Goal: Transaction & Acquisition: Subscribe to service/newsletter

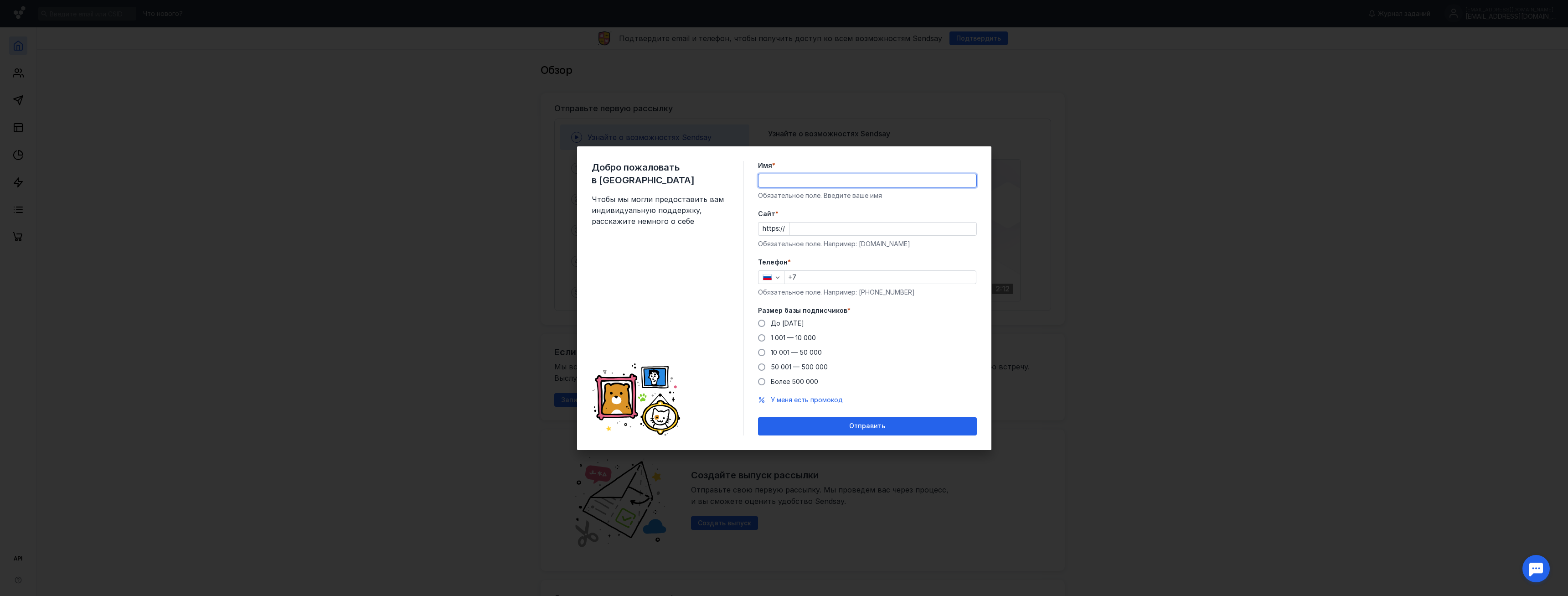
click at [804, 177] on input "Имя *" at bounding box center [867, 180] width 218 height 13
type input "G"
type input "PulsMag"
click at [824, 223] on input "Cайт *" at bounding box center [883, 228] width 187 height 13
type input "[DOMAIN_NAME]"
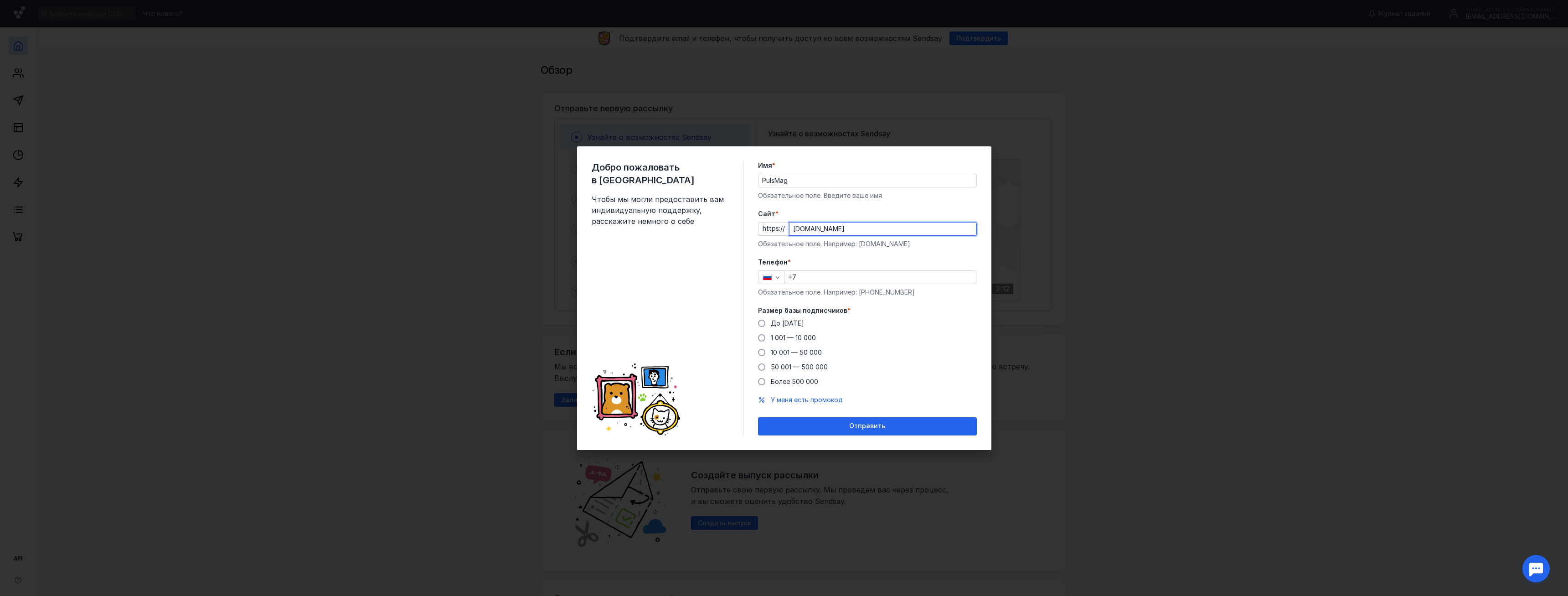
click at [821, 281] on input "+7" at bounding box center [880, 277] width 192 height 13
type input "[PHONE_NUMBER]"
click at [785, 338] on span "1 001 — 10 000" at bounding box center [793, 337] width 45 height 8
click at [0, 0] on input "1 001 — 10 000" at bounding box center [0, 0] width 0 height 0
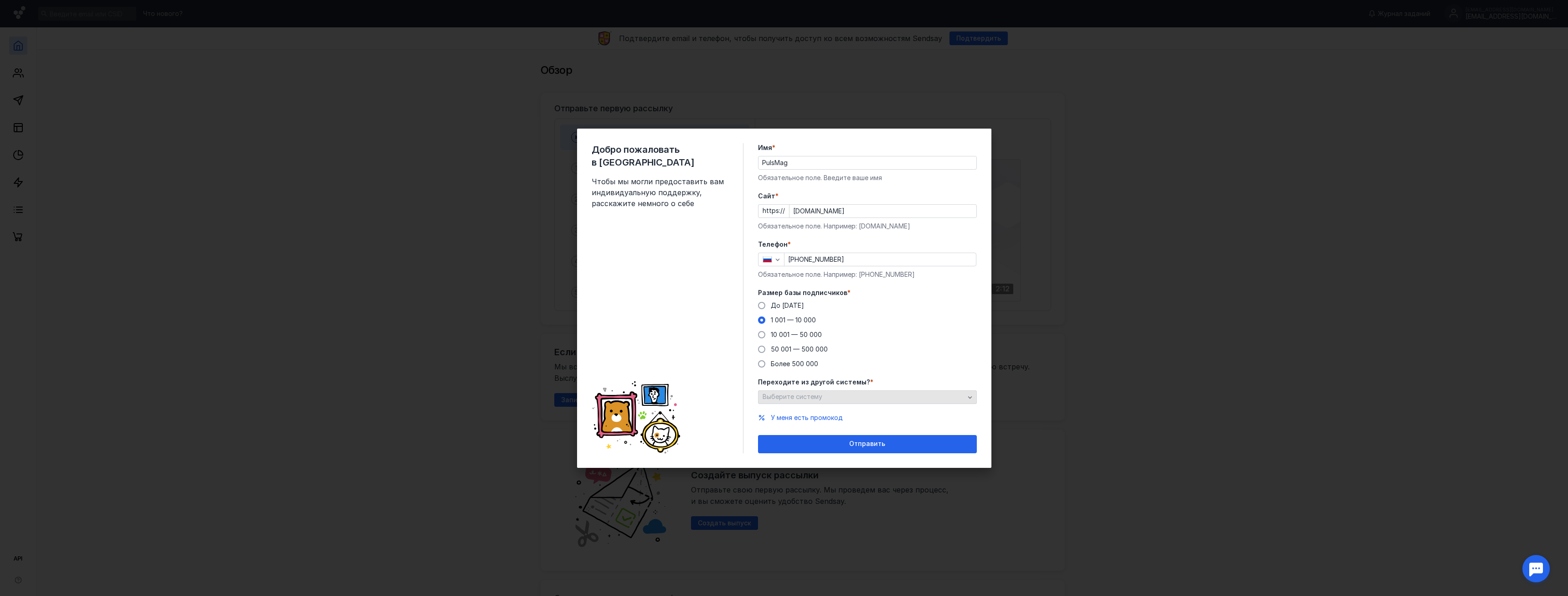
click at [800, 394] on span "Выберите систему" at bounding box center [793, 396] width 60 height 8
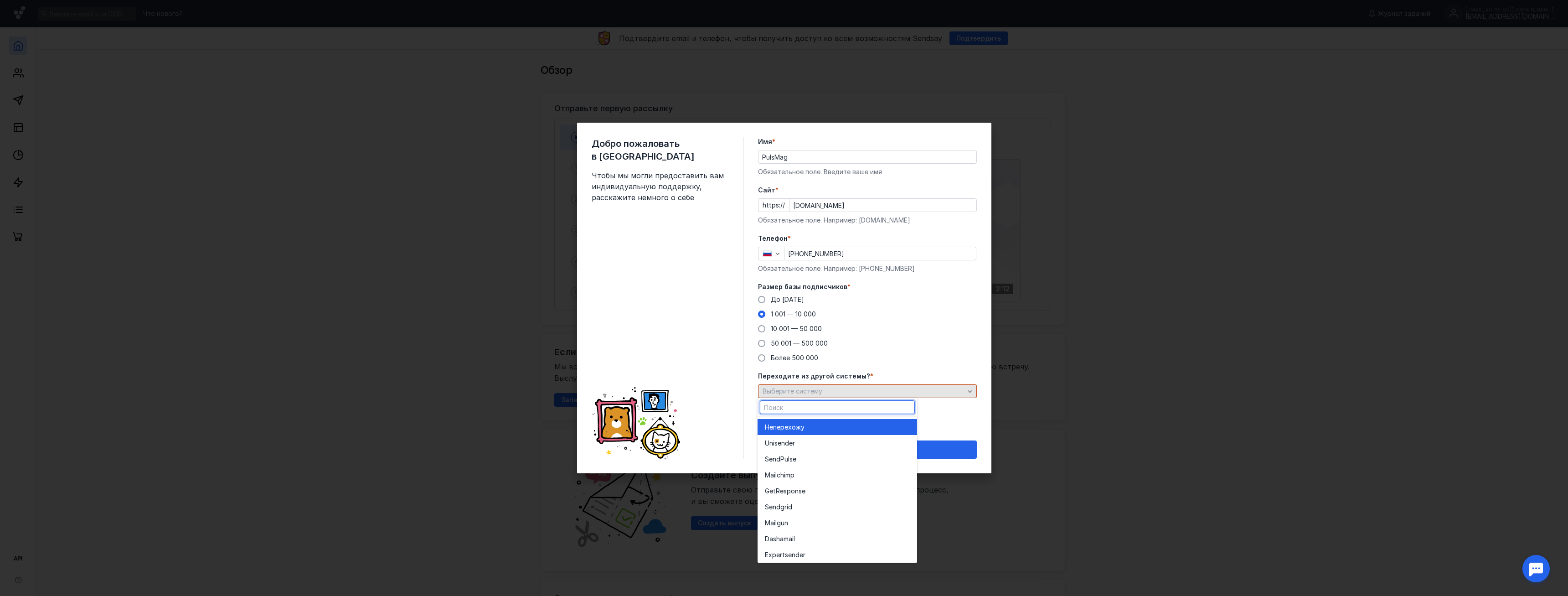
click at [800, 394] on span "Выберите систему" at bounding box center [793, 391] width 60 height 8
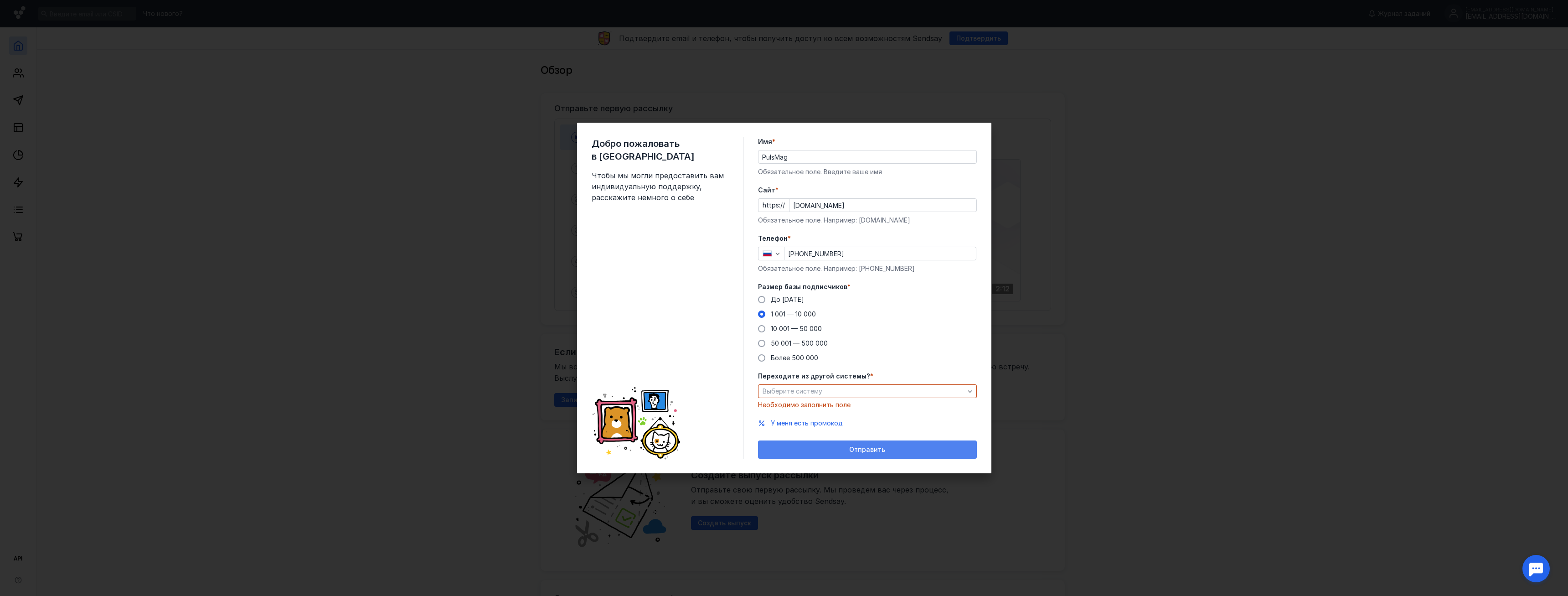
click at [839, 443] on div "Отправить" at bounding box center [867, 449] width 219 height 18
click at [815, 386] on div "Выберите систему" at bounding box center [867, 391] width 219 height 13
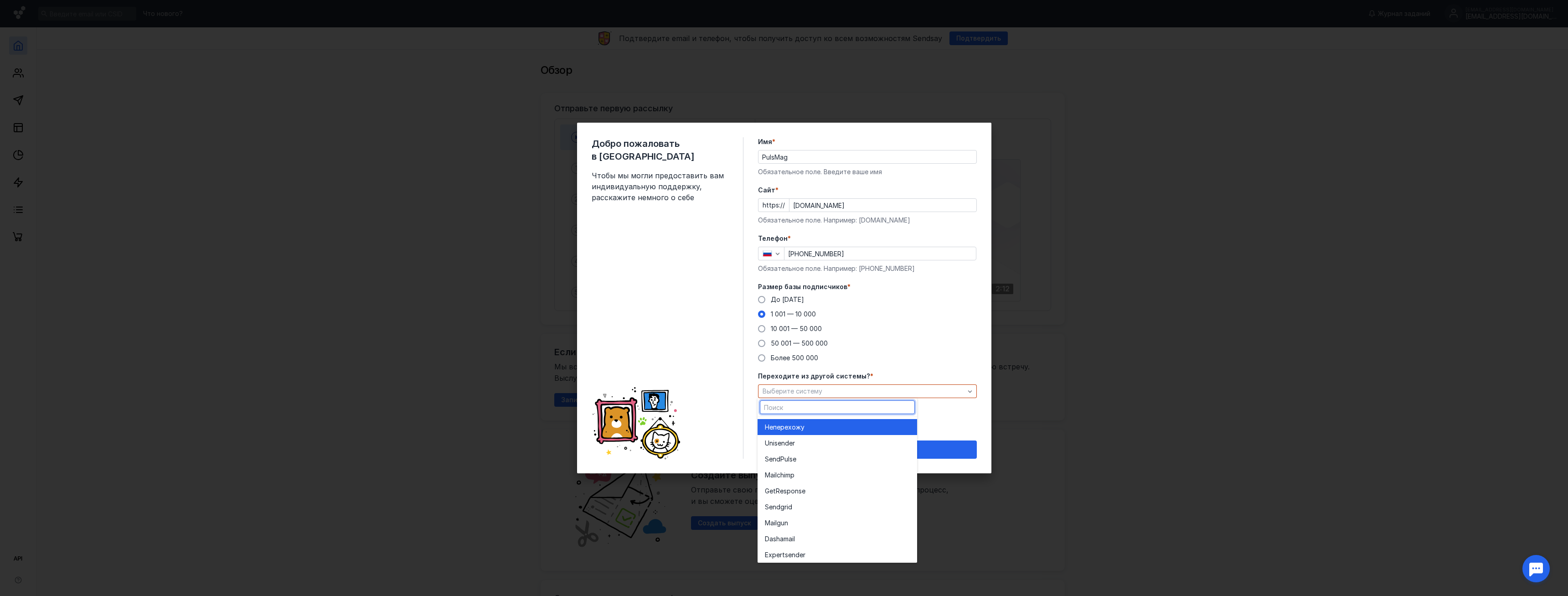
click at [794, 424] on span "перехожу" at bounding box center [789, 427] width 32 height 9
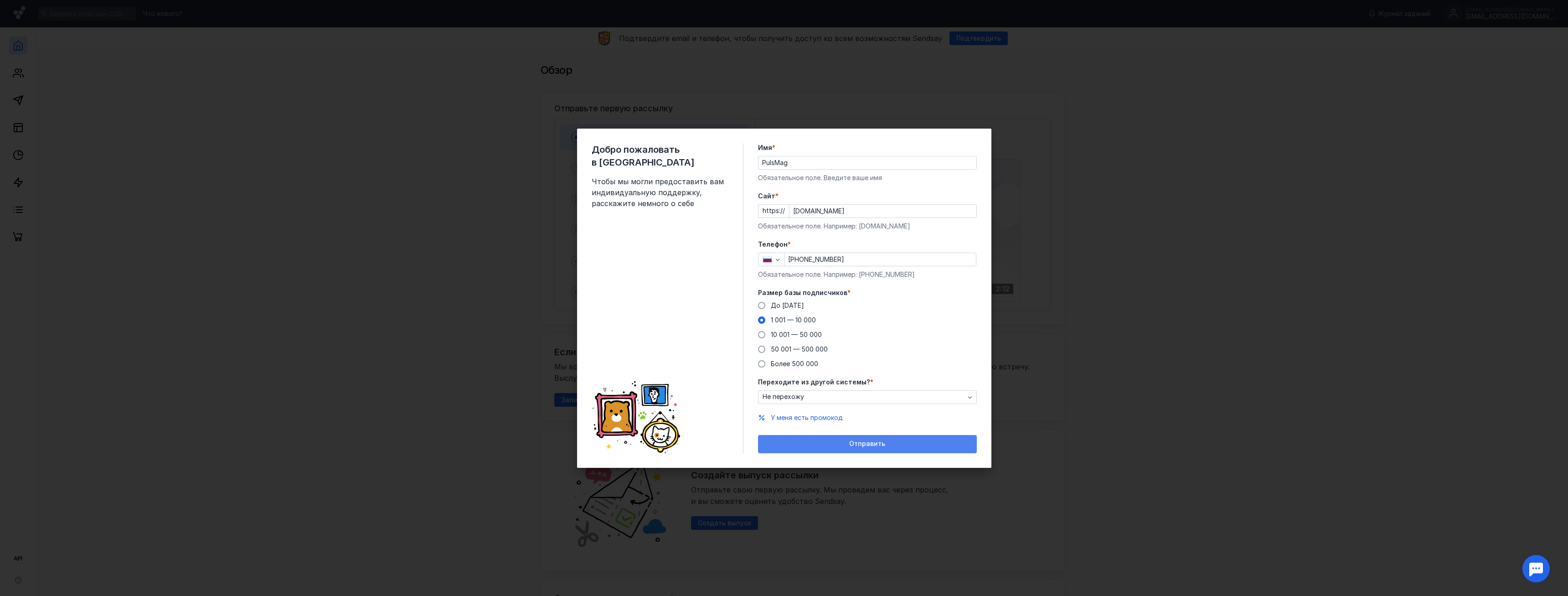
click at [828, 439] on div "Отправить" at bounding box center [867, 444] width 219 height 18
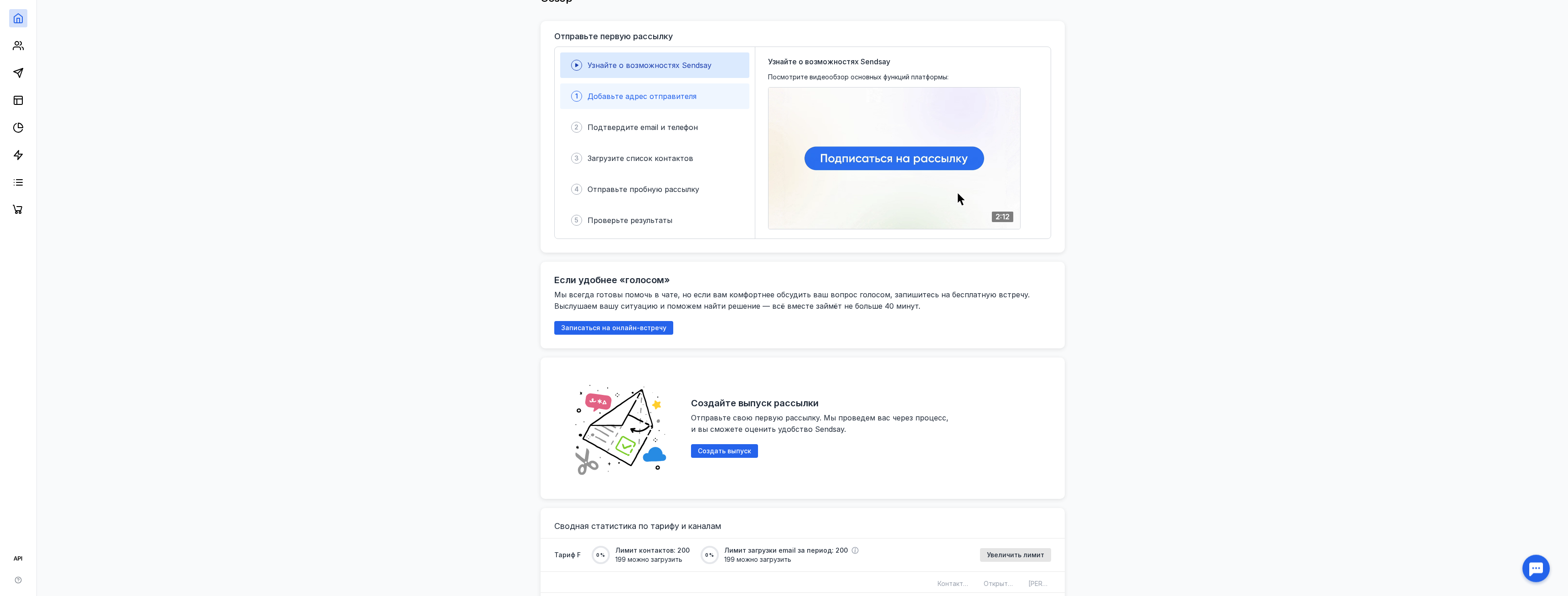
scroll to position [46, 0]
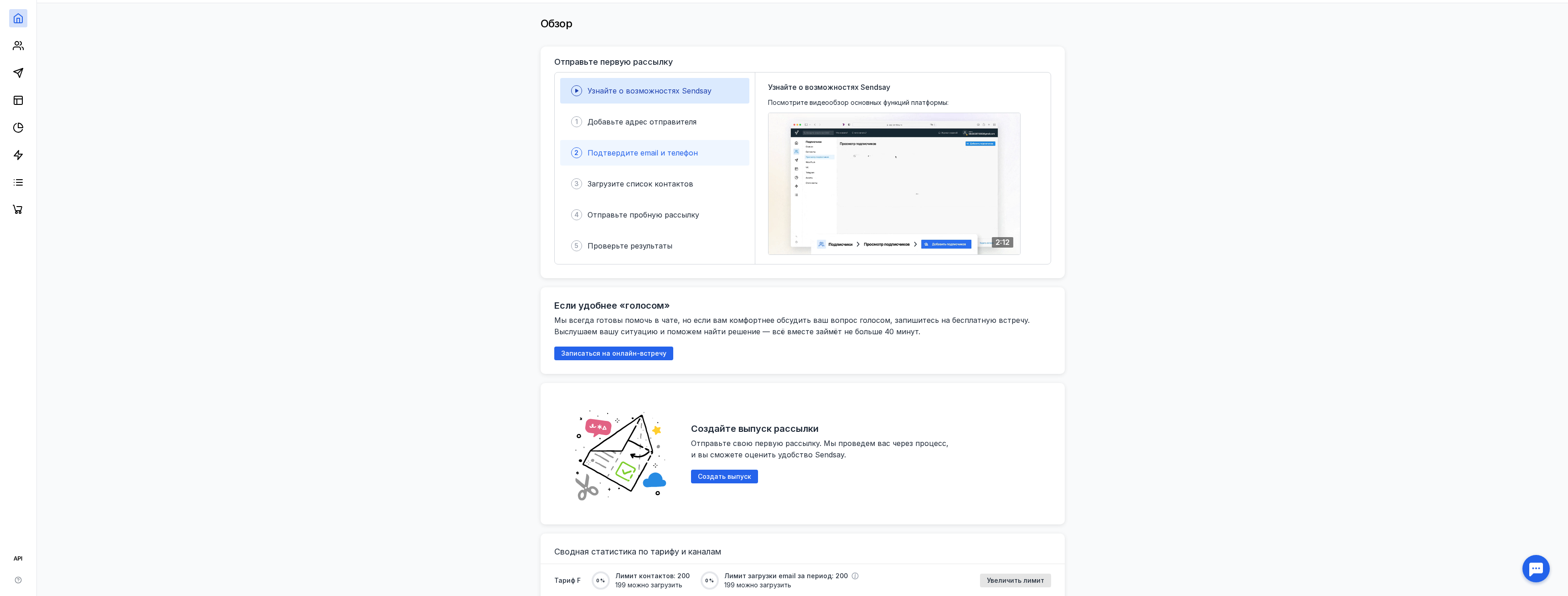
click at [684, 146] on div "2 Подтвердите email и телефон" at bounding box center [654, 153] width 189 height 26
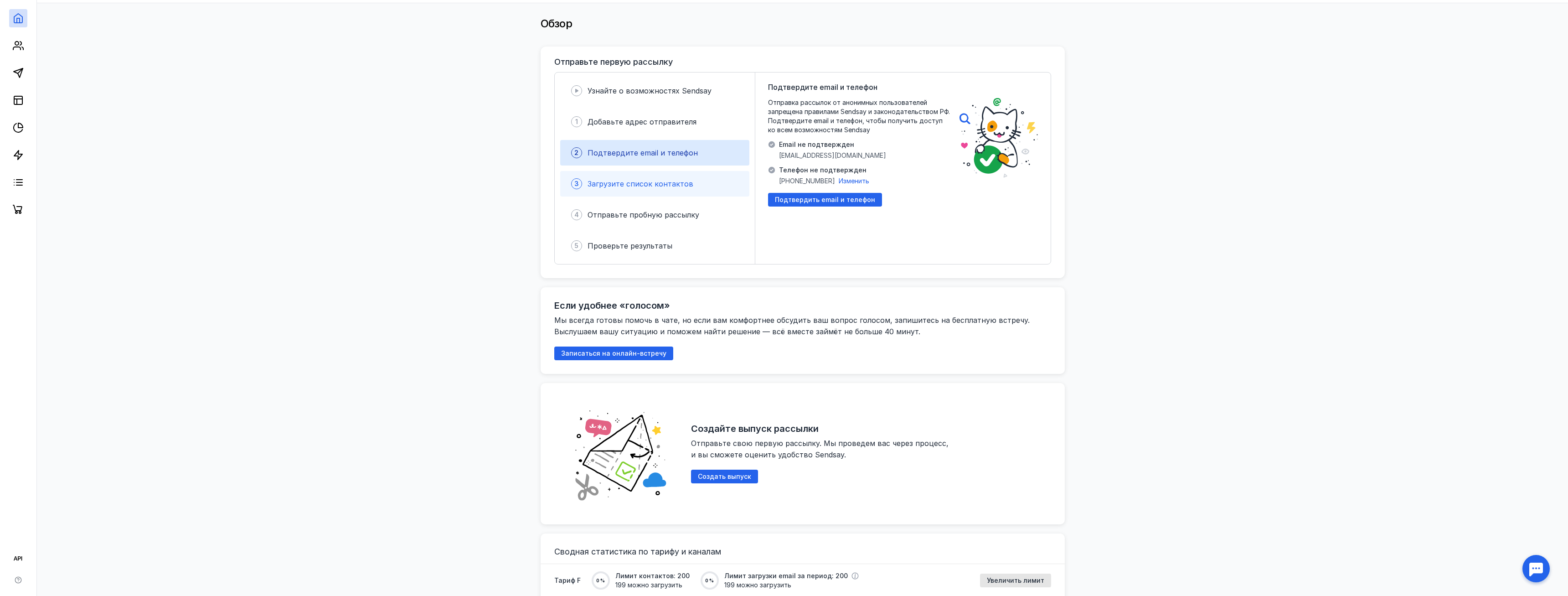
click at [682, 174] on div "3 Загрузите список контактов" at bounding box center [654, 184] width 189 height 26
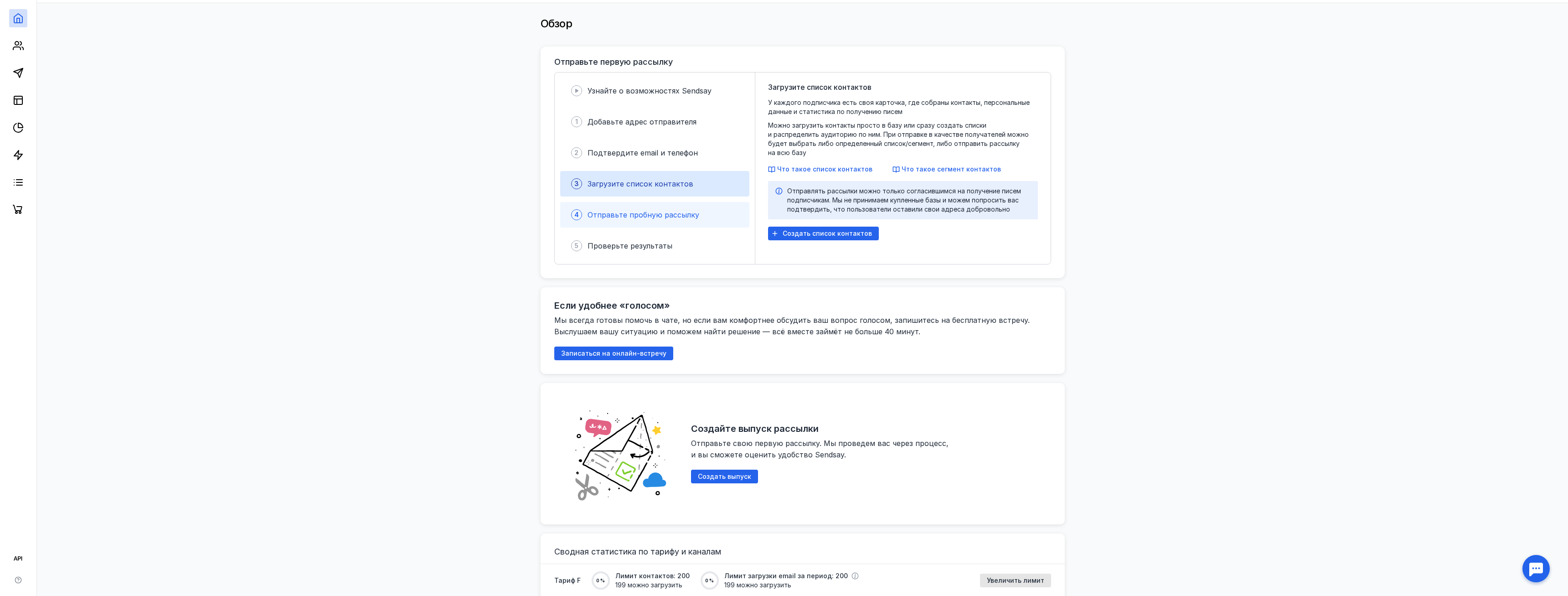
click at [668, 208] on div "4 Отправьте пробную рассылку" at bounding box center [654, 215] width 189 height 26
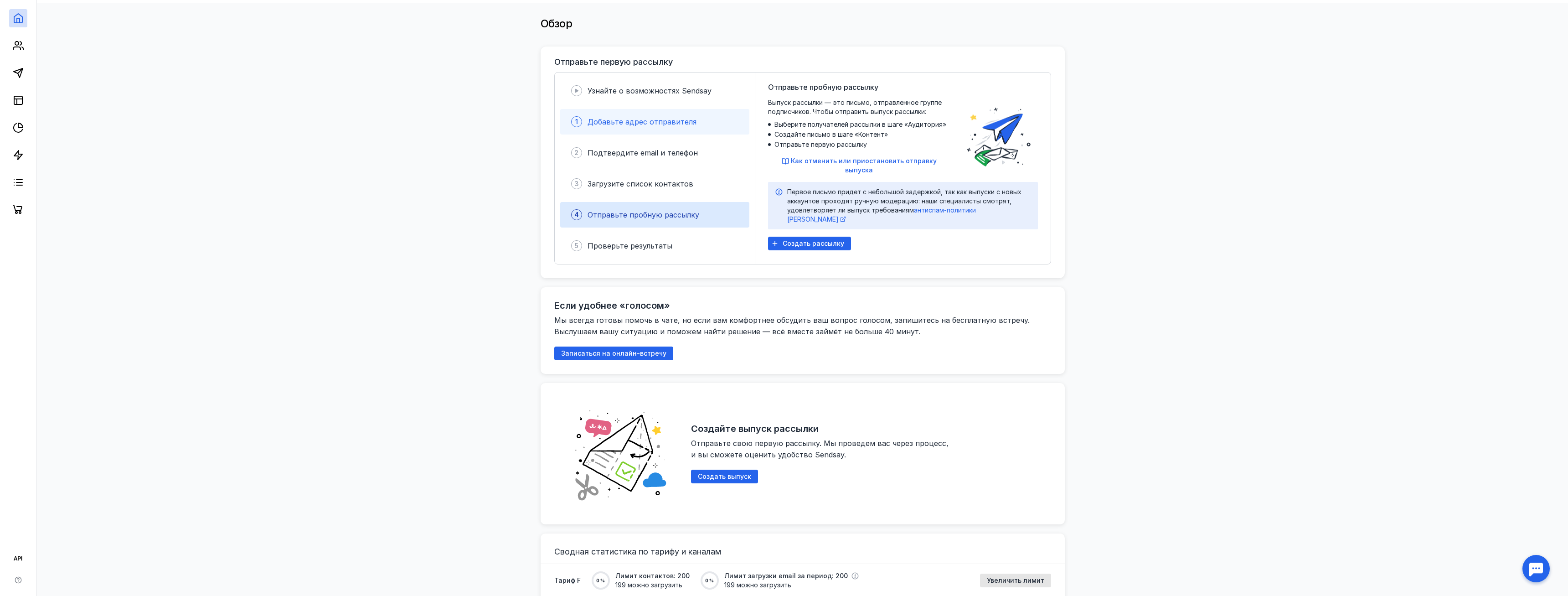
click at [604, 126] on div "Добавьте адрес отправителя" at bounding box center [642, 122] width 109 height 11
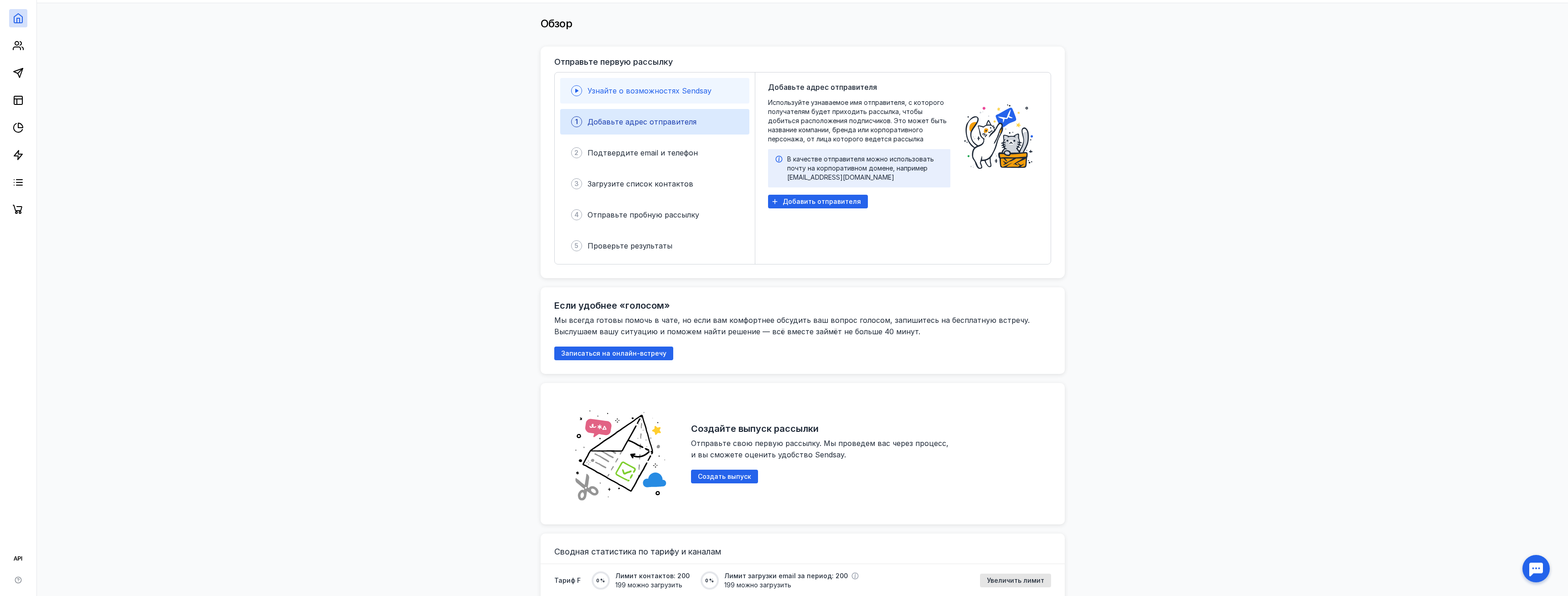
click at [623, 102] on div "Узнайте о возможностях Sendsay" at bounding box center [654, 91] width 189 height 26
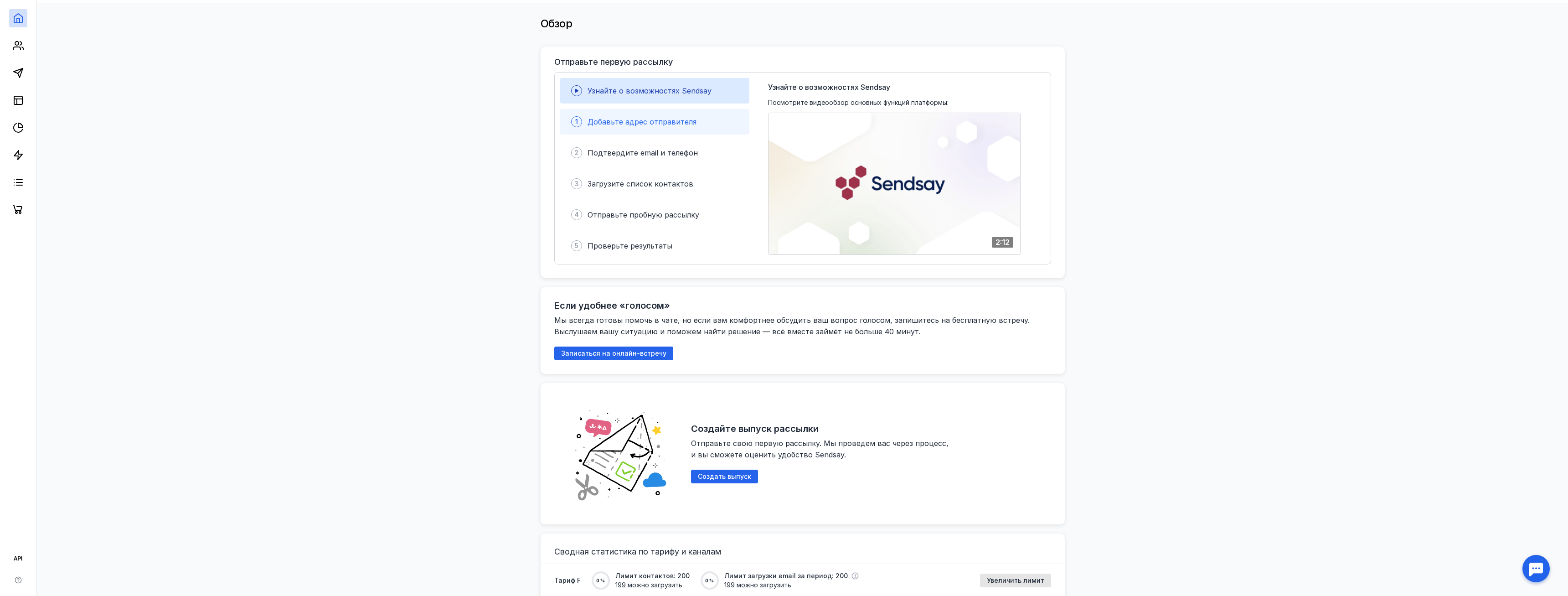
click at [627, 119] on span "Добавьте адрес отправителя" at bounding box center [642, 121] width 109 height 9
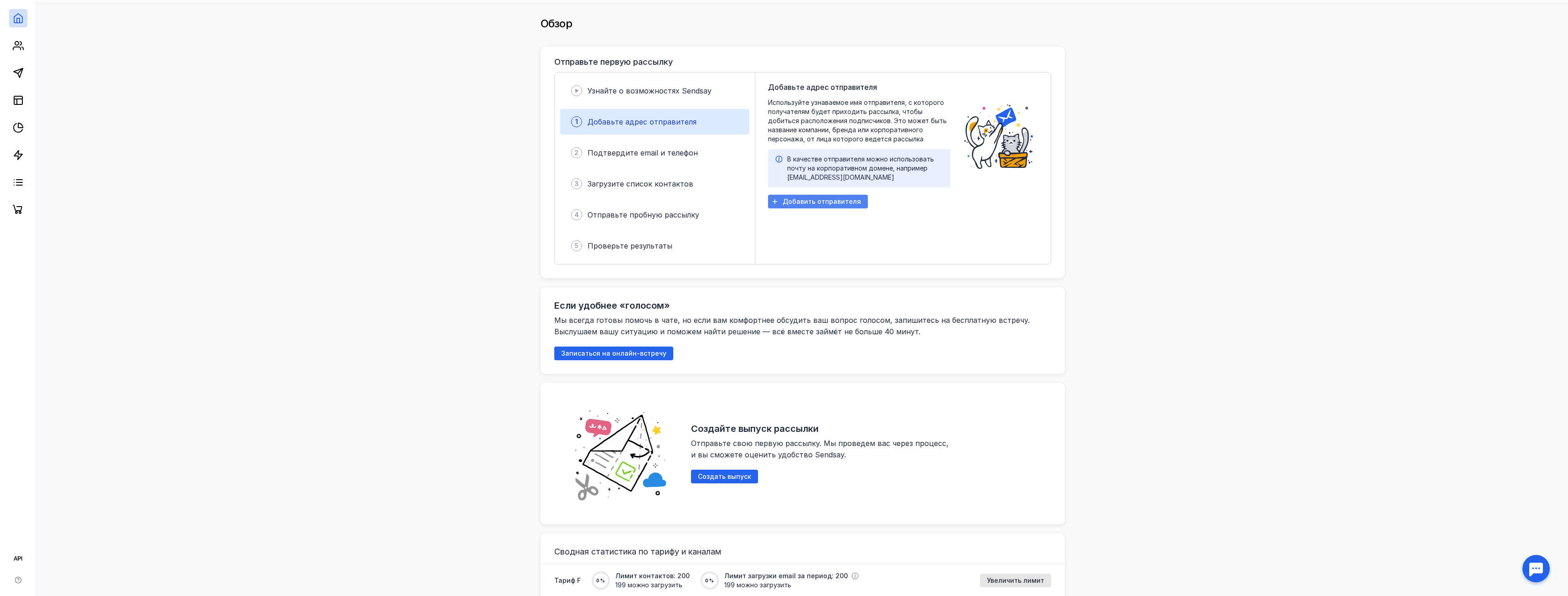
click at [810, 204] on span "Добавить отправителя" at bounding box center [822, 202] width 79 height 8
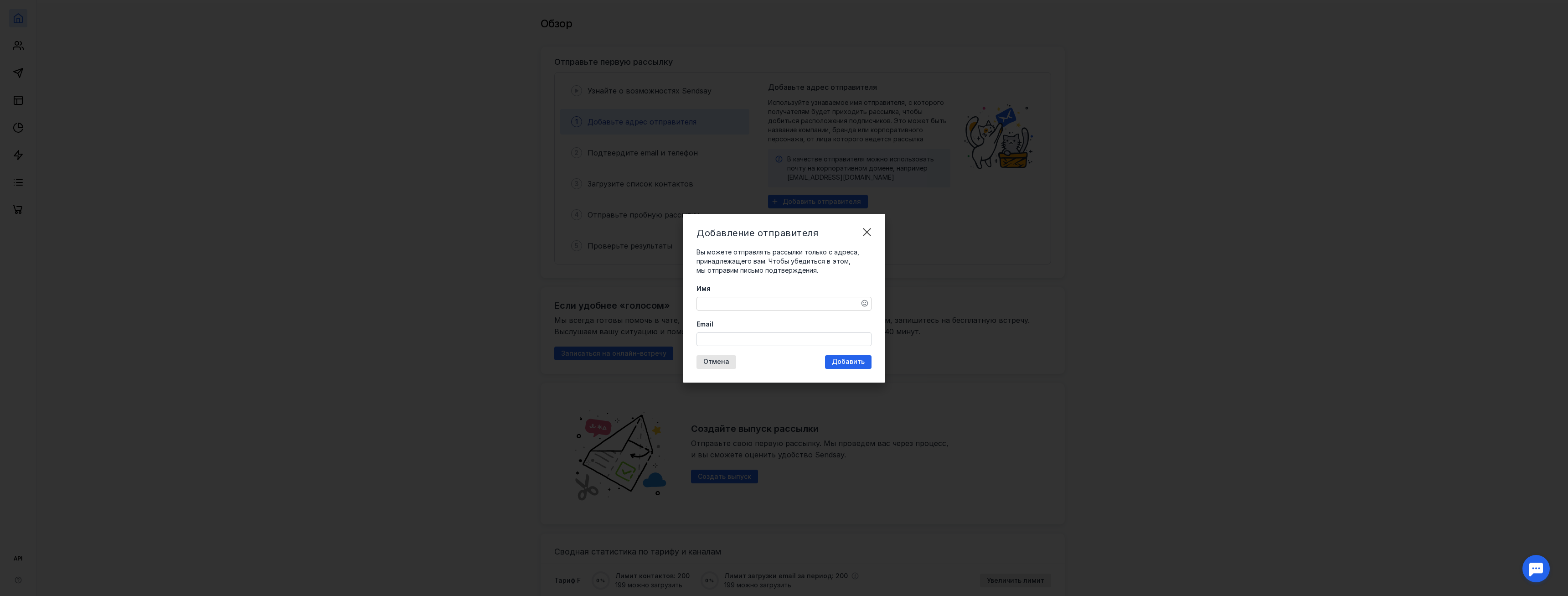
click at [740, 305] on textarea "Имя" at bounding box center [784, 303] width 174 height 13
type textarea "З"
type textarea "PulsMag"
click at [714, 342] on input "Email" at bounding box center [784, 339] width 174 height 13
type input "[EMAIL_ADDRESS][DOMAIN_NAME]"
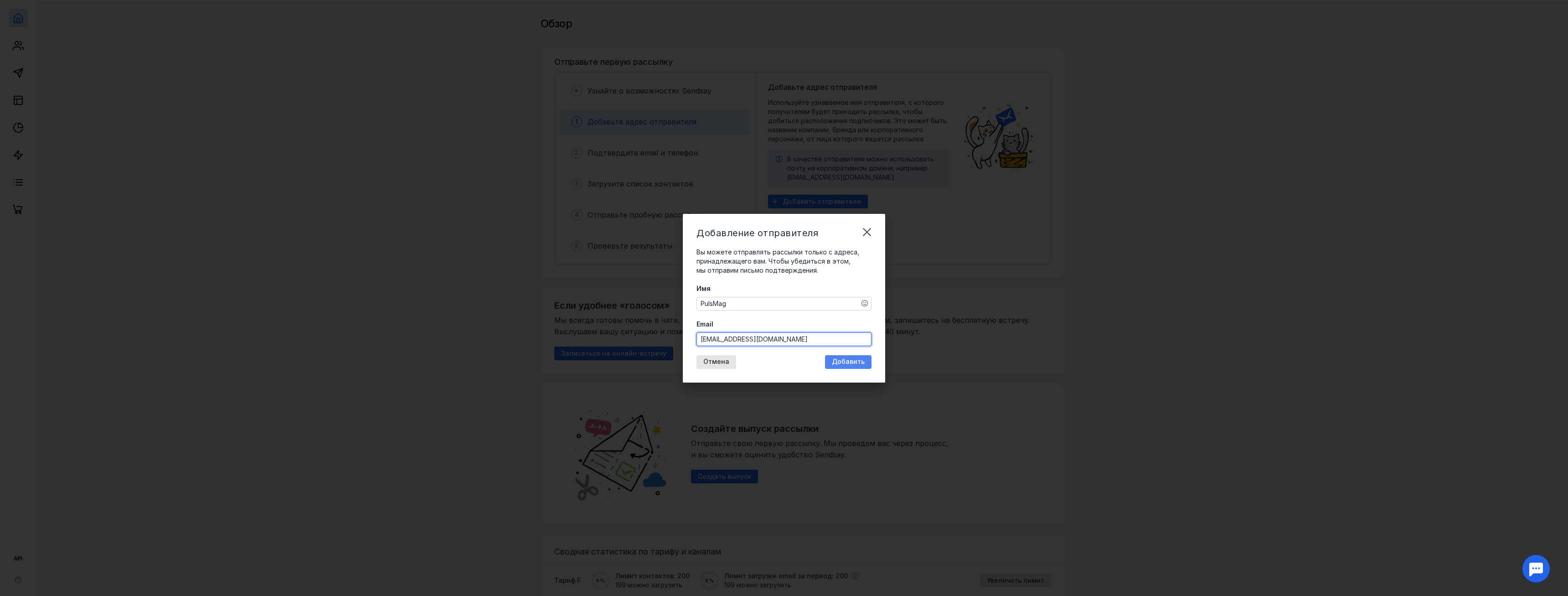
click at [841, 363] on div "Добавление отправителя Вы можете отправлять рассылки только с адреса, принадлеж…" at bounding box center [784, 298] width 202 height 169
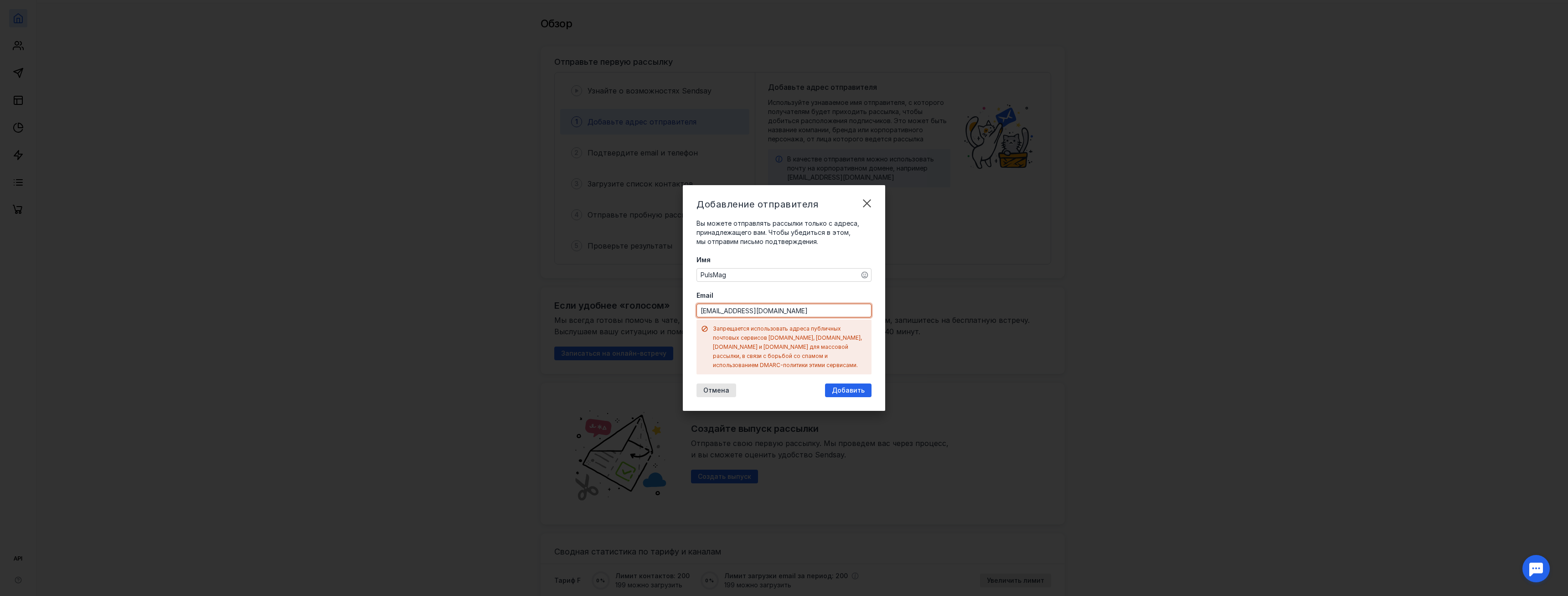
drag, startPoint x: 778, startPoint y: 309, endPoint x: 687, endPoint y: 308, distance: 91.0
click at [697, 308] on input "[EMAIL_ADDRESS][DOMAIN_NAME]" at bounding box center [784, 310] width 174 height 13
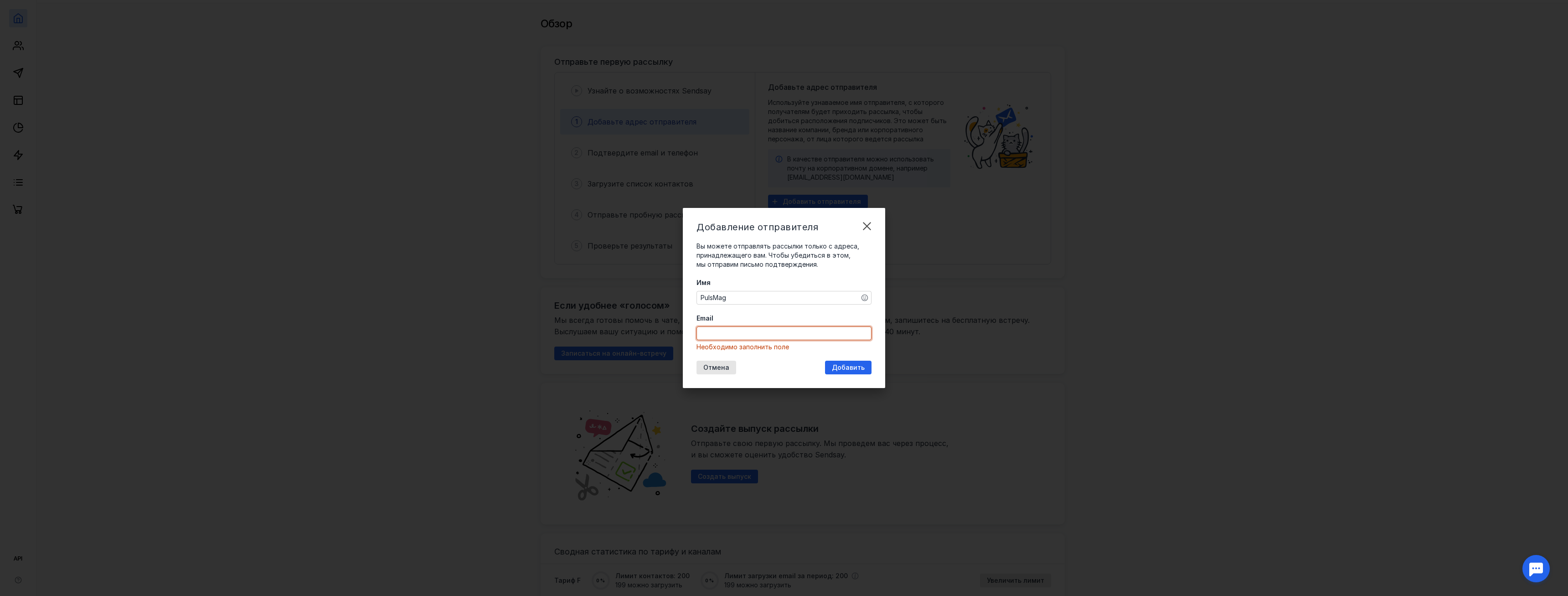
paste input "[EMAIL_ADDRESS][DOMAIN_NAME]"
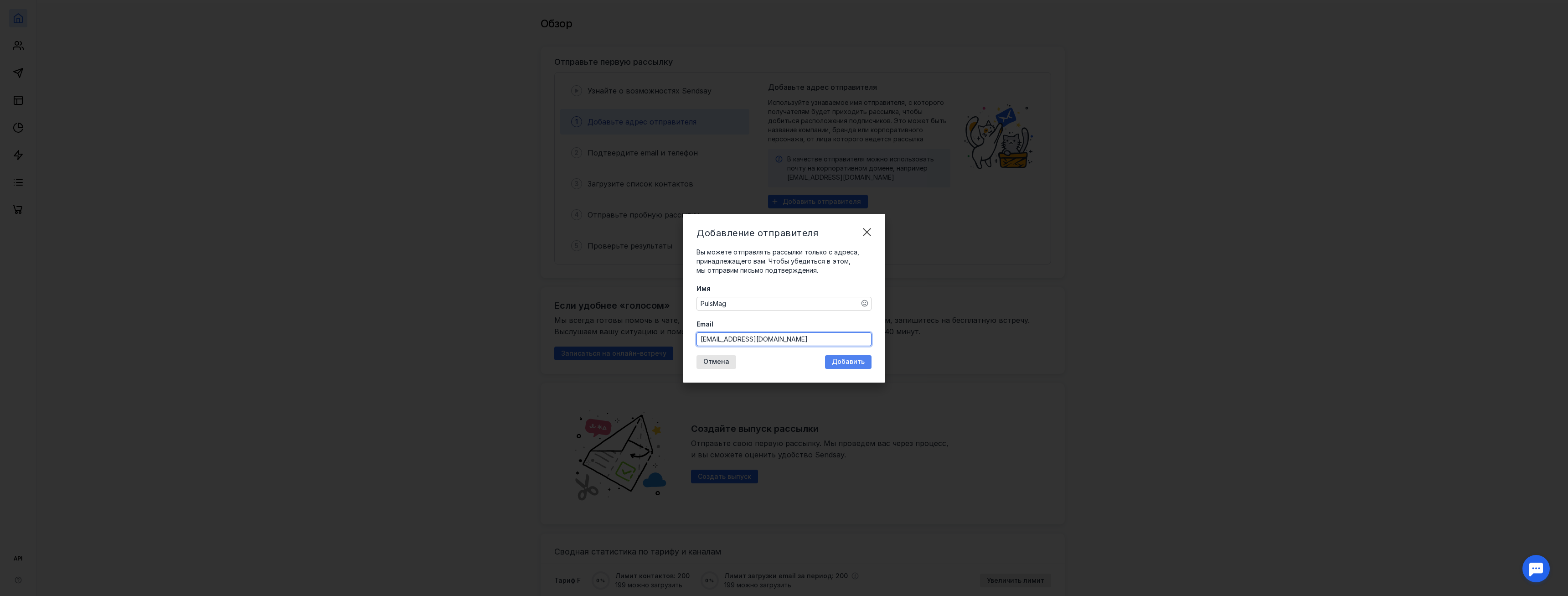
type input "[EMAIL_ADDRESS][DOMAIN_NAME]"
click at [848, 363] on span "Добавить" at bounding box center [849, 362] width 33 height 8
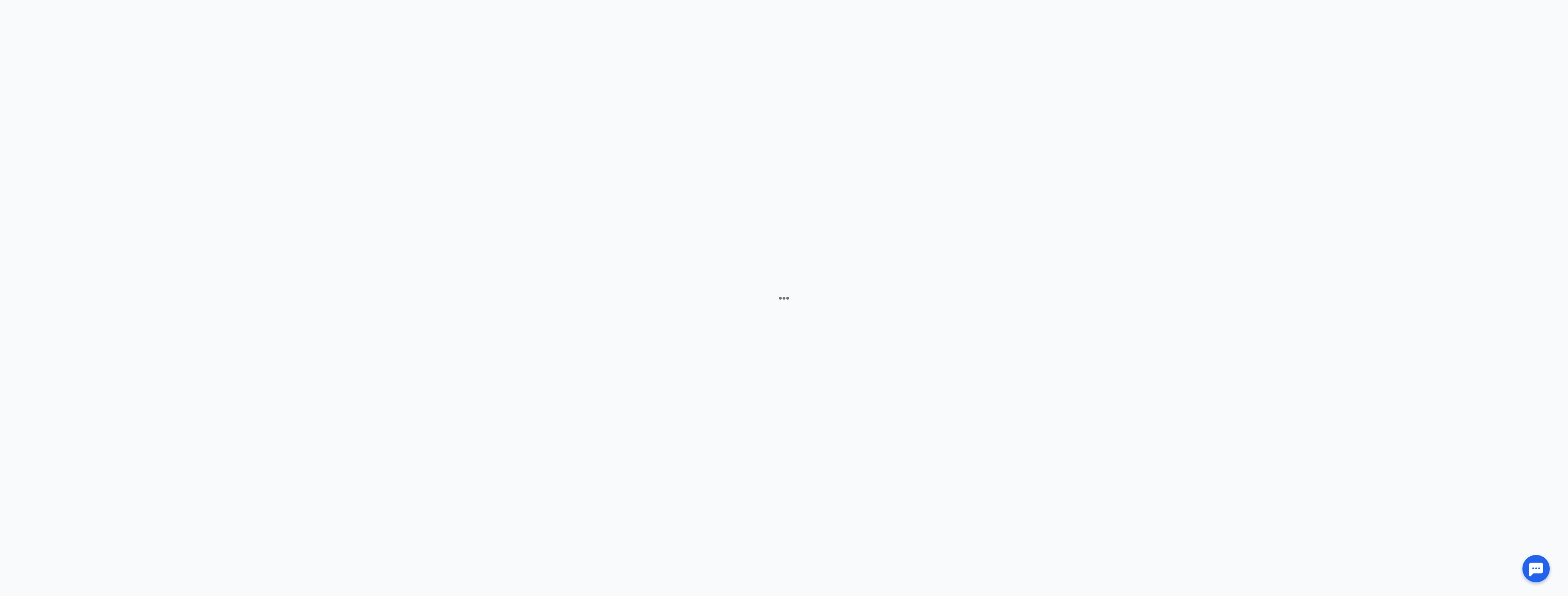
scroll to position [0, 0]
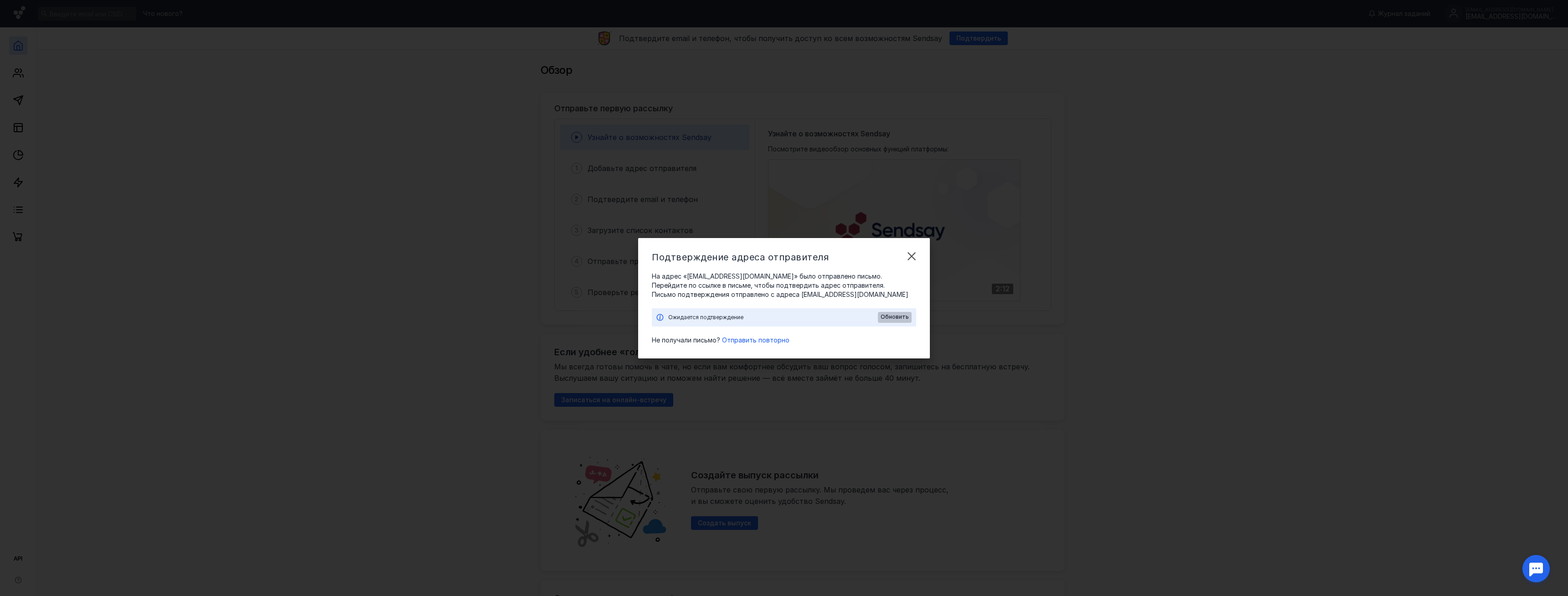
click at [901, 314] on div "Обновить" at bounding box center [894, 317] width 33 height 11
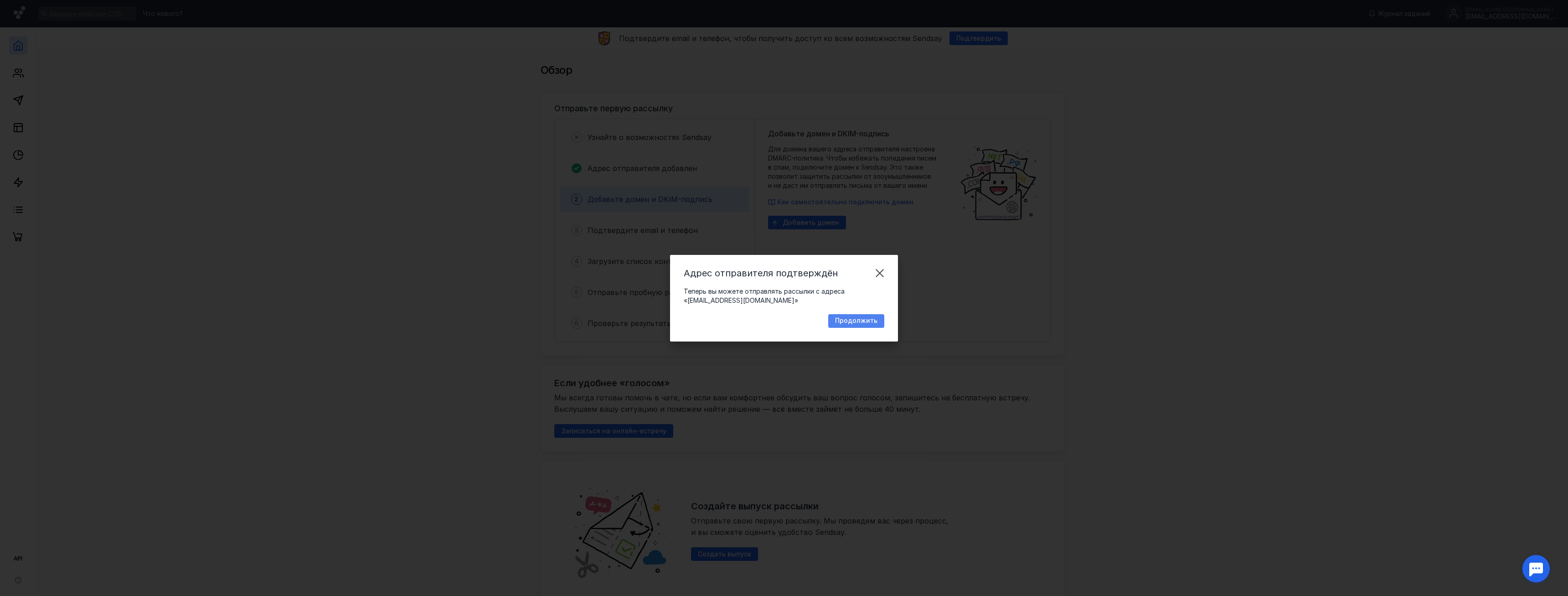
click at [867, 322] on span "Продолжить" at bounding box center [856, 320] width 43 height 8
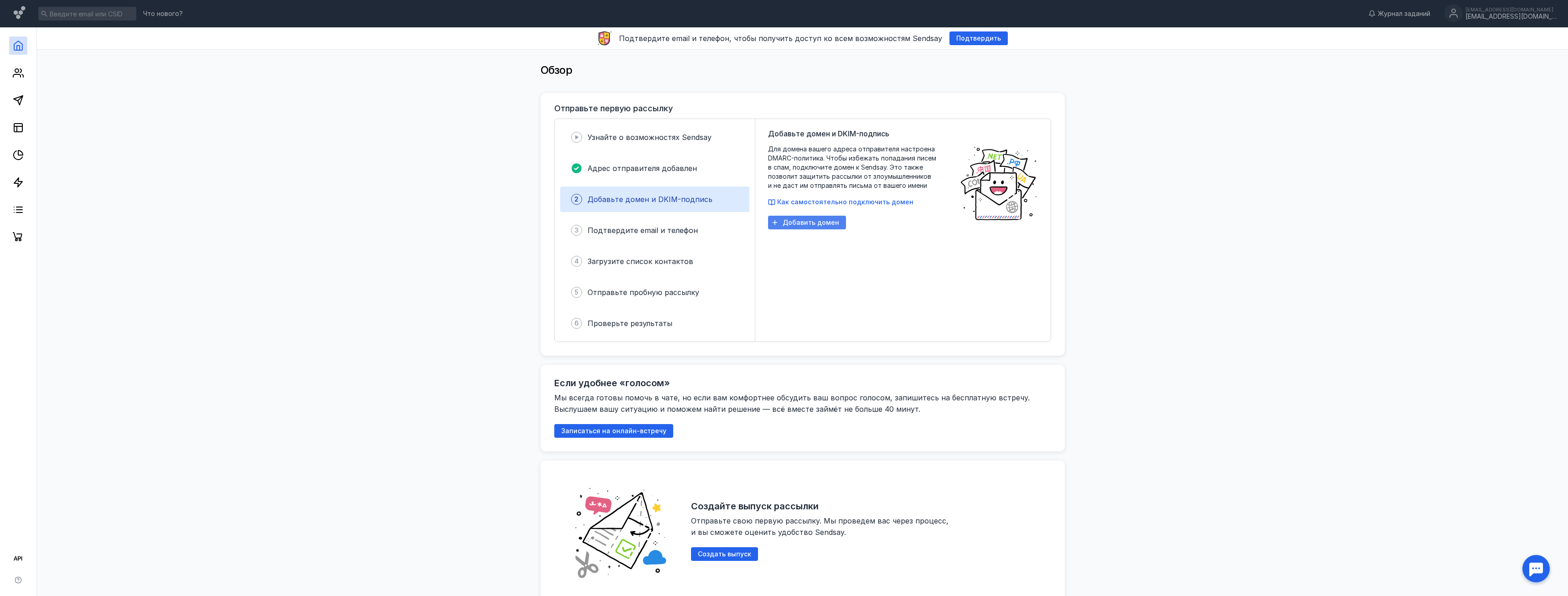
click at [808, 222] on span "Добавить домен" at bounding box center [811, 222] width 57 height 8
click at [823, 228] on div "Добавить домен" at bounding box center [807, 222] width 78 height 13
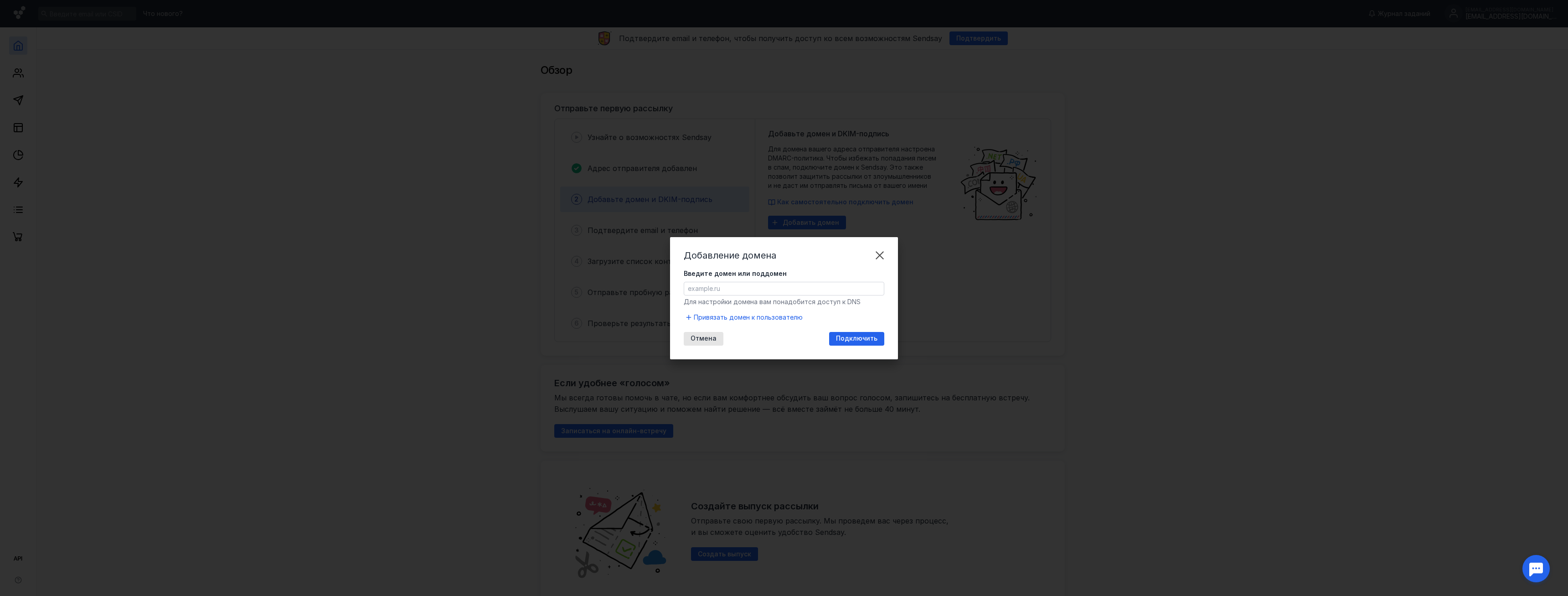
click at [756, 285] on input "Введите домен или поддомен" at bounding box center [784, 289] width 200 height 13
type input "з"
type input "[DOMAIN_NAME]"
click at [858, 336] on span "Подключить" at bounding box center [856, 338] width 41 height 8
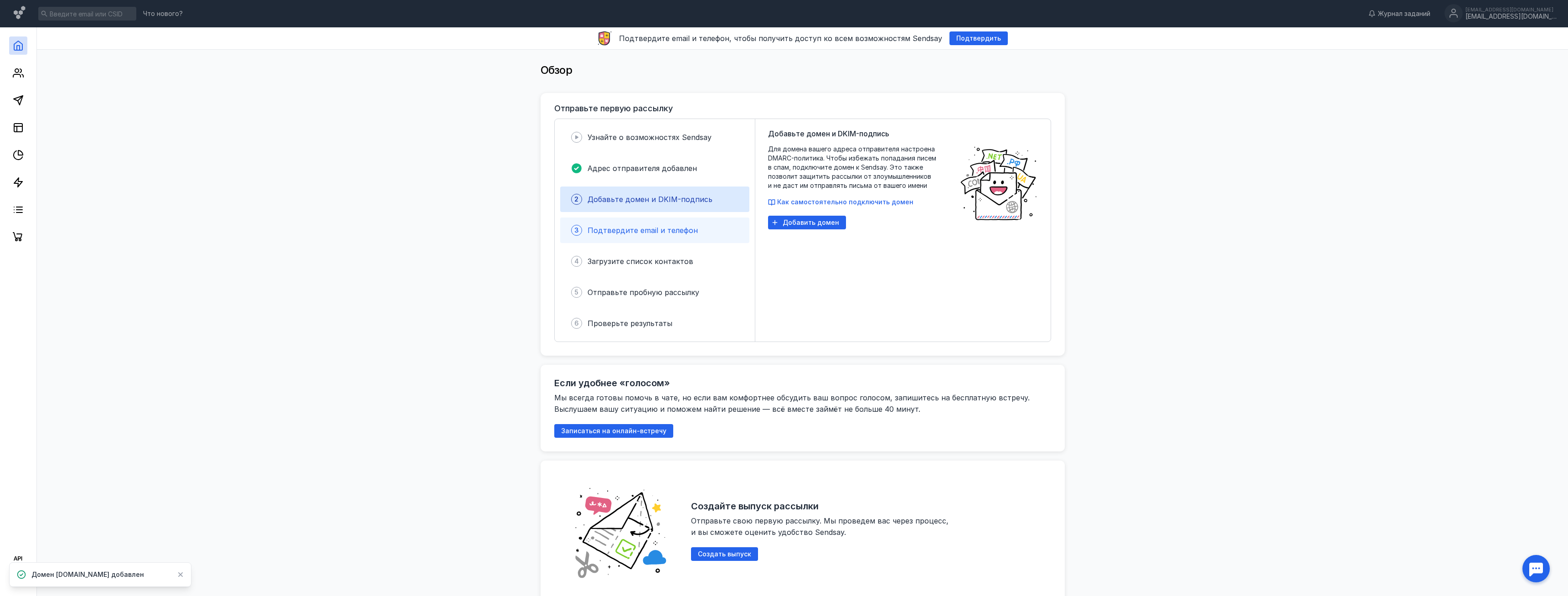
click at [702, 226] on div "3 Подтвердите email и телефон" at bounding box center [654, 230] width 189 height 26
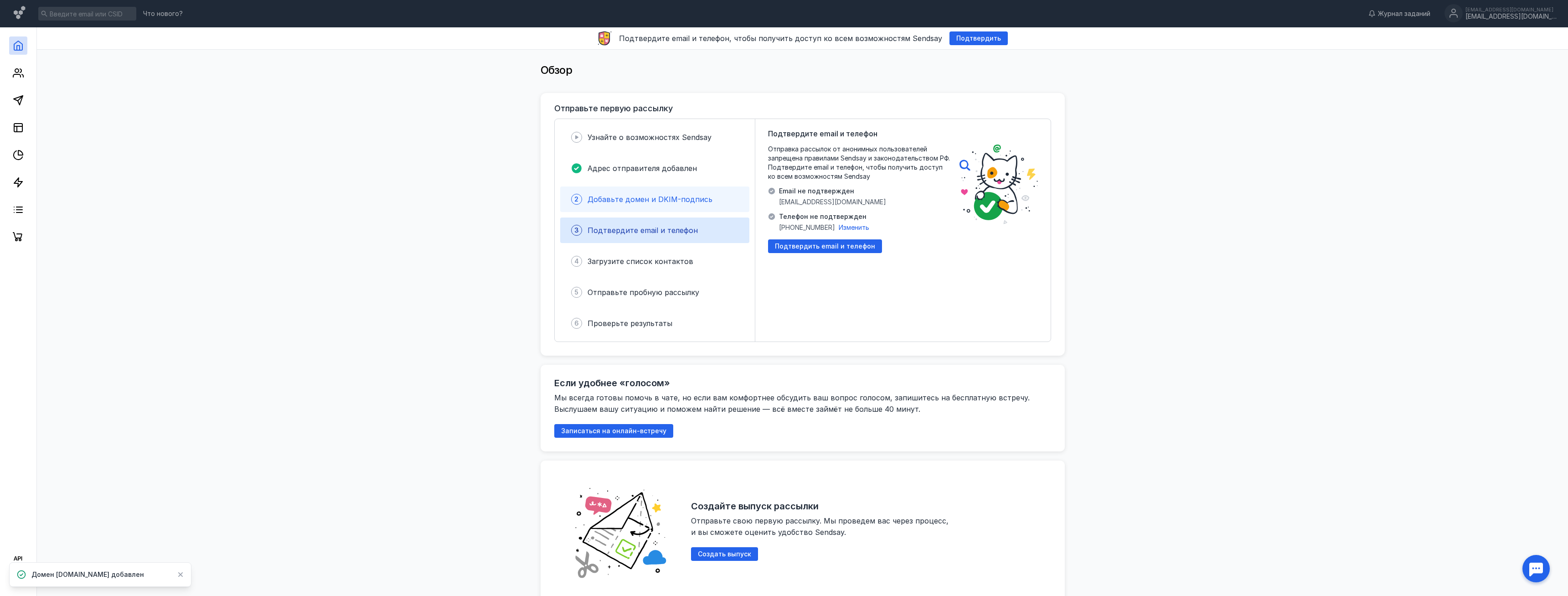
click at [681, 203] on span "Добавьте домен и DKIM-подпись" at bounding box center [649, 199] width 125 height 9
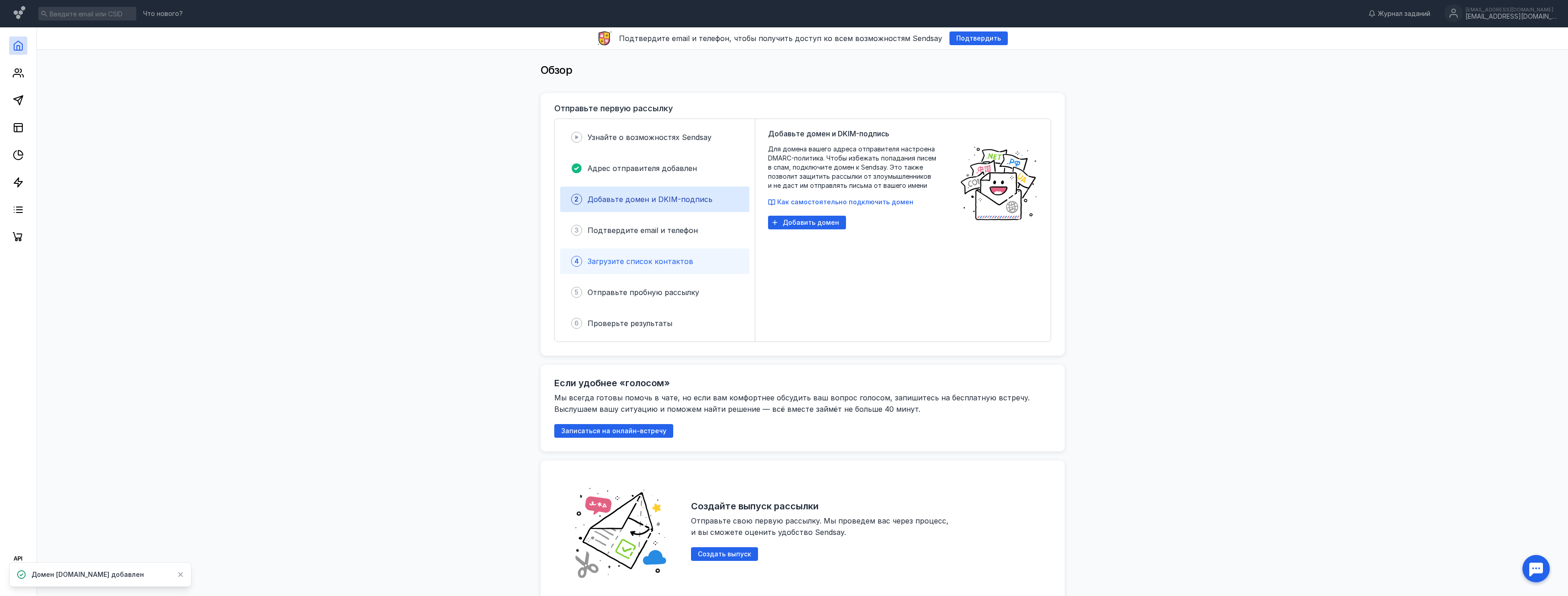
click at [678, 251] on div "4 Загрузите список контактов" at bounding box center [654, 261] width 189 height 26
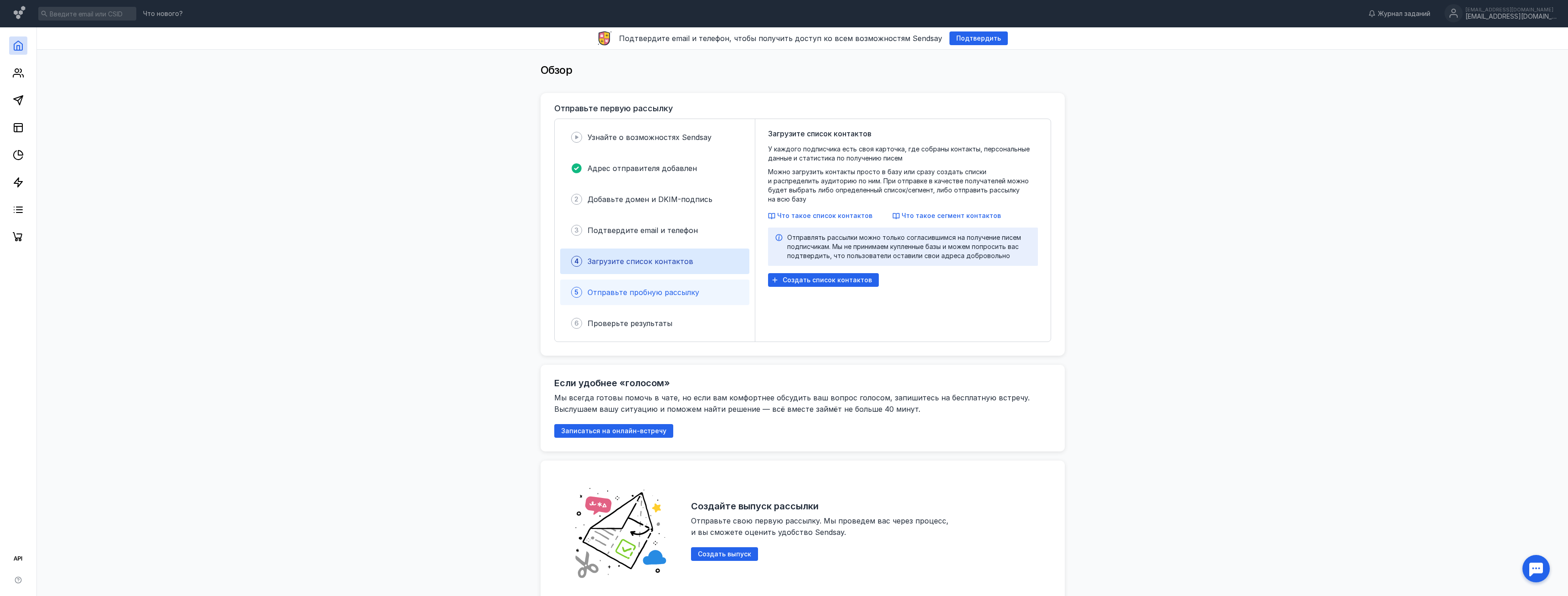
click at [652, 292] on span "Отправьте пробную рассылку" at bounding box center [643, 292] width 111 height 9
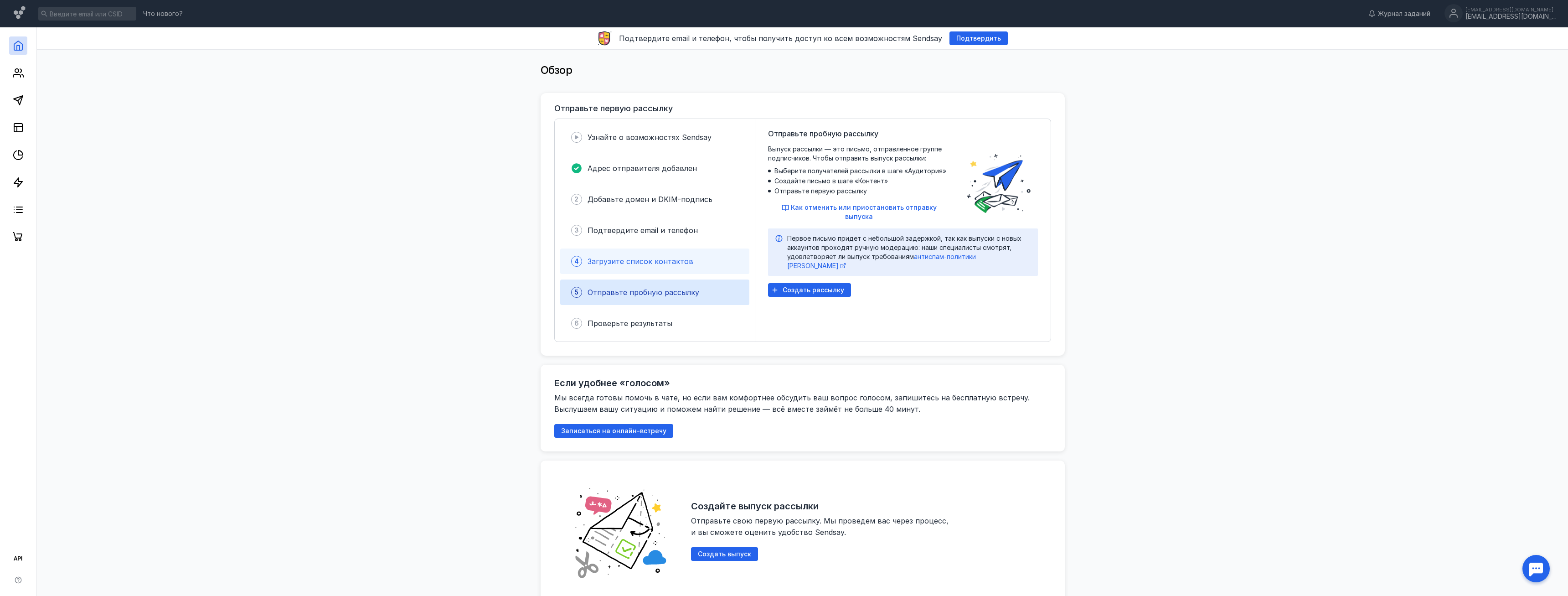
click at [651, 263] on span "Загрузите список контактов" at bounding box center [640, 261] width 106 height 9
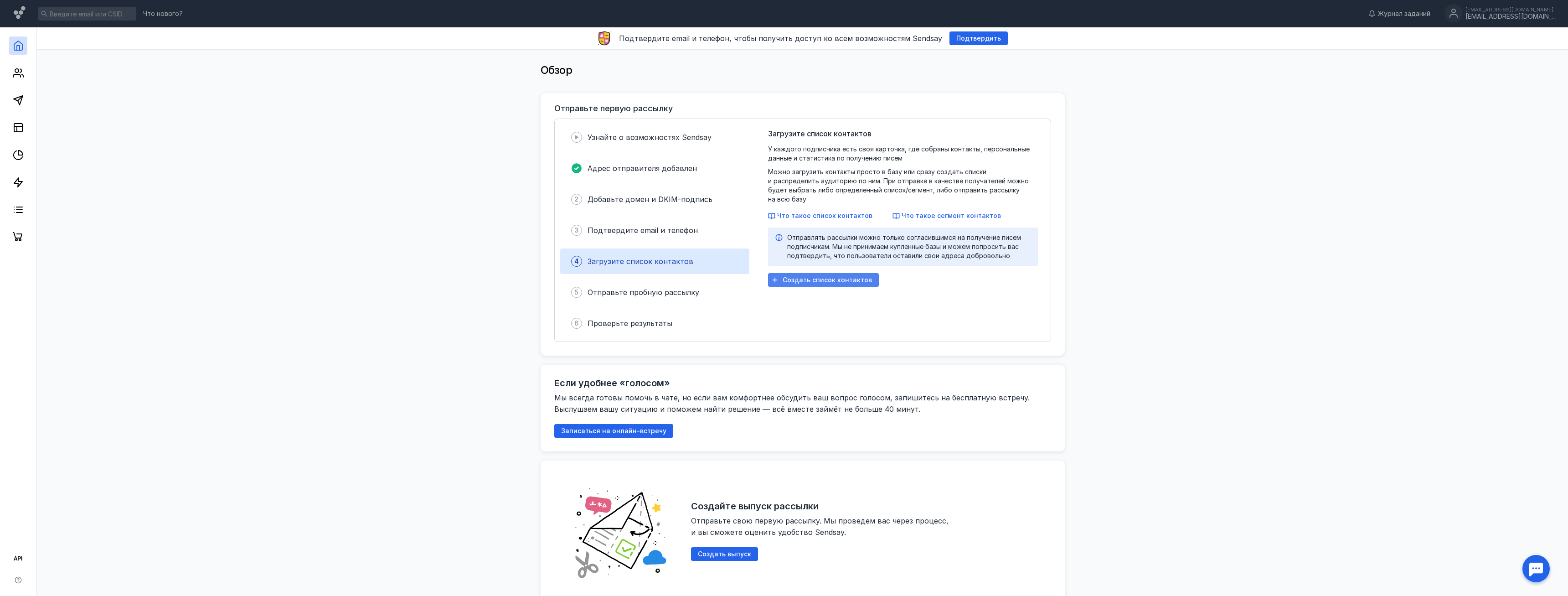
click at [803, 273] on div "Создать список контактов" at bounding box center [824, 280] width 111 height 13
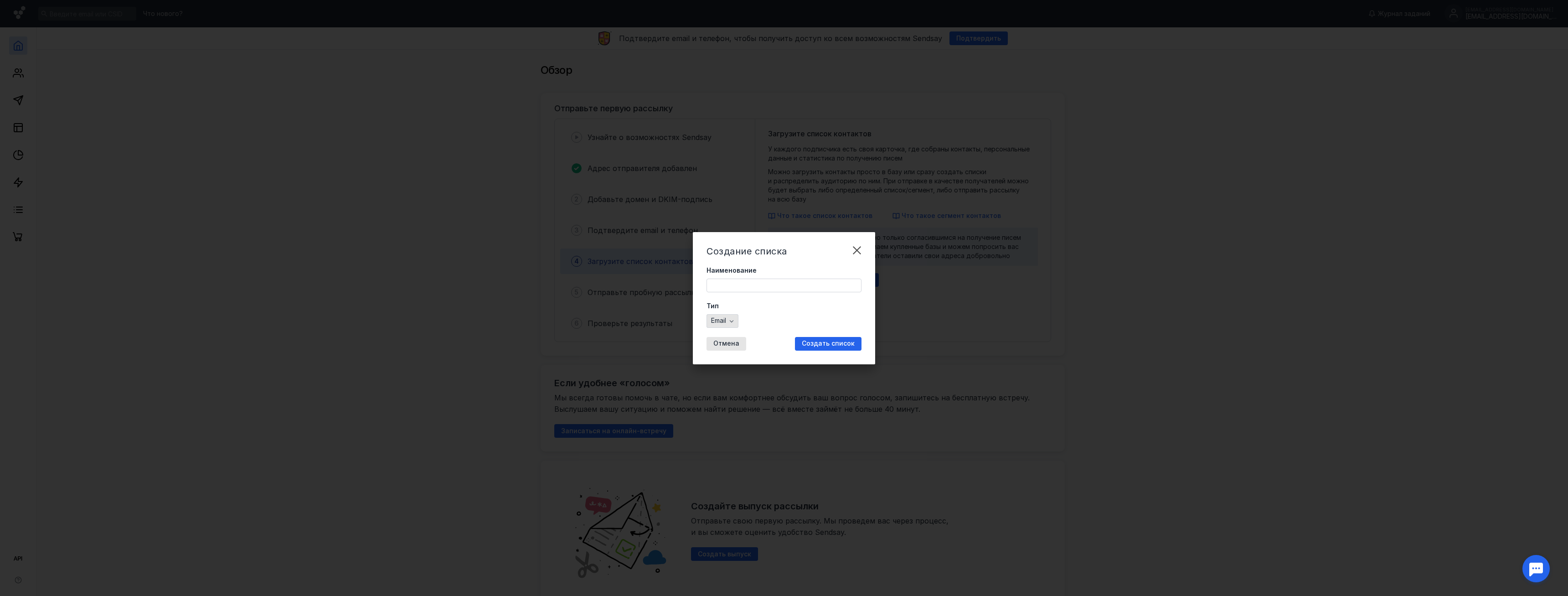
click at [727, 317] on div "Email" at bounding box center [723, 321] width 32 height 13
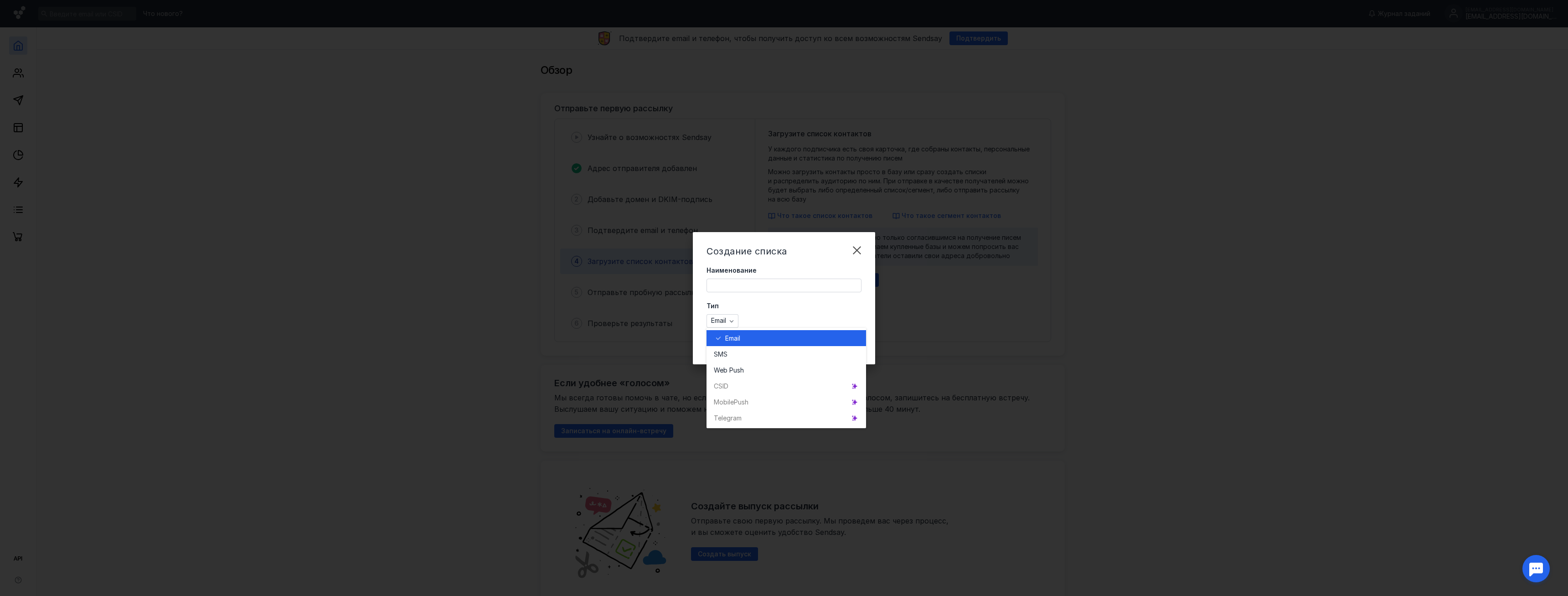
click at [774, 324] on div "Email" at bounding box center [784, 321] width 155 height 13
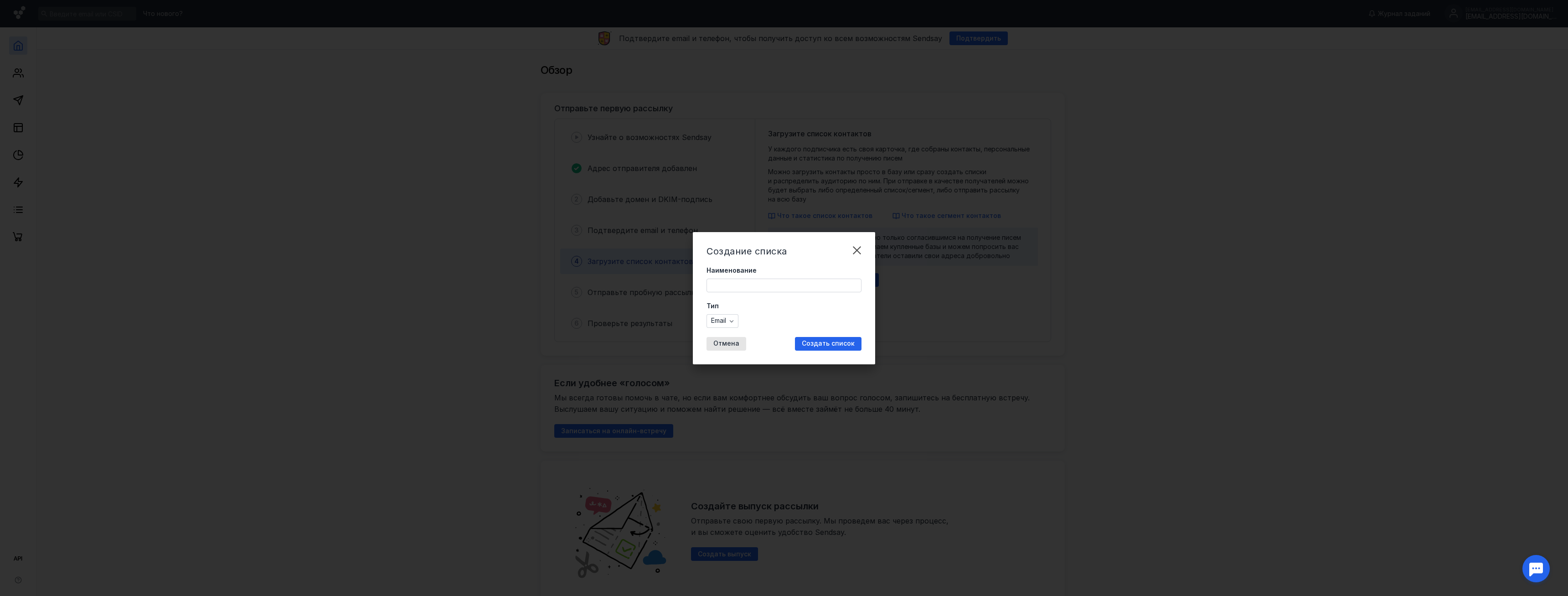
click at [744, 287] on input "Наименование" at bounding box center [783, 285] width 154 height 13
type input "R"
type input "КП"
click at [819, 346] on span "Создать список" at bounding box center [828, 343] width 53 height 8
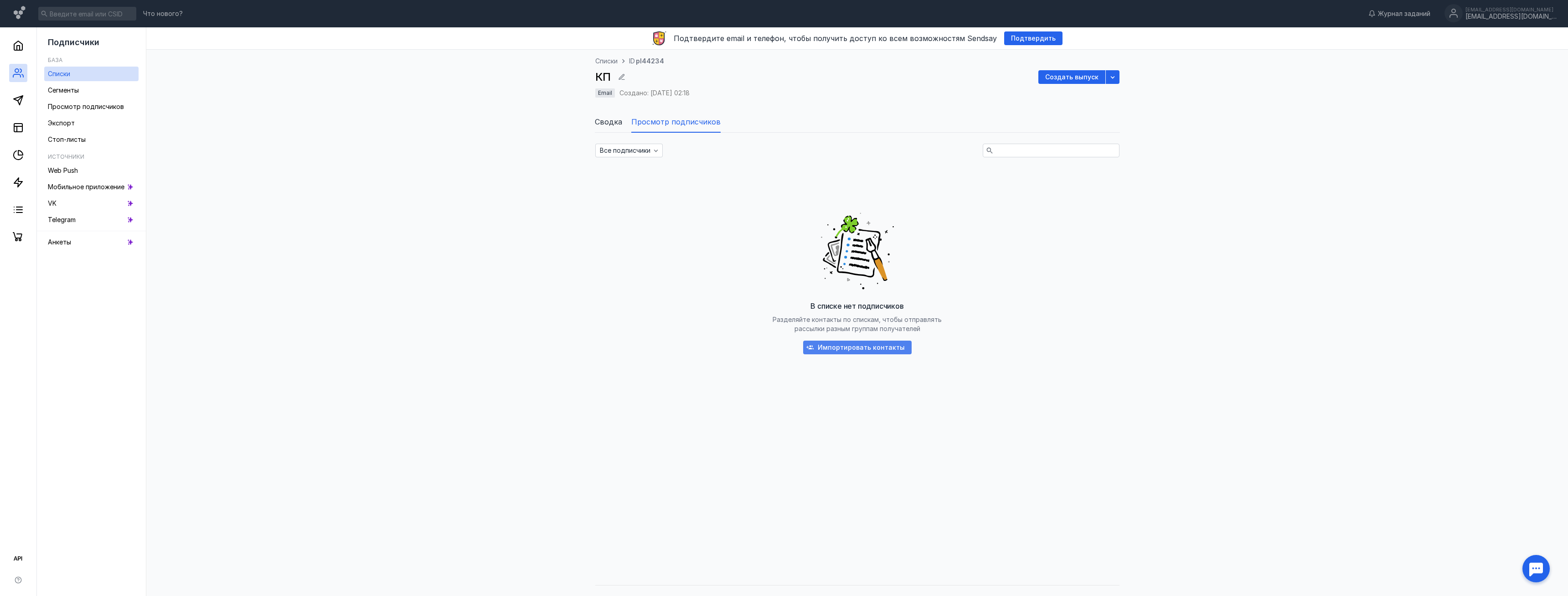
click at [828, 348] on span "Импортировать контакты" at bounding box center [861, 348] width 87 height 8
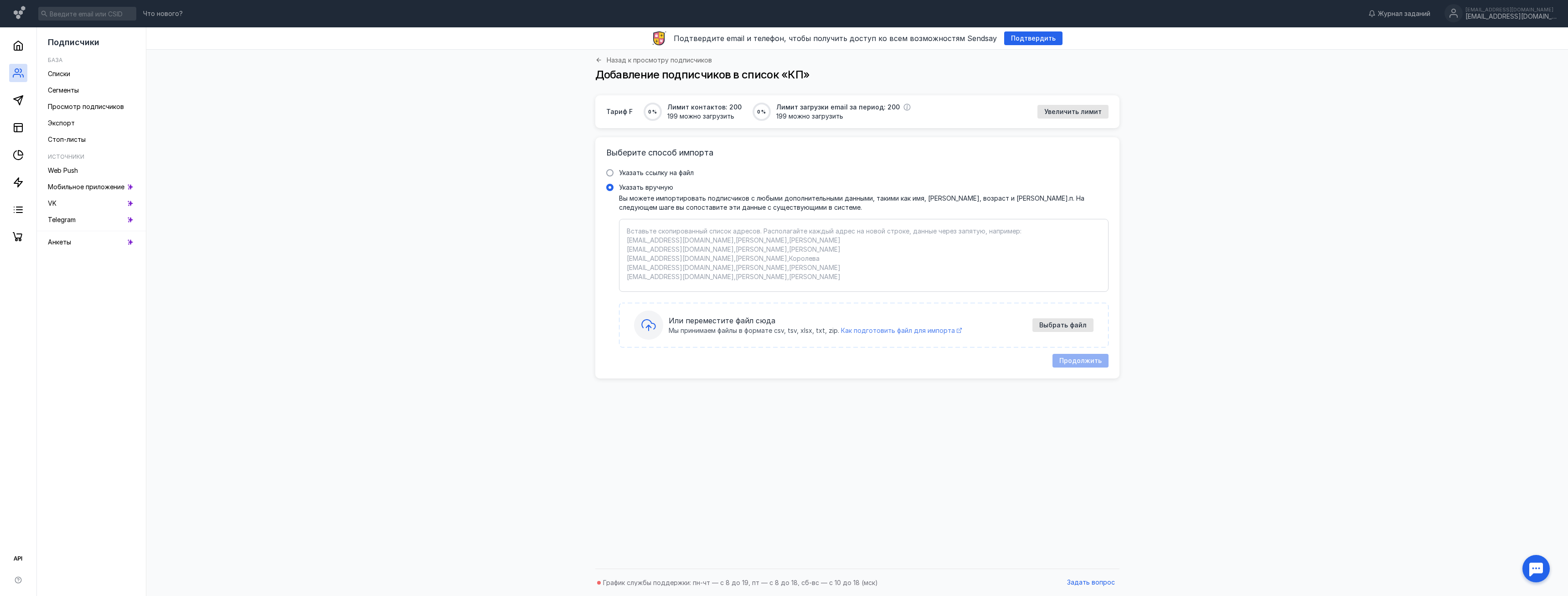
click at [907, 334] on span "Как подготовить файл для импорта" at bounding box center [898, 330] width 114 height 8
click at [675, 236] on textarea "Указать вручную Вы можете импортировать подписчиков с любыми дополнительными да…" at bounding box center [864, 255] width 474 height 57
click at [1061, 323] on span "Выбрать файл" at bounding box center [1063, 325] width 47 height 8
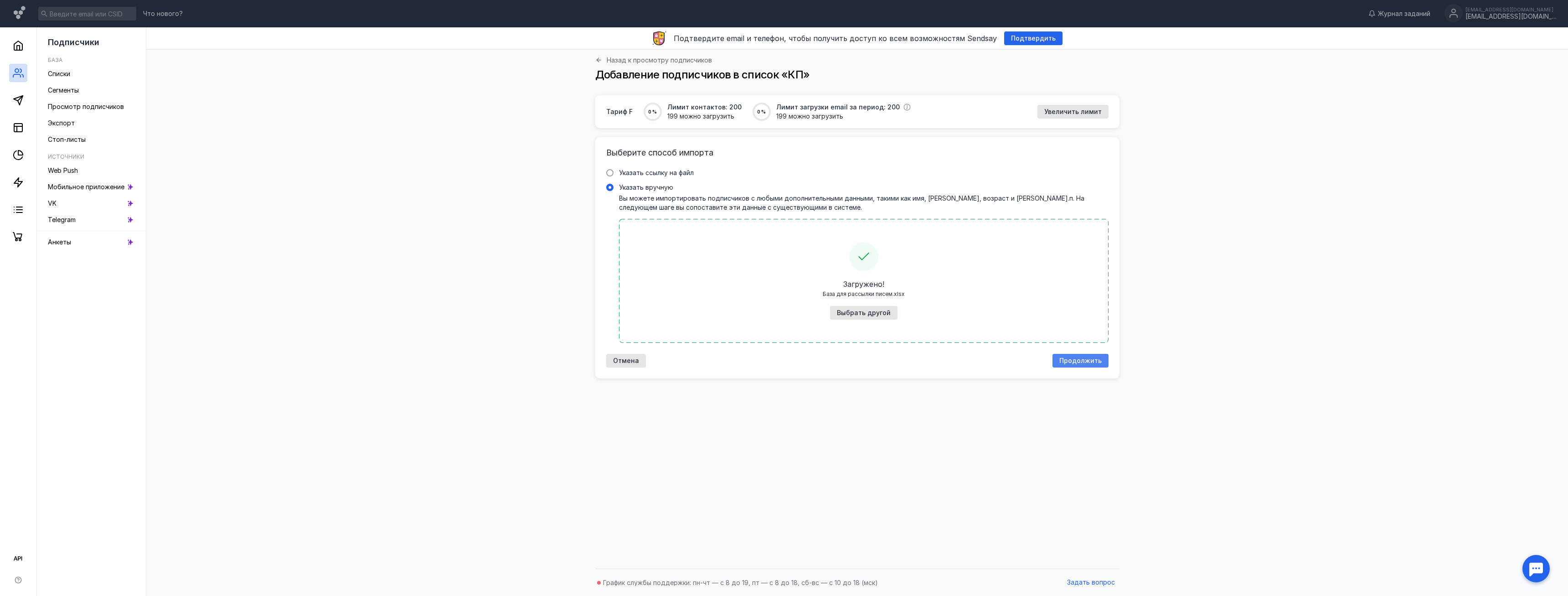
click at [1084, 364] on span "Продолжить" at bounding box center [1080, 360] width 43 height 8
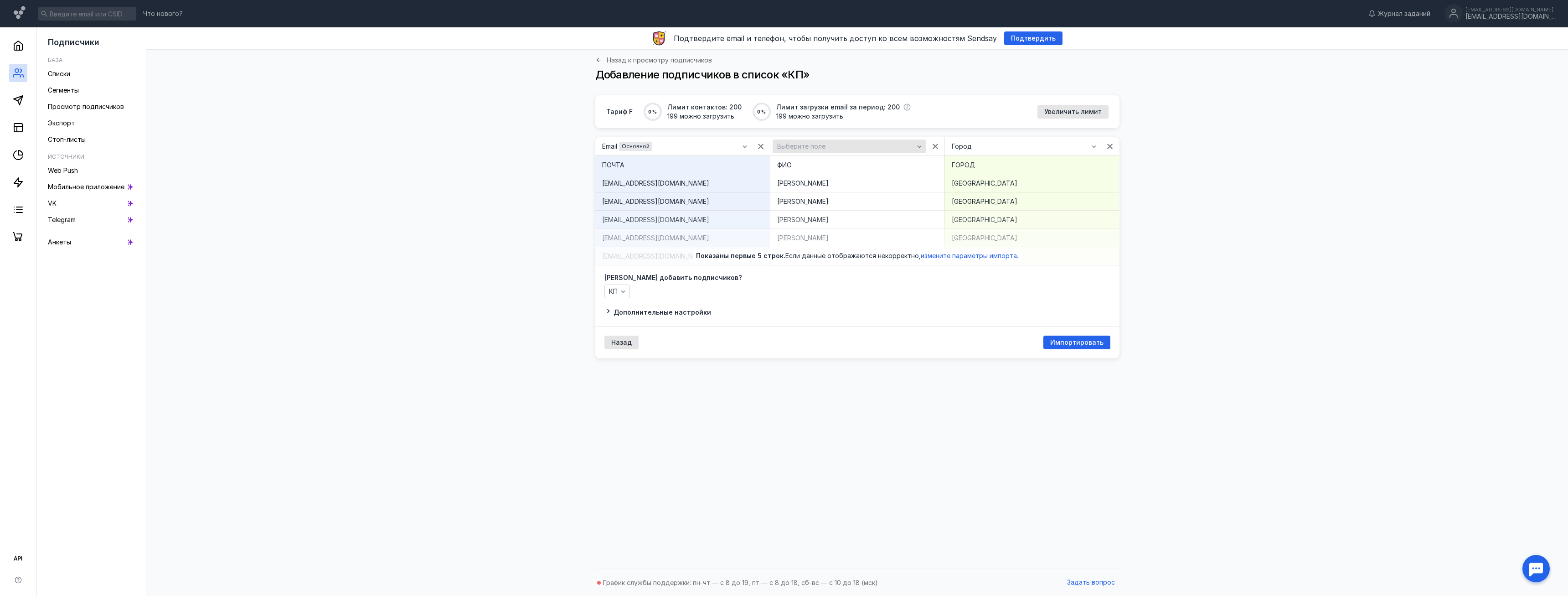
click at [845, 142] on div "Выберите поле" at bounding box center [849, 146] width 153 height 13
click at [1214, 285] on div "Тариф F 0 % Лимит контактов: 200 199 можно загрузить 0 % Лимит загрузки email з…" at bounding box center [857, 330] width 1404 height 469
click at [1108, 143] on icon "button" at bounding box center [1110, 146] width 7 height 7
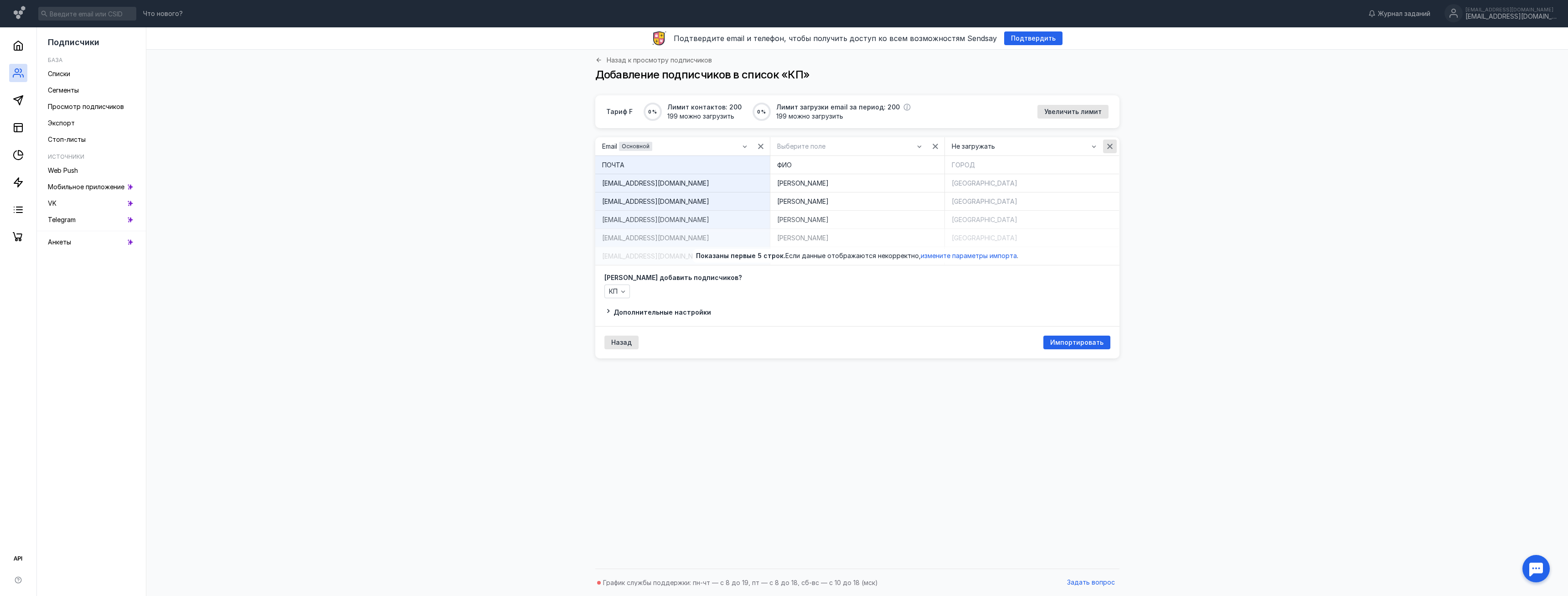
click at [1106, 146] on div "button" at bounding box center [1110, 146] width 9 height 9
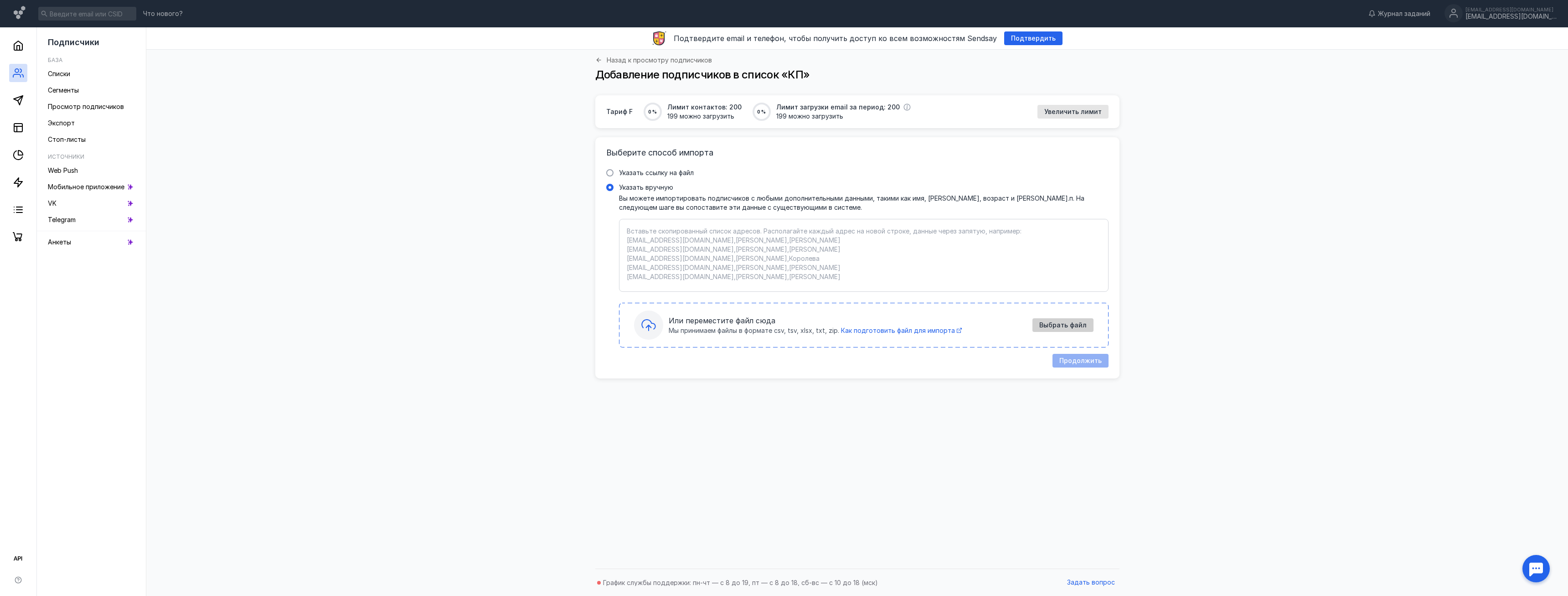
click at [1044, 324] on span "Выбрать файл" at bounding box center [1063, 325] width 47 height 8
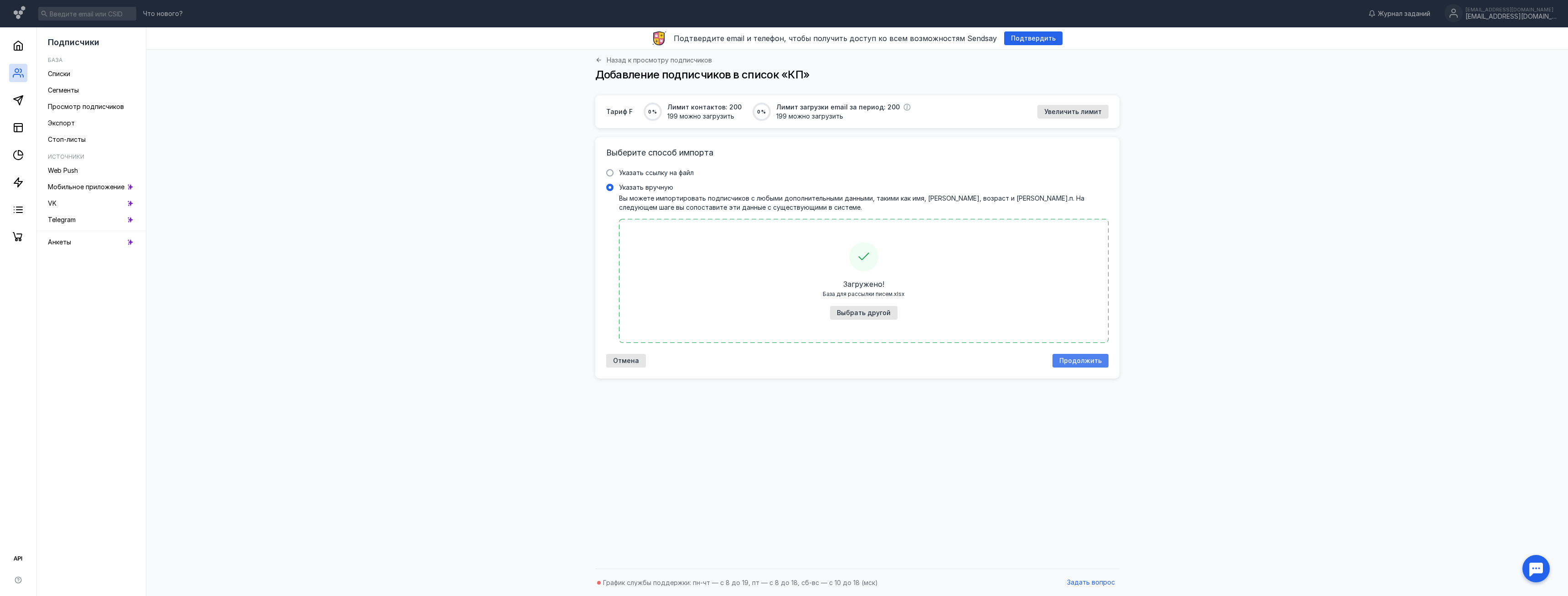
click at [1074, 361] on span "Продолжить" at bounding box center [1080, 360] width 43 height 8
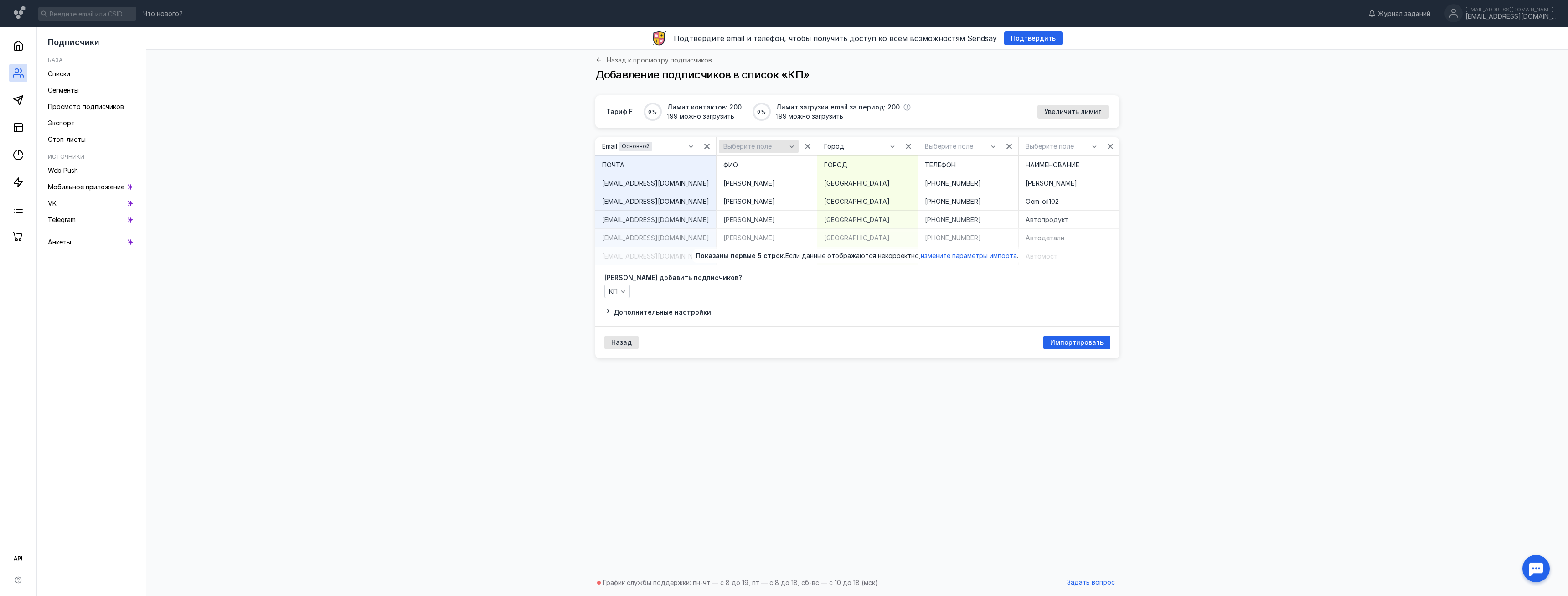
click at [743, 141] on div "Выберите поле" at bounding box center [758, 146] width 80 height 13
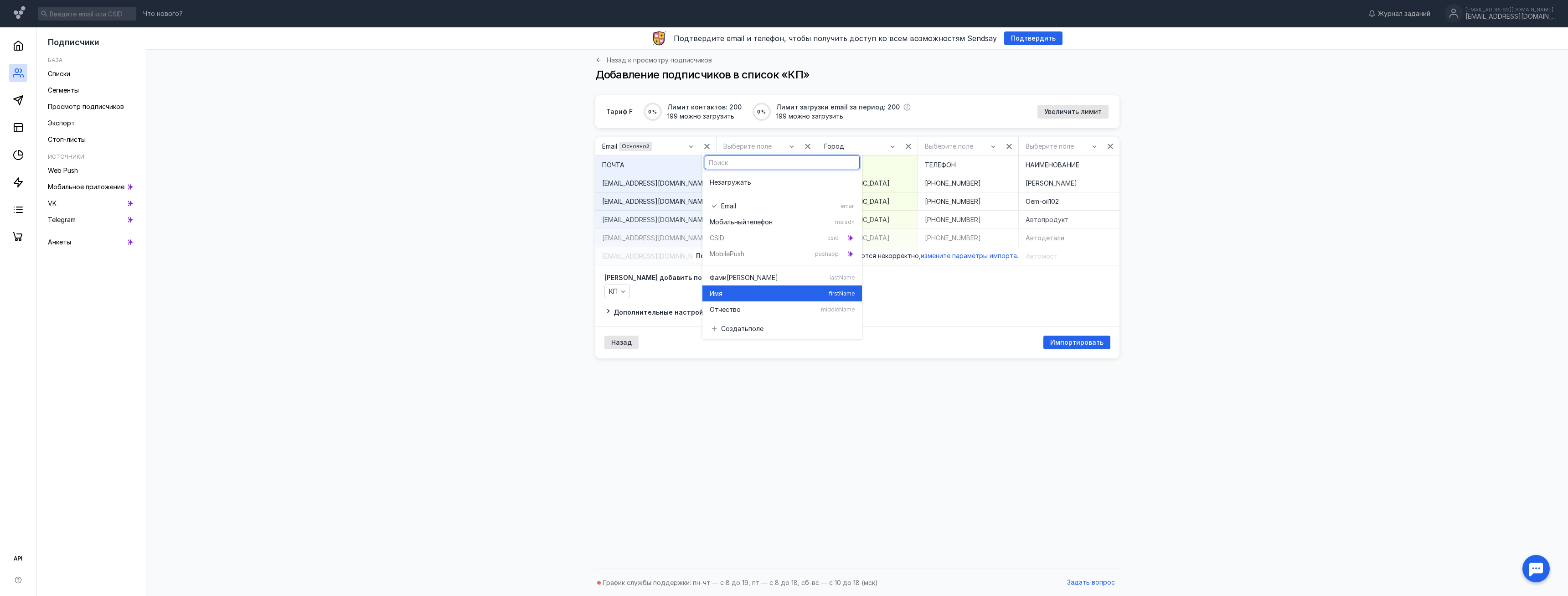
click at [743, 290] on div "Имя" at bounding box center [767, 293] width 115 height 9
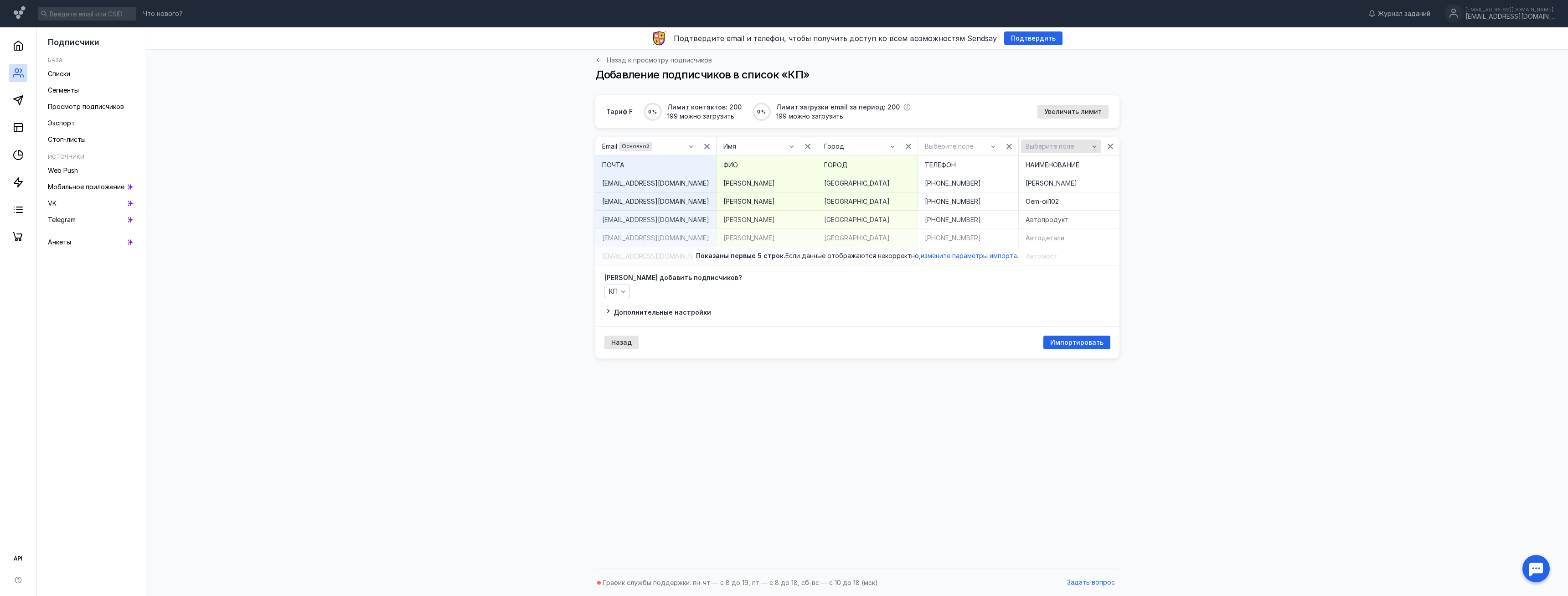
click at [1028, 145] on span "Выберите поле" at bounding box center [1049, 146] width 48 height 8
click at [950, 144] on span "Выберите поле" at bounding box center [948, 146] width 48 height 8
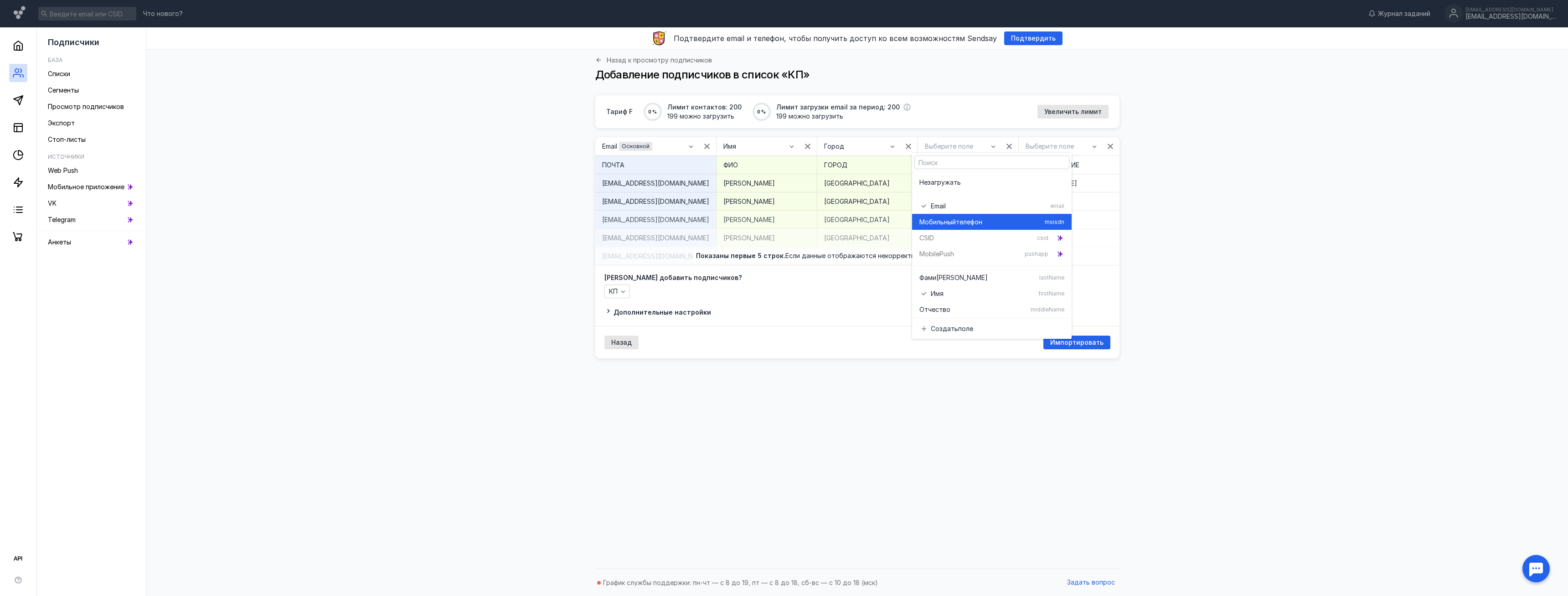
click at [945, 220] on span "Мобильный" at bounding box center [937, 222] width 37 height 9
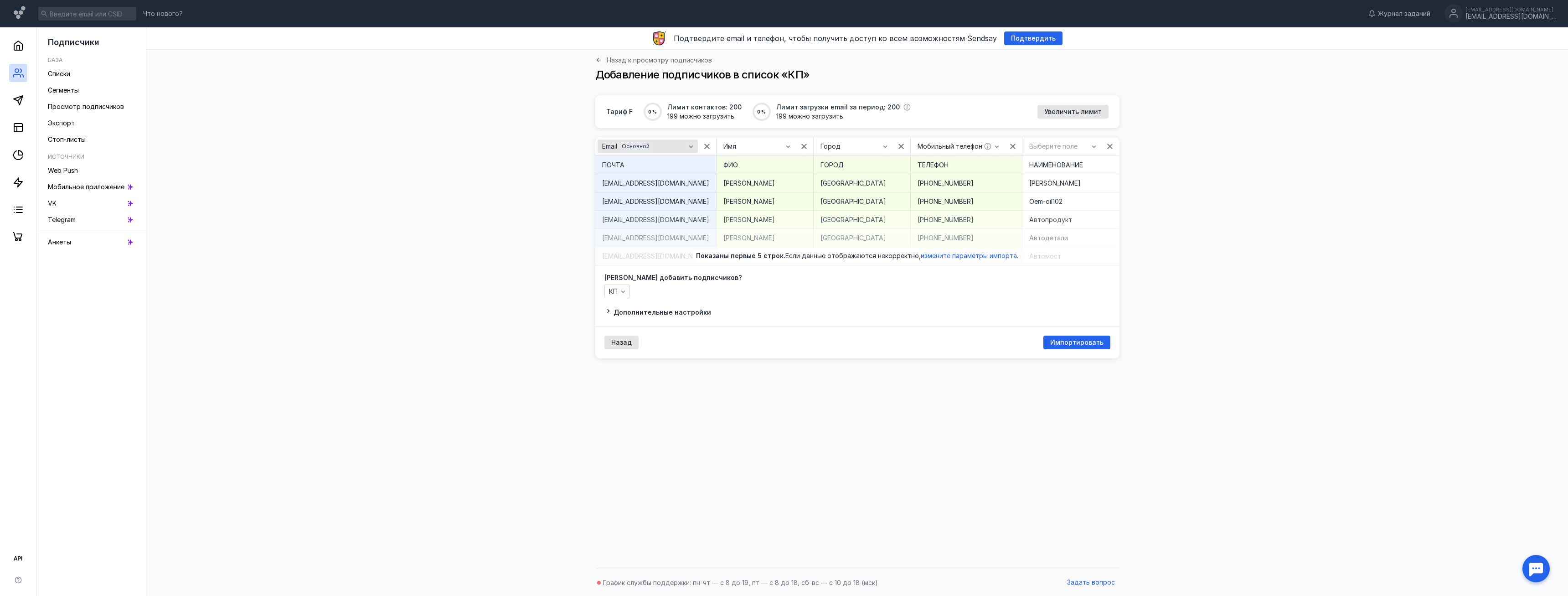
click at [638, 146] on span "Основной" at bounding box center [635, 145] width 28 height 7
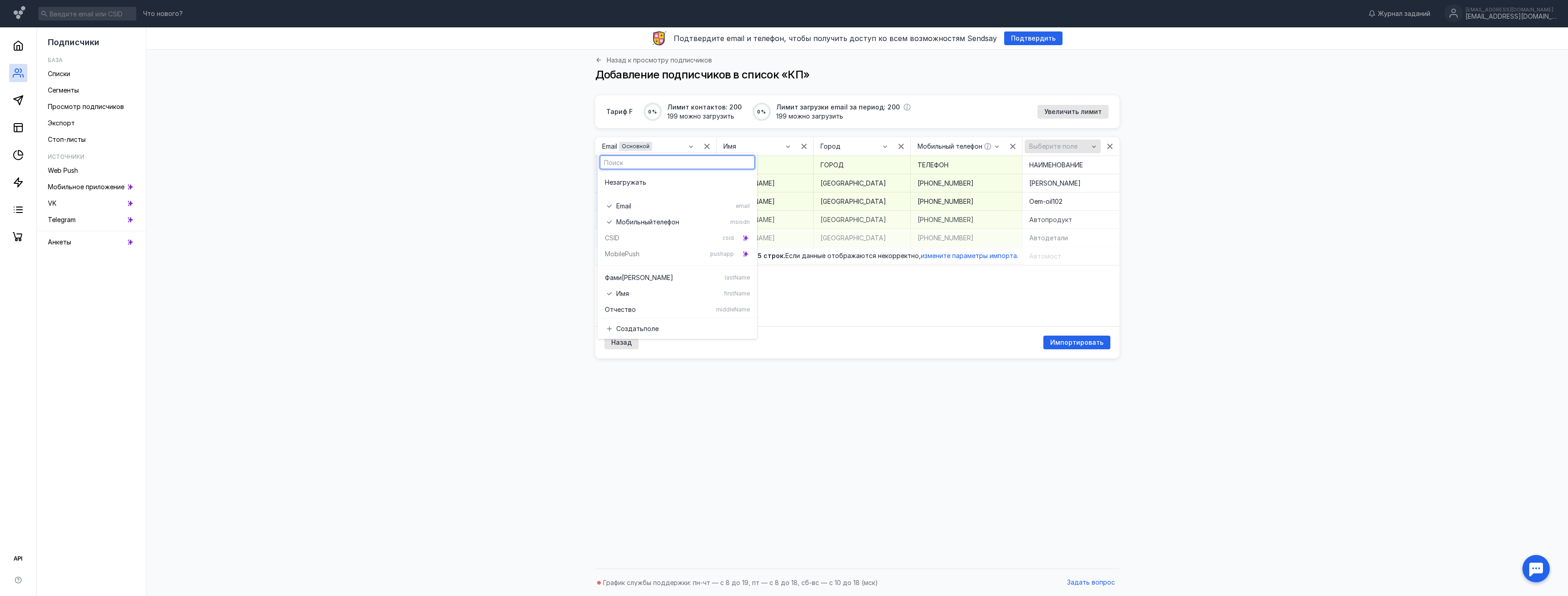
click at [1035, 146] on span "Выберите поле" at bounding box center [1053, 146] width 48 height 8
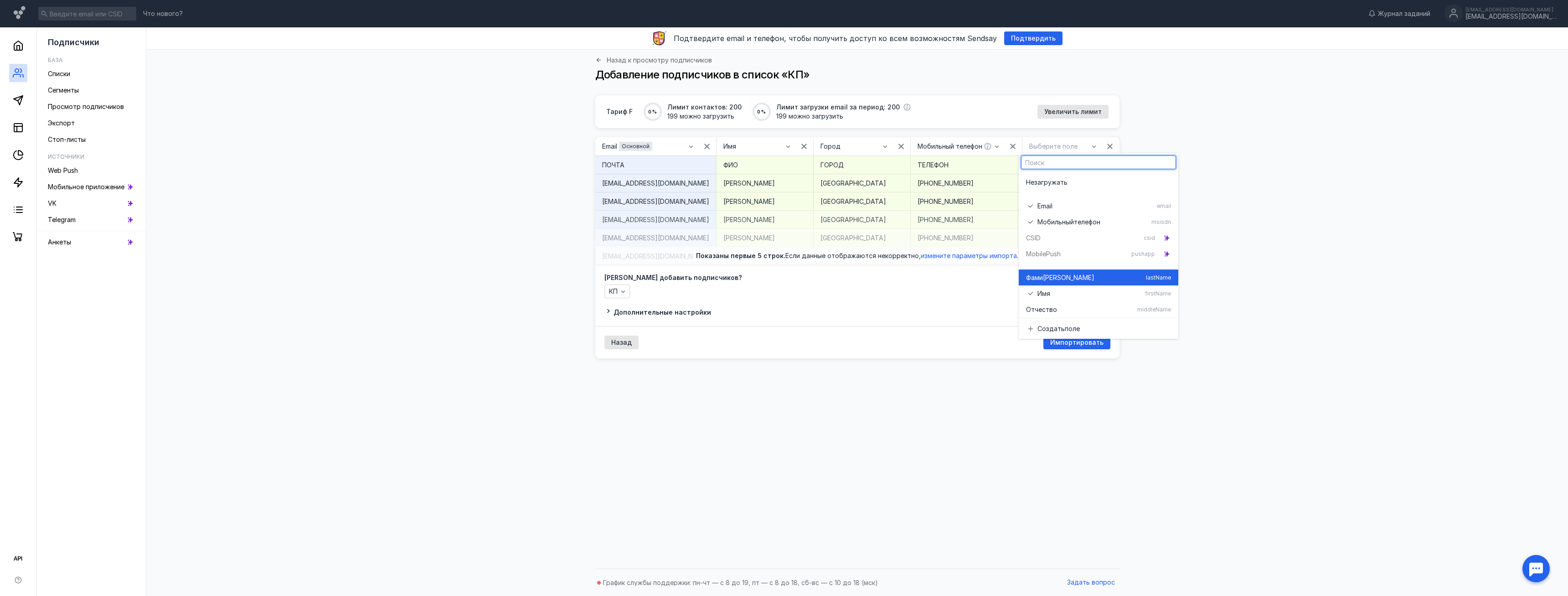
click at [1054, 272] on div "Фами [PERSON_NAME] lastName" at bounding box center [1099, 278] width 145 height 16
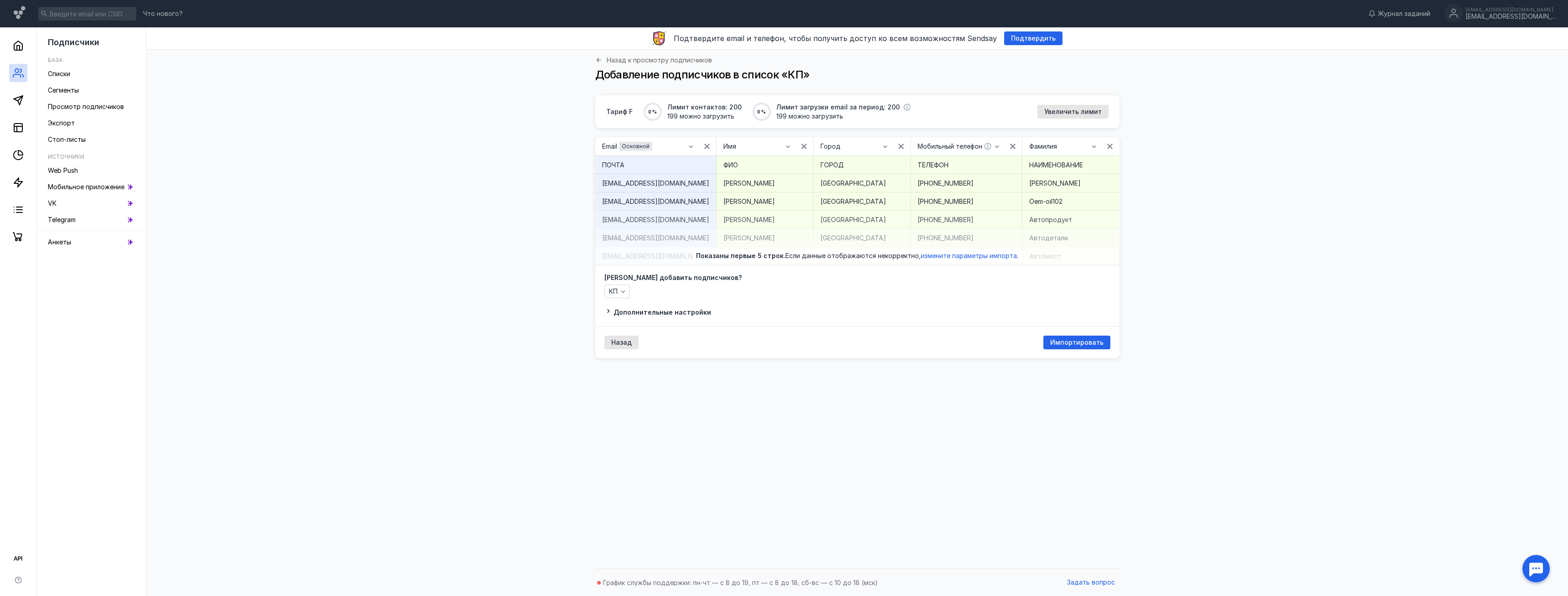
click at [682, 305] on div "[PERSON_NAME] добавить подписчиков? КП Дополнительные настройки" at bounding box center [857, 296] width 506 height 43
click at [680, 311] on span "Дополнительные настройки" at bounding box center [662, 312] width 97 height 8
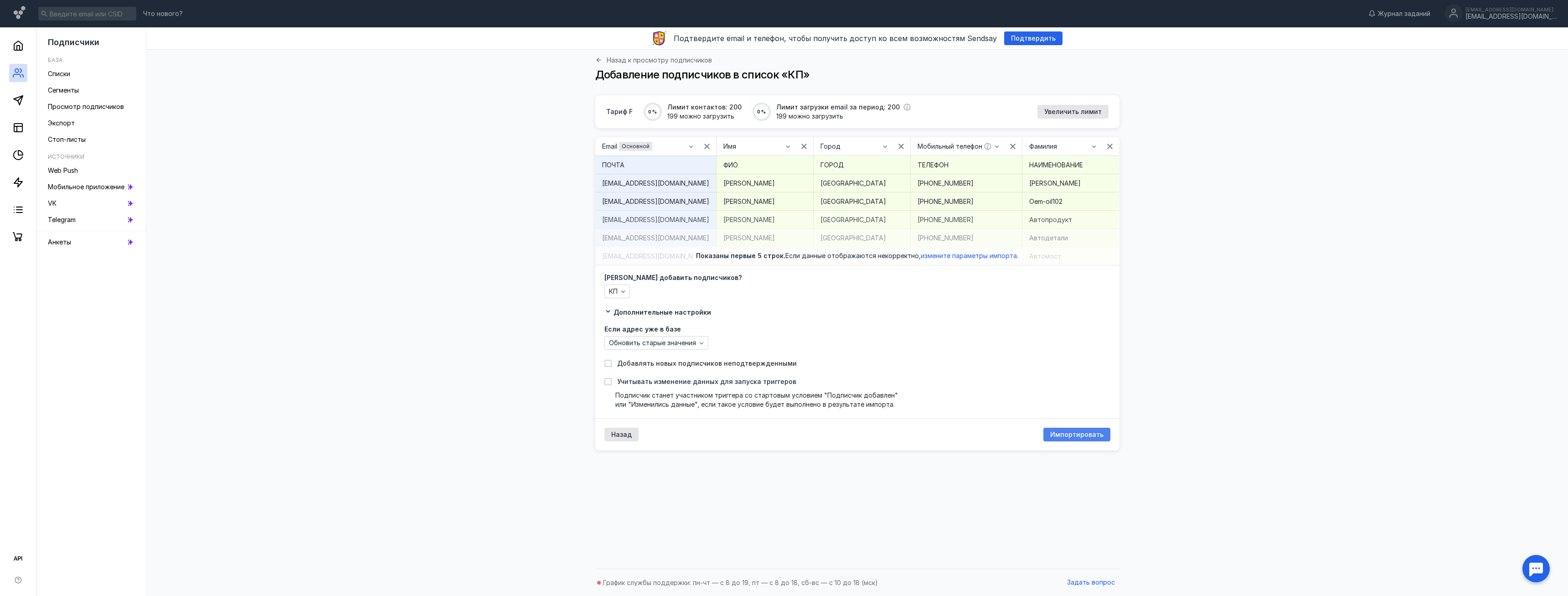
click at [1055, 436] on span "Импортировать" at bounding box center [1077, 435] width 54 height 8
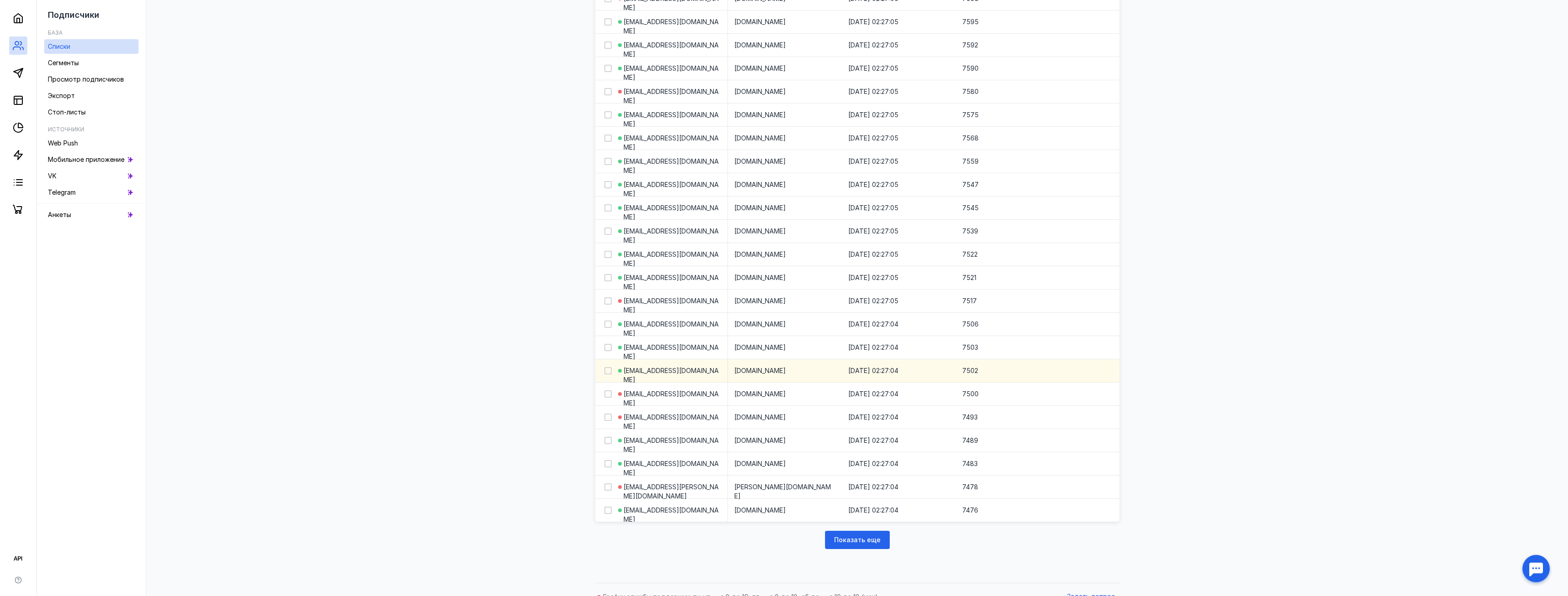
scroll to position [920, 0]
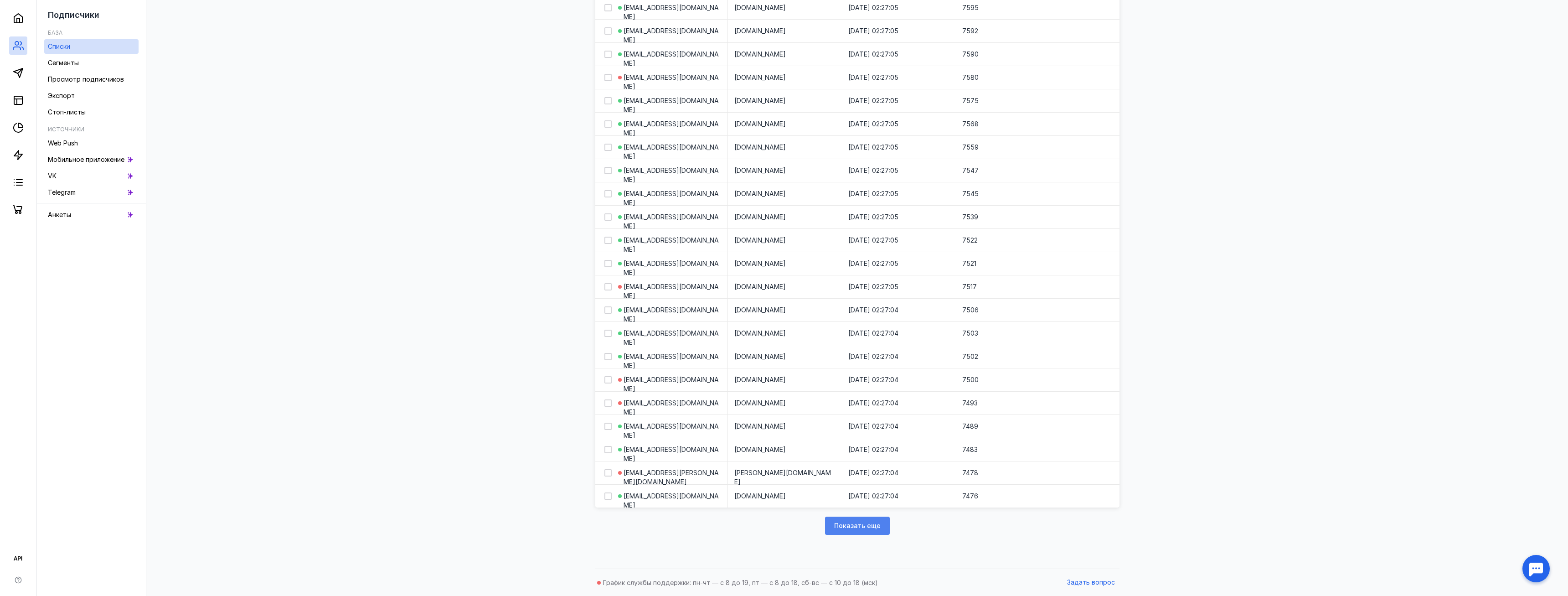
click at [876, 525] on span "Показать еще" at bounding box center [857, 525] width 46 height 8
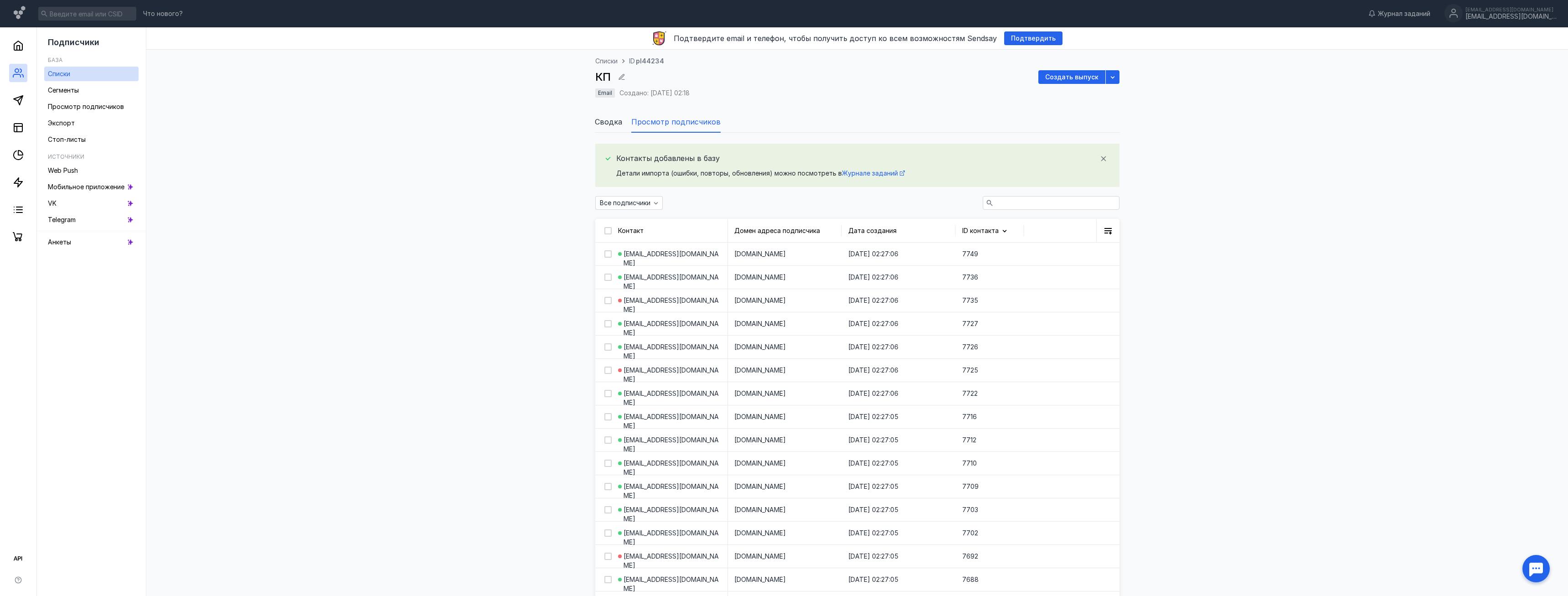
click at [607, 124] on span "Сводка" at bounding box center [608, 122] width 27 height 11
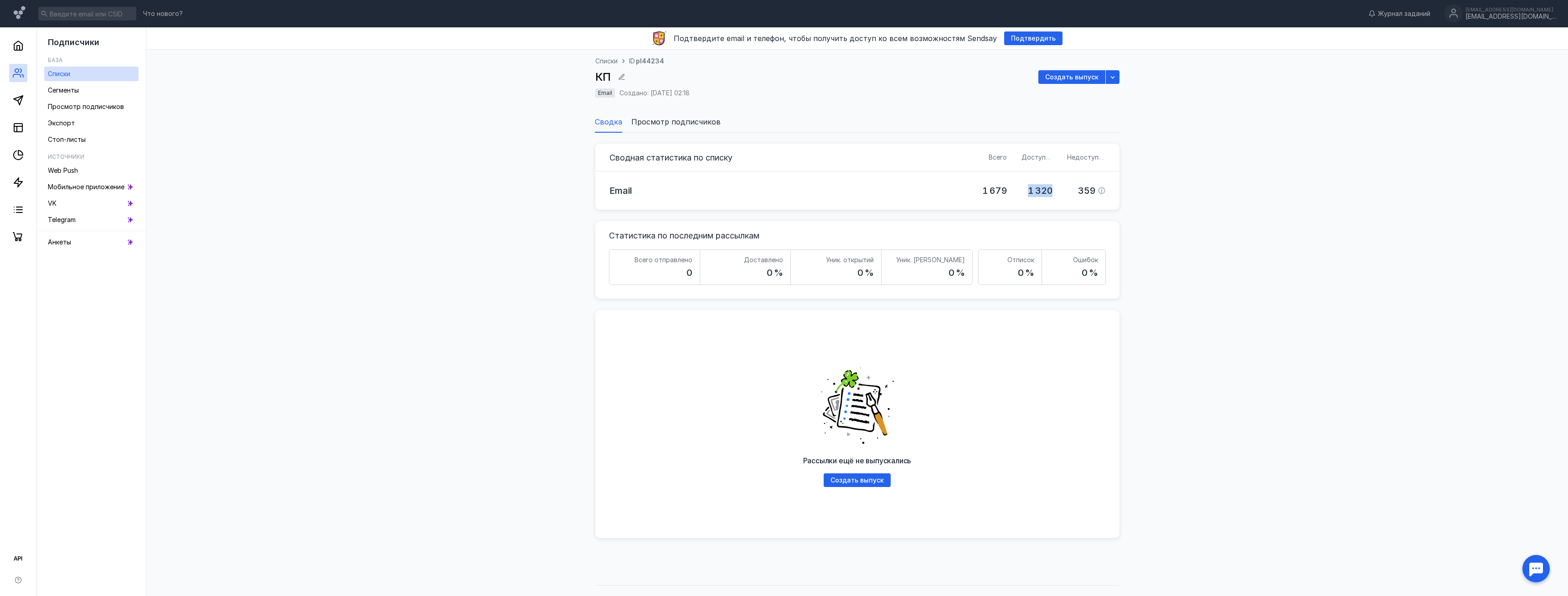
drag, startPoint x: 1024, startPoint y: 188, endPoint x: 1055, endPoint y: 189, distance: 31.0
click at [1054, 189] on div "1 320" at bounding box center [1037, 191] width 46 height 38
click at [1055, 189] on div "1 320" at bounding box center [1037, 191] width 46 height 38
click at [1069, 75] on span "Создать выпуск" at bounding box center [1072, 77] width 54 height 8
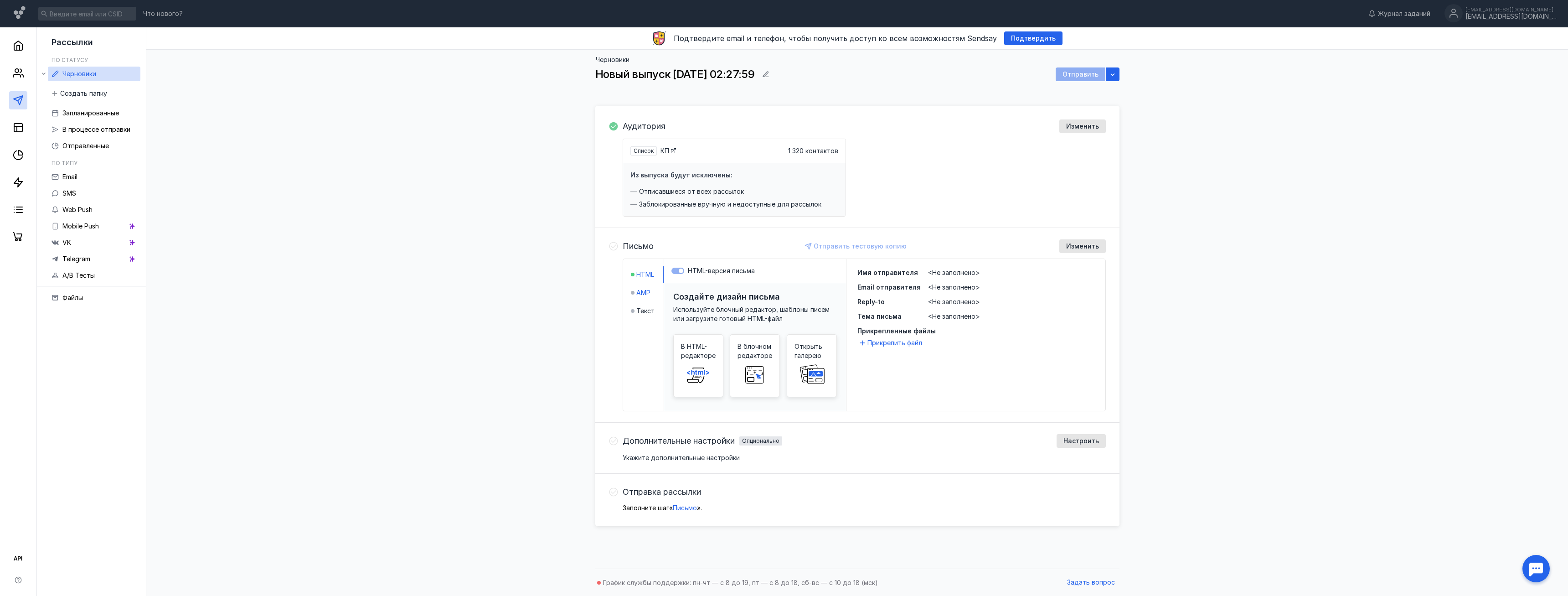
click at [636, 295] on span "AMP" at bounding box center [643, 292] width 14 height 9
click at [638, 278] on span "HTML" at bounding box center [645, 274] width 18 height 9
click at [637, 306] on span "Текст" at bounding box center [645, 310] width 18 height 9
click at [639, 277] on span "HTML" at bounding box center [645, 274] width 18 height 9
click at [681, 440] on span "Дополнительные настройки" at bounding box center [679, 441] width 112 height 9
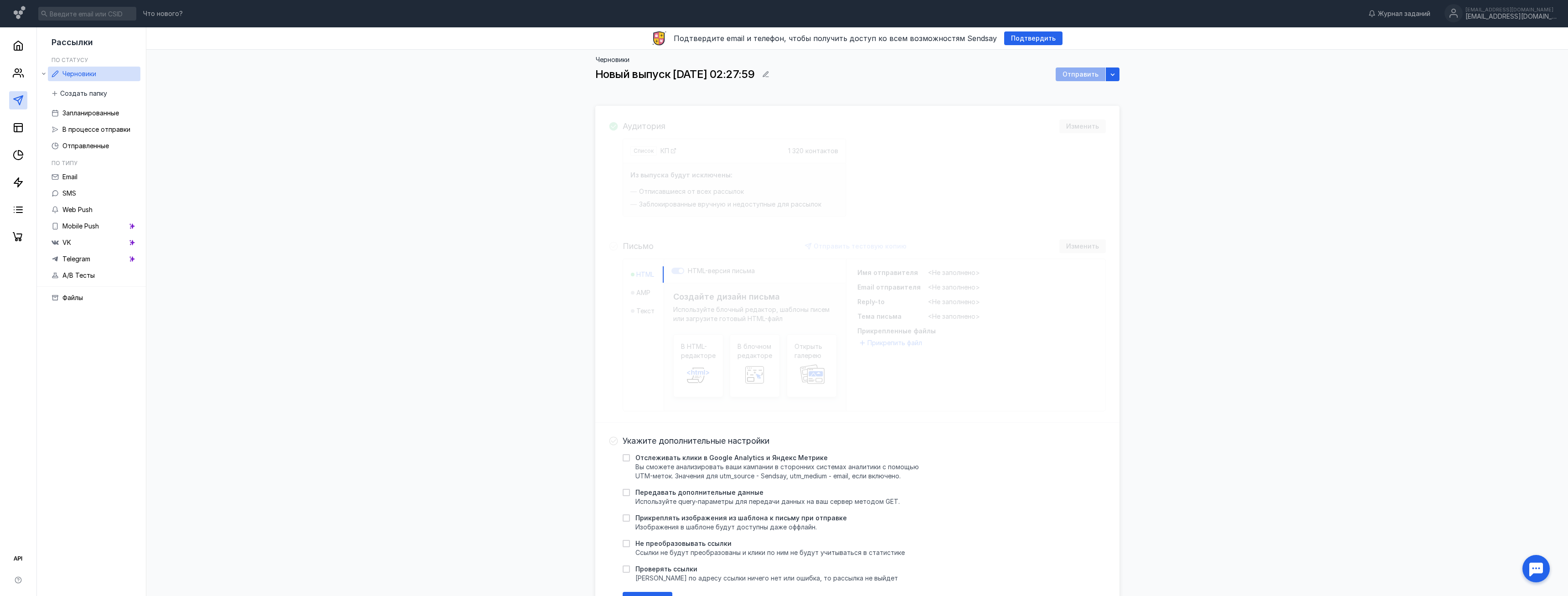
click at [681, 440] on span "Укажите дополнительные настройки" at bounding box center [696, 441] width 147 height 9
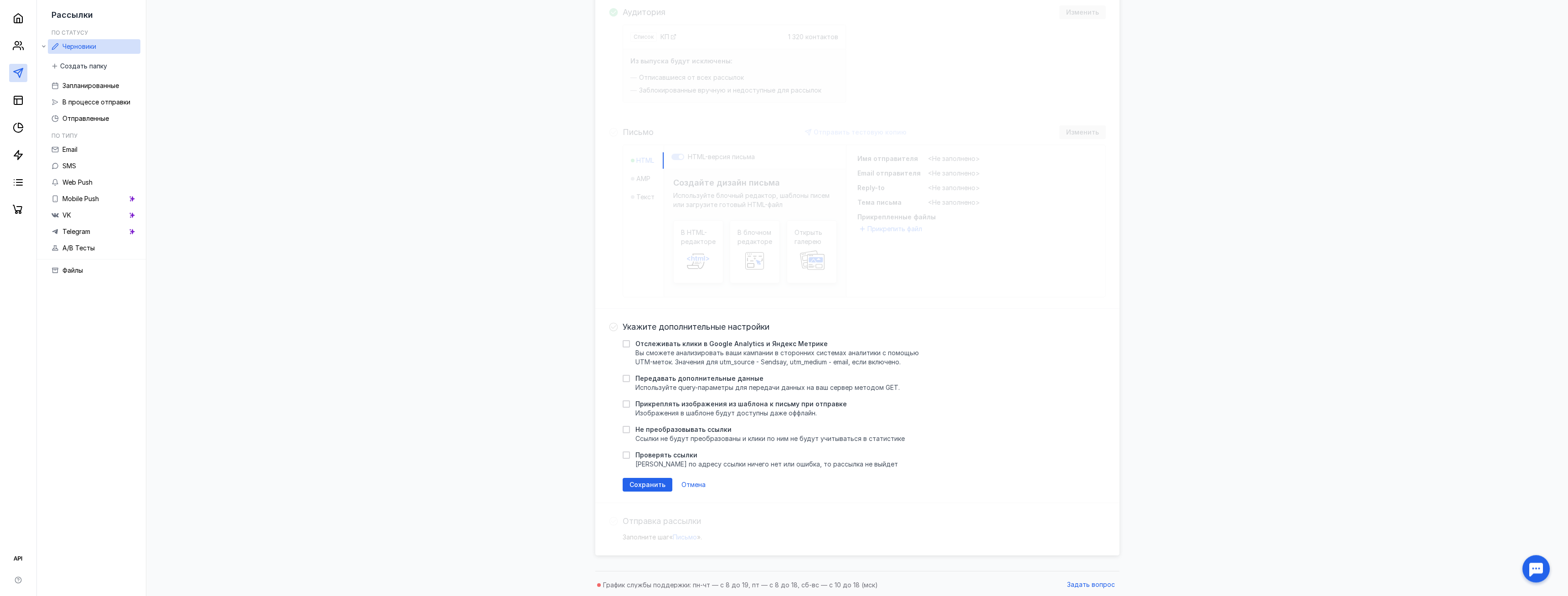
scroll to position [116, 0]
click at [687, 483] on span "Отмена" at bounding box center [694, 482] width 24 height 8
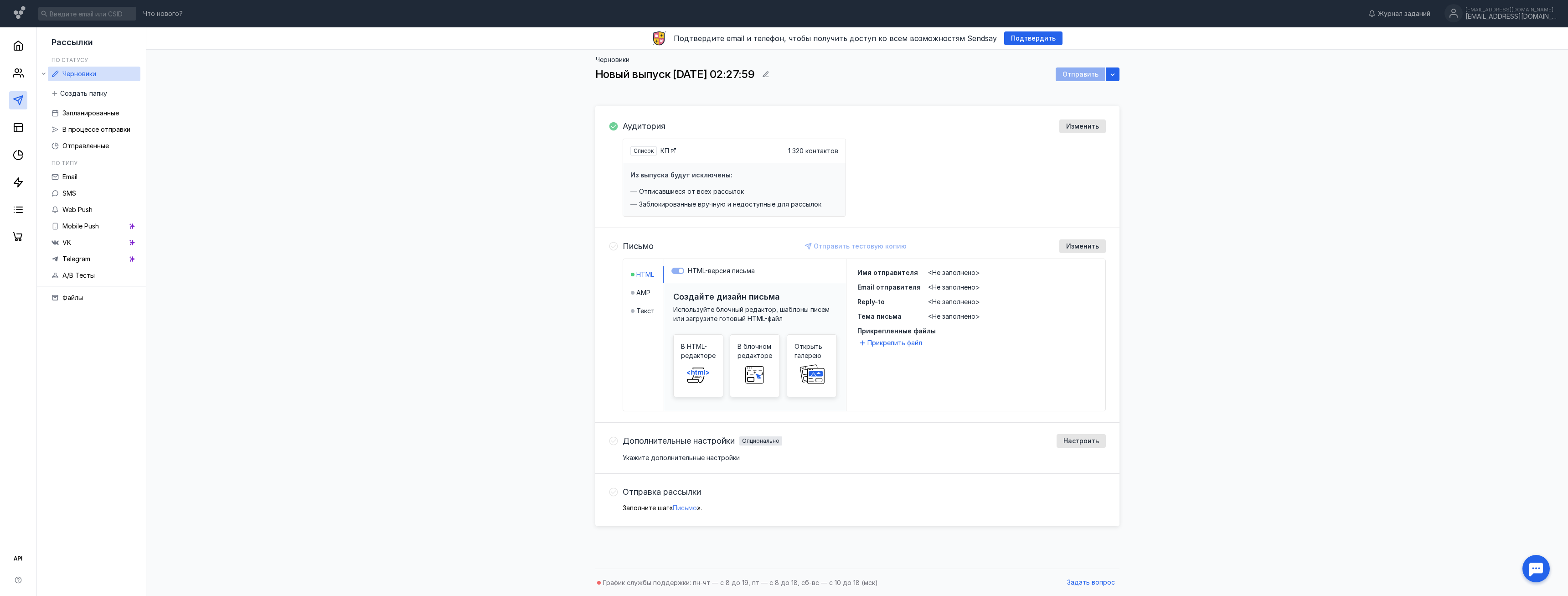
click at [694, 505] on span "Письмо" at bounding box center [685, 507] width 24 height 8
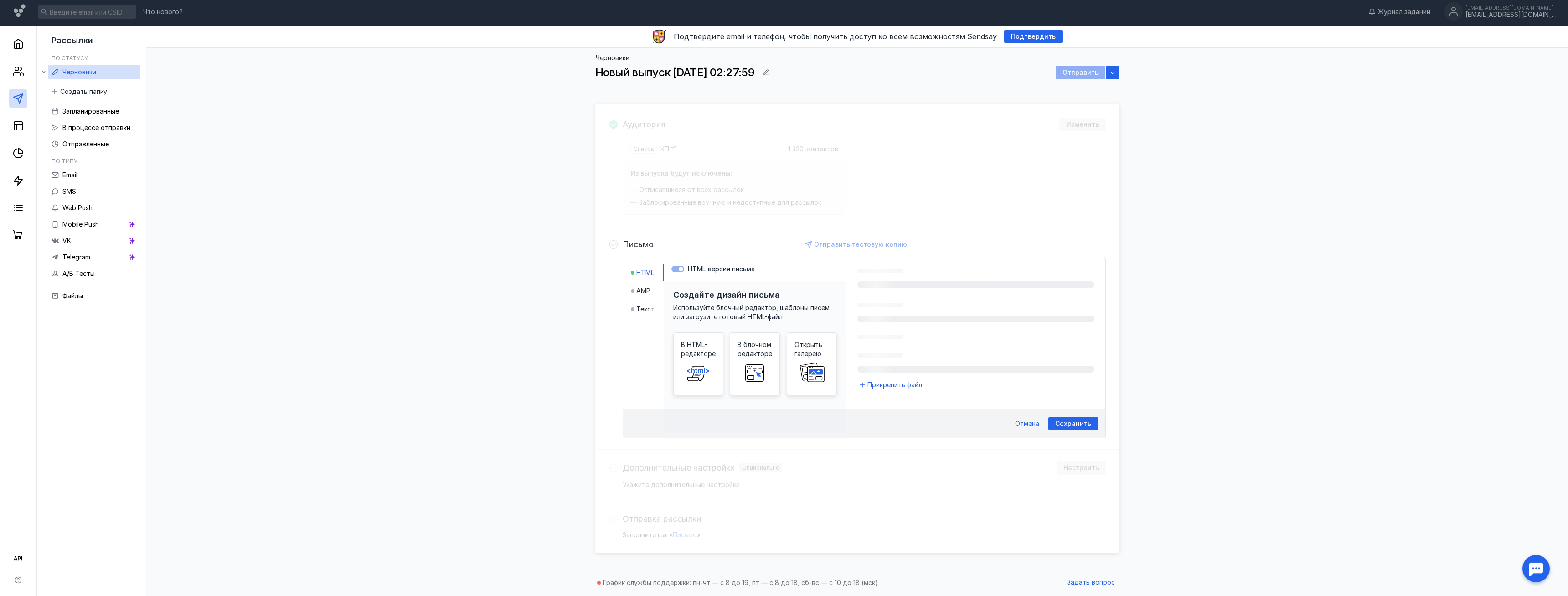
scroll to position [118, 0]
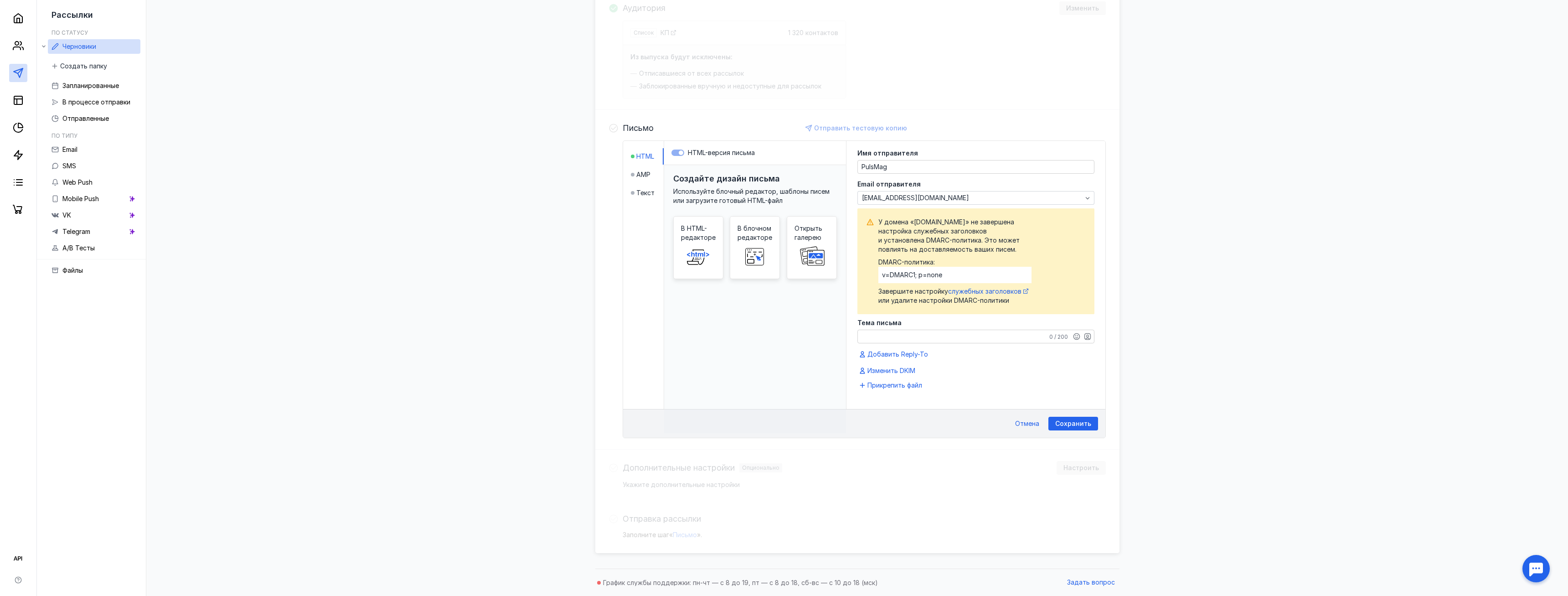
click at [1200, 356] on div "Черновики Новый выпуск [DATE] 02:27:59 Отправить Аудитория Изменить Список КП 1…" at bounding box center [857, 248] width 1404 height 633
click at [912, 331] on textarea "Тема письма" at bounding box center [976, 336] width 236 height 13
paste textarea "Сотрудничество ПУЛЬС"
type textarea "Сотрудничество ПУЛЬС"
click at [899, 382] on span "Прикрепить файл" at bounding box center [895, 385] width 55 height 9
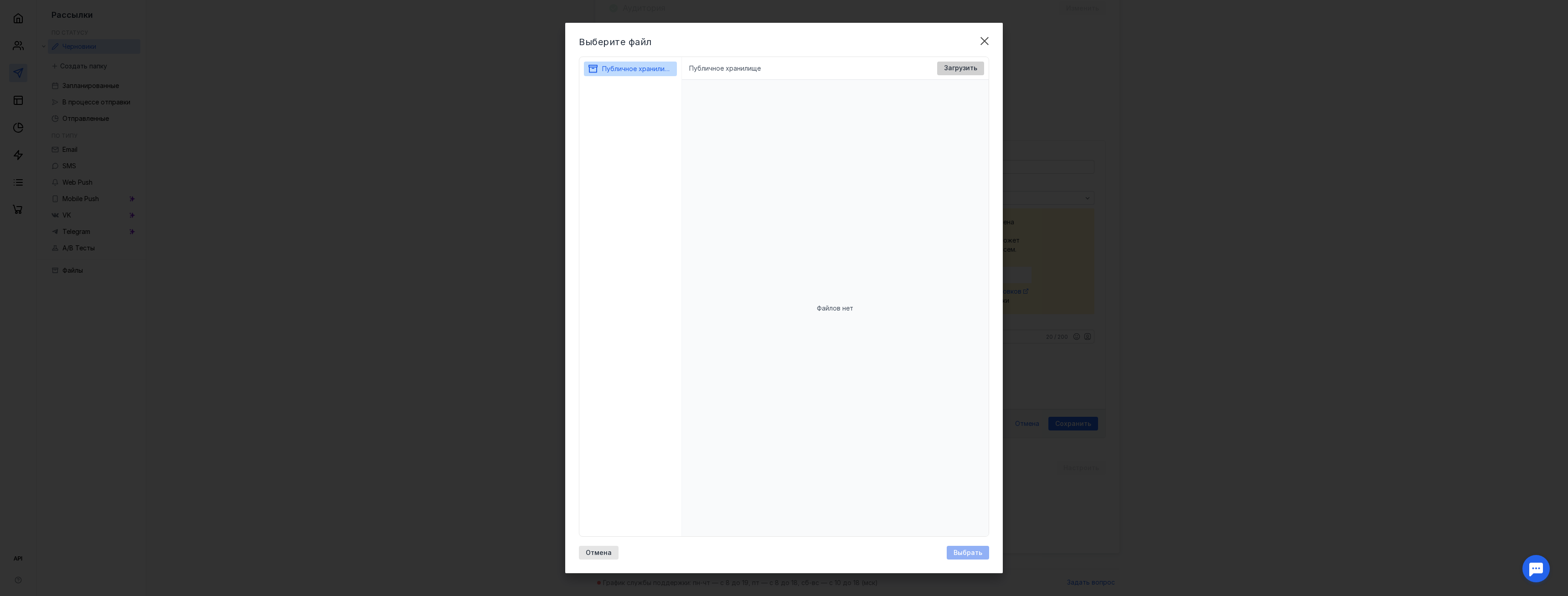
click at [952, 71] on span "Загрузить" at bounding box center [961, 68] width 33 height 8
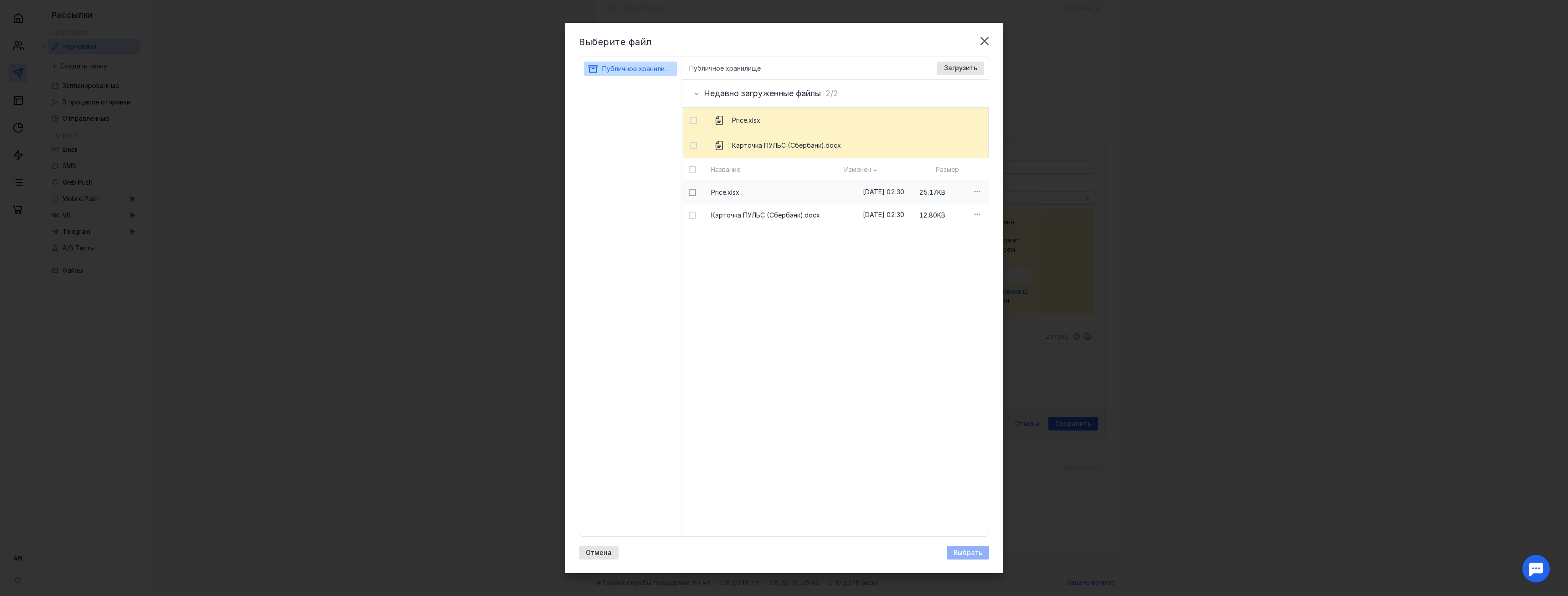
click at [691, 191] on icon at bounding box center [692, 192] width 6 height 6
click at [691, 191] on input "checkbox" at bounding box center [691, 191] width 6 height 6
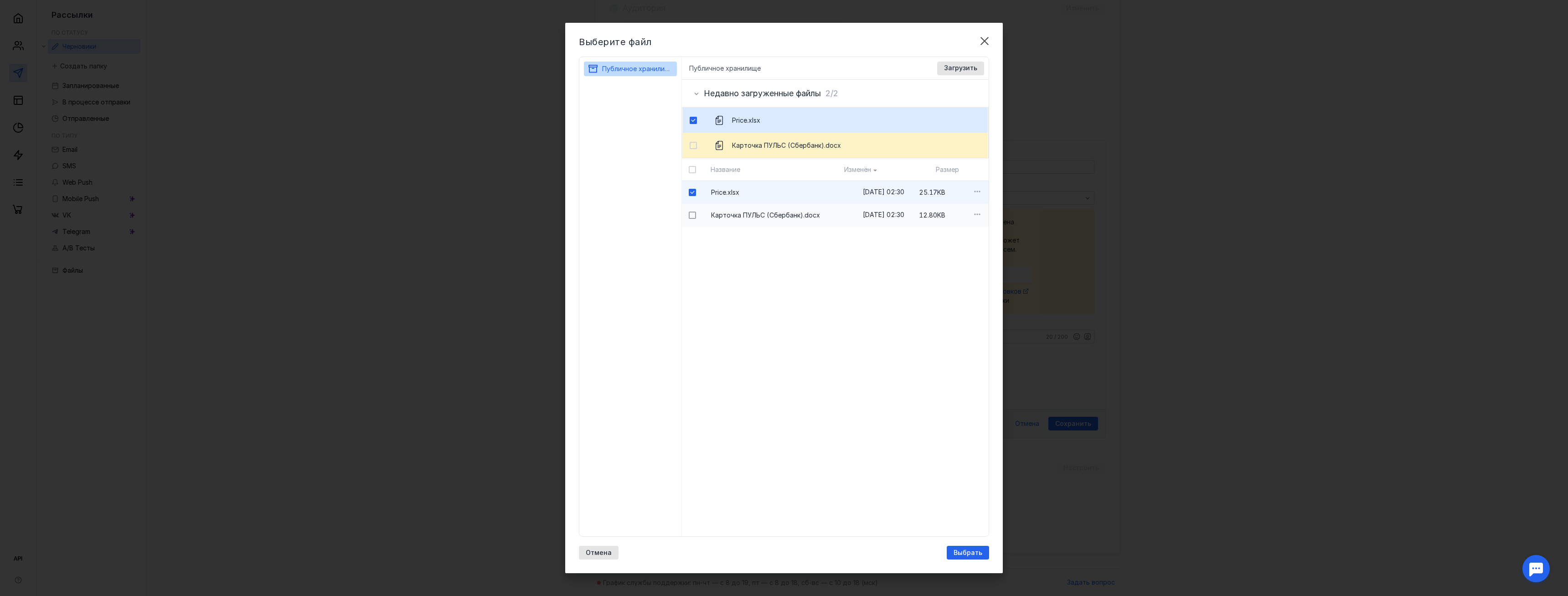
click at [692, 215] on icon at bounding box center [692, 215] width 6 height 6
click at [692, 215] on input "checkbox" at bounding box center [691, 214] width 6 height 6
checkbox input "true"
click at [959, 552] on span "Выбрать" at bounding box center [968, 553] width 29 height 8
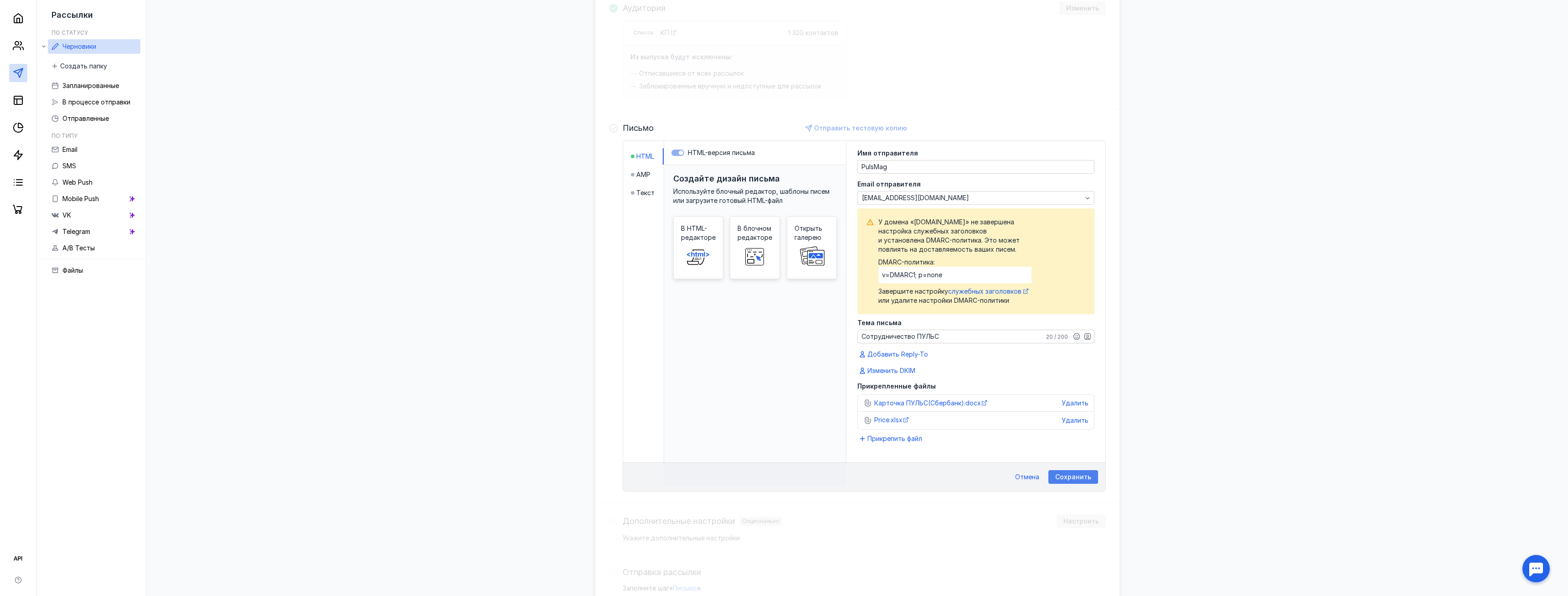
click at [1066, 479] on span "Сохранить" at bounding box center [1073, 477] width 36 height 8
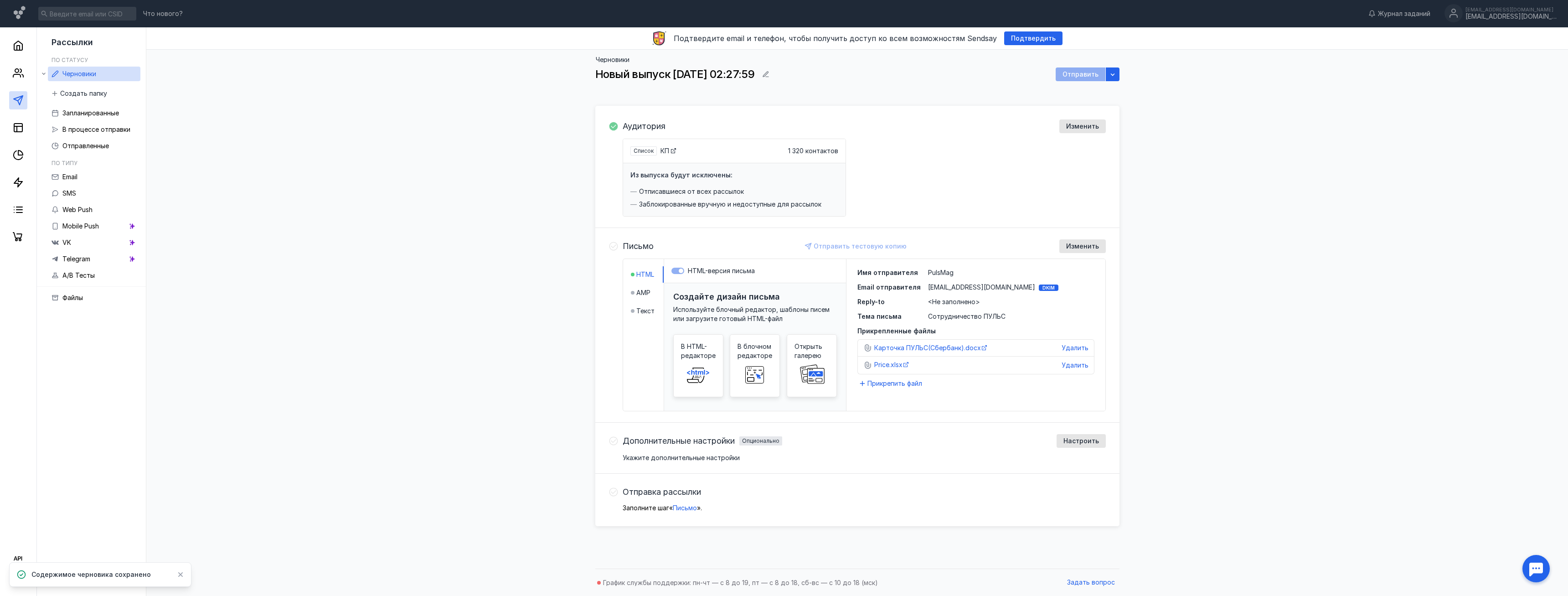
click at [947, 302] on span "<Не заполнено>" at bounding box center [954, 301] width 52 height 8
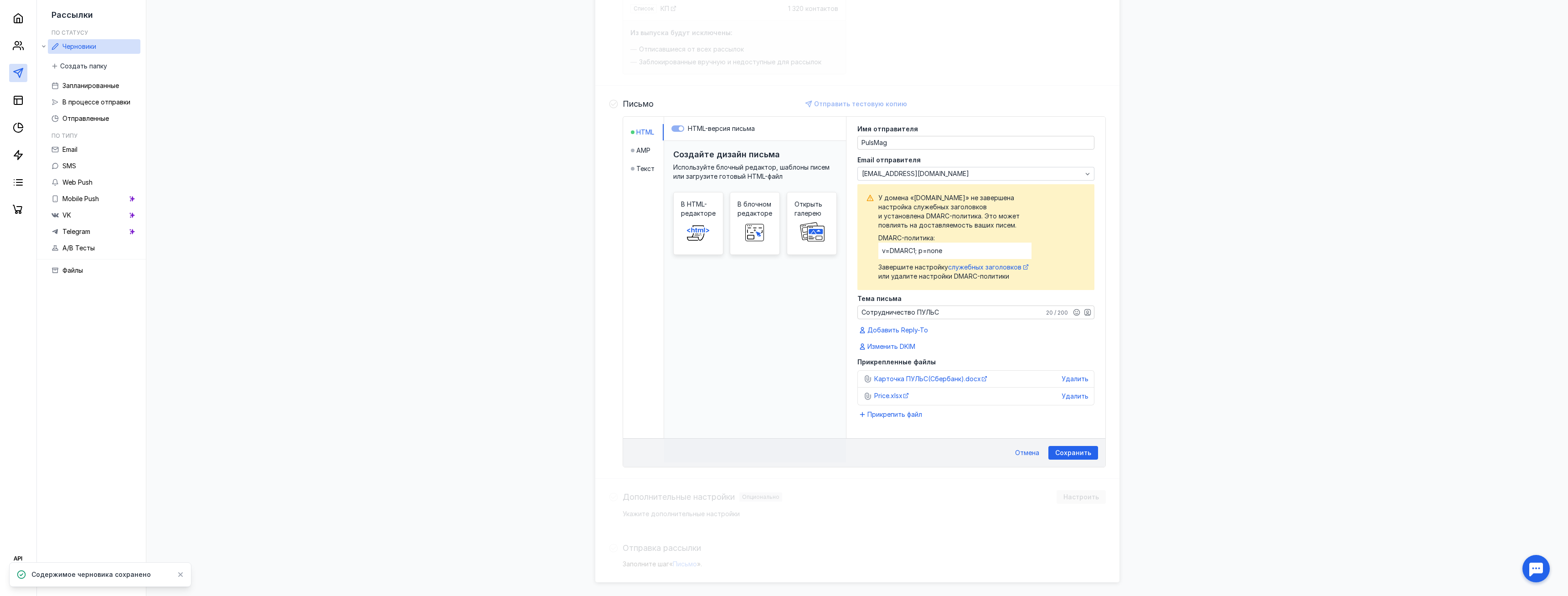
scroll to position [172, 0]
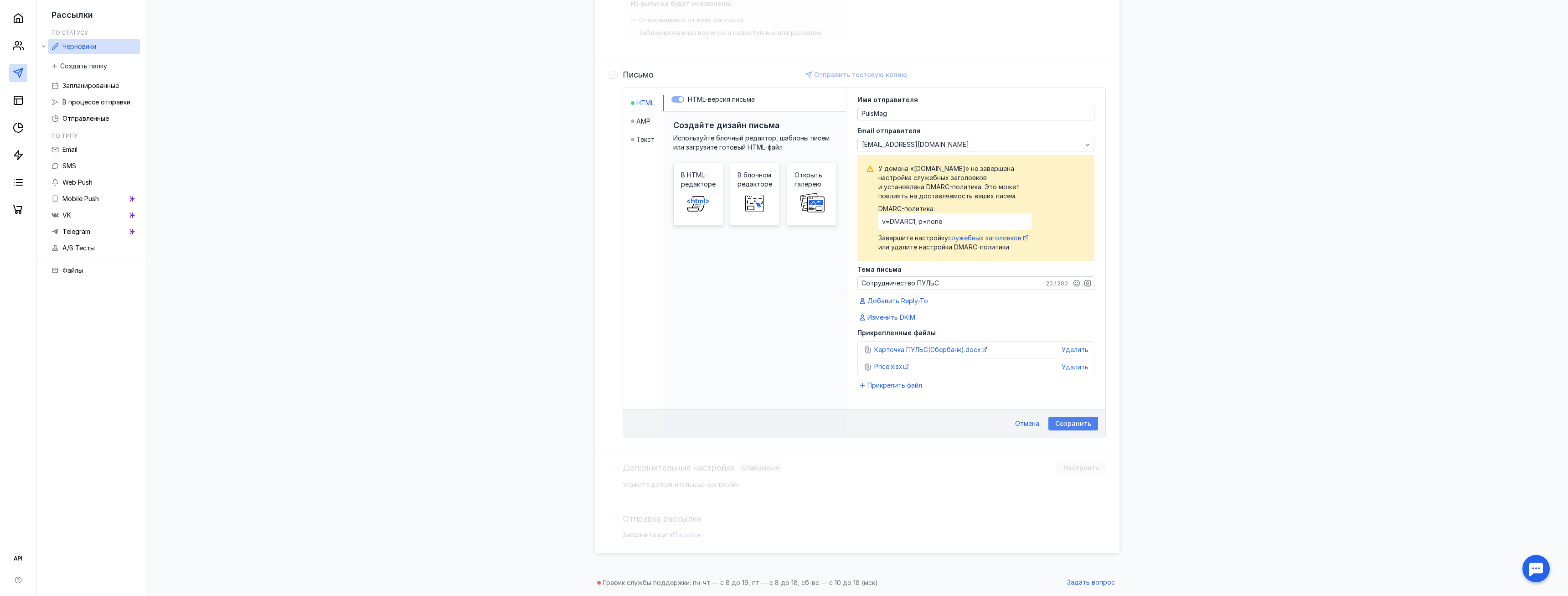
click at [1071, 424] on span "Сохранить" at bounding box center [1073, 424] width 36 height 8
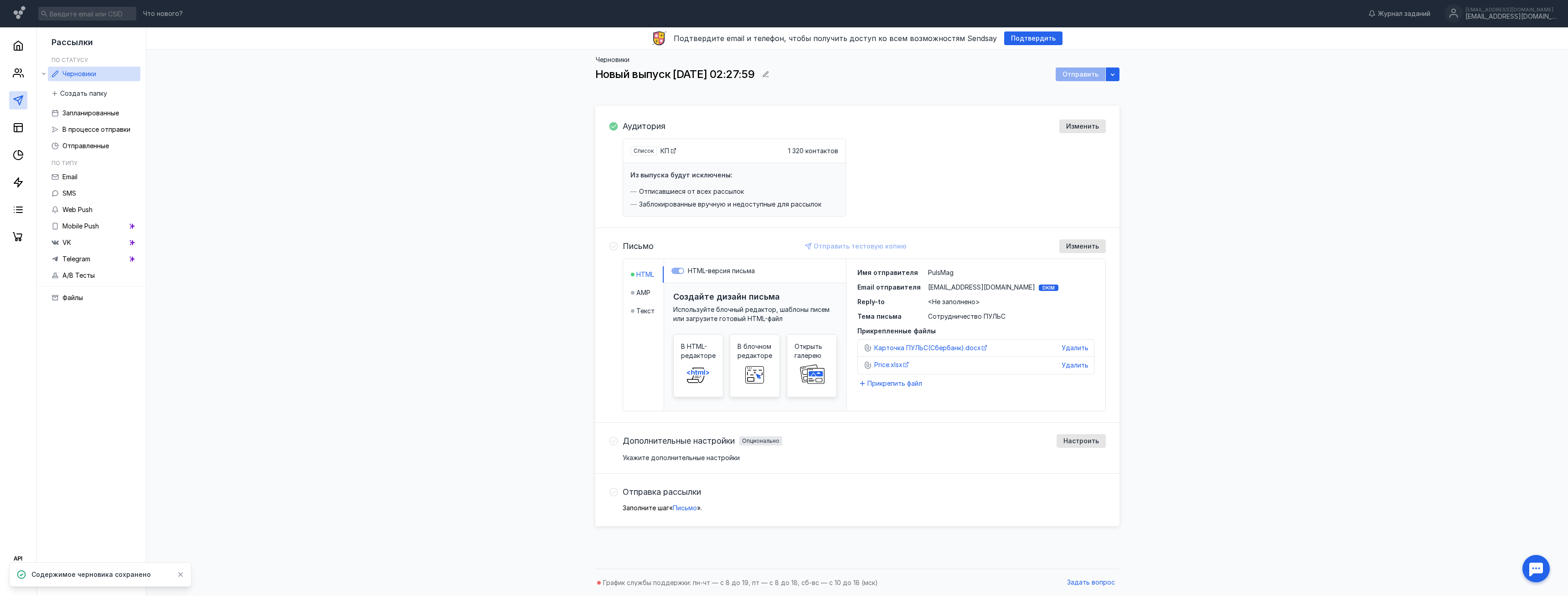
scroll to position [0, 0]
click at [850, 248] on div "Отправить тестовую копию" at bounding box center [856, 246] width 110 height 13
click at [1072, 247] on span "Изменить" at bounding box center [1083, 246] width 33 height 8
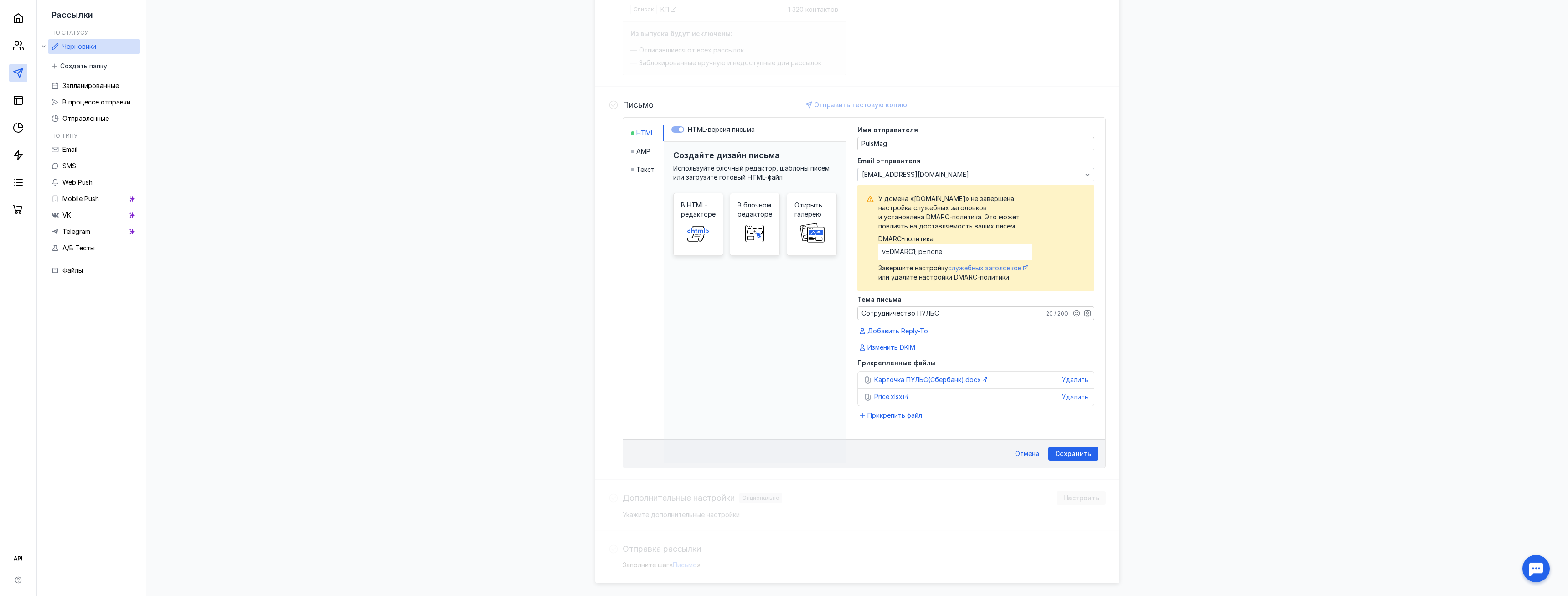
scroll to position [172, 0]
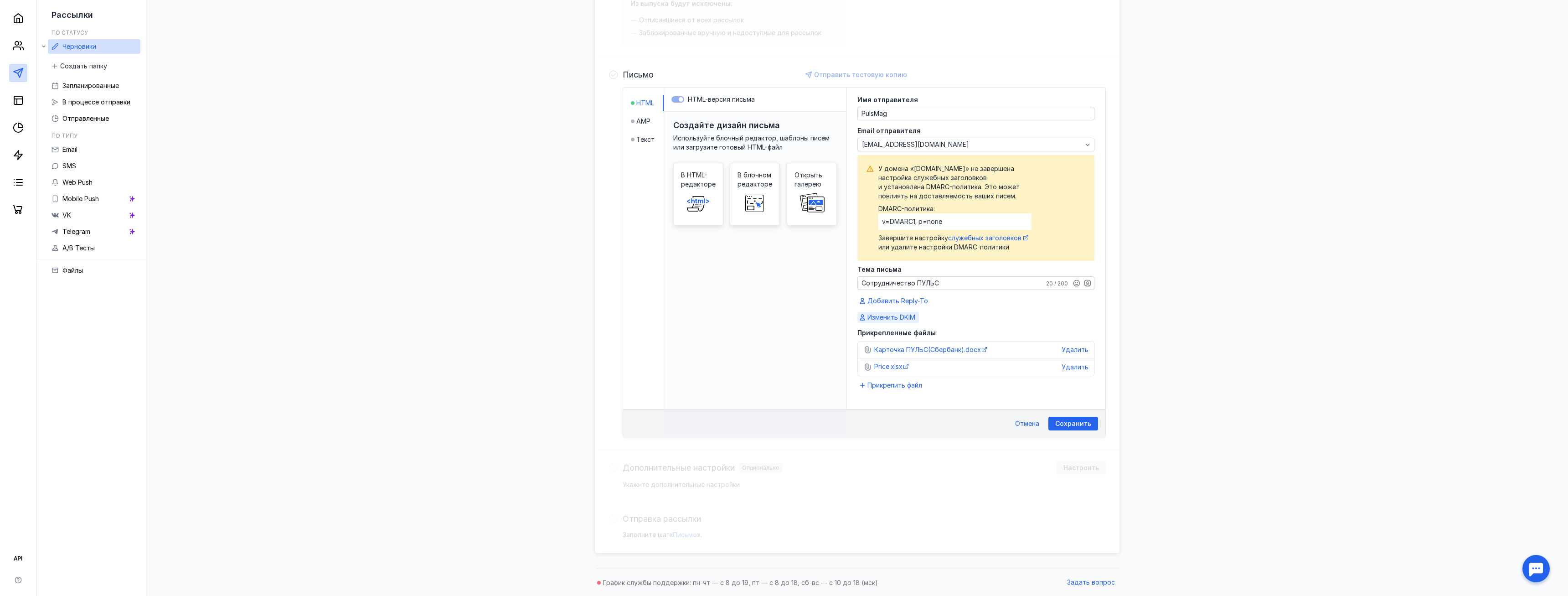
click at [906, 320] on span "Изменить DKIM" at bounding box center [891, 317] width 48 height 9
click at [898, 298] on span "Добавить Reply-To" at bounding box center [898, 301] width 61 height 9
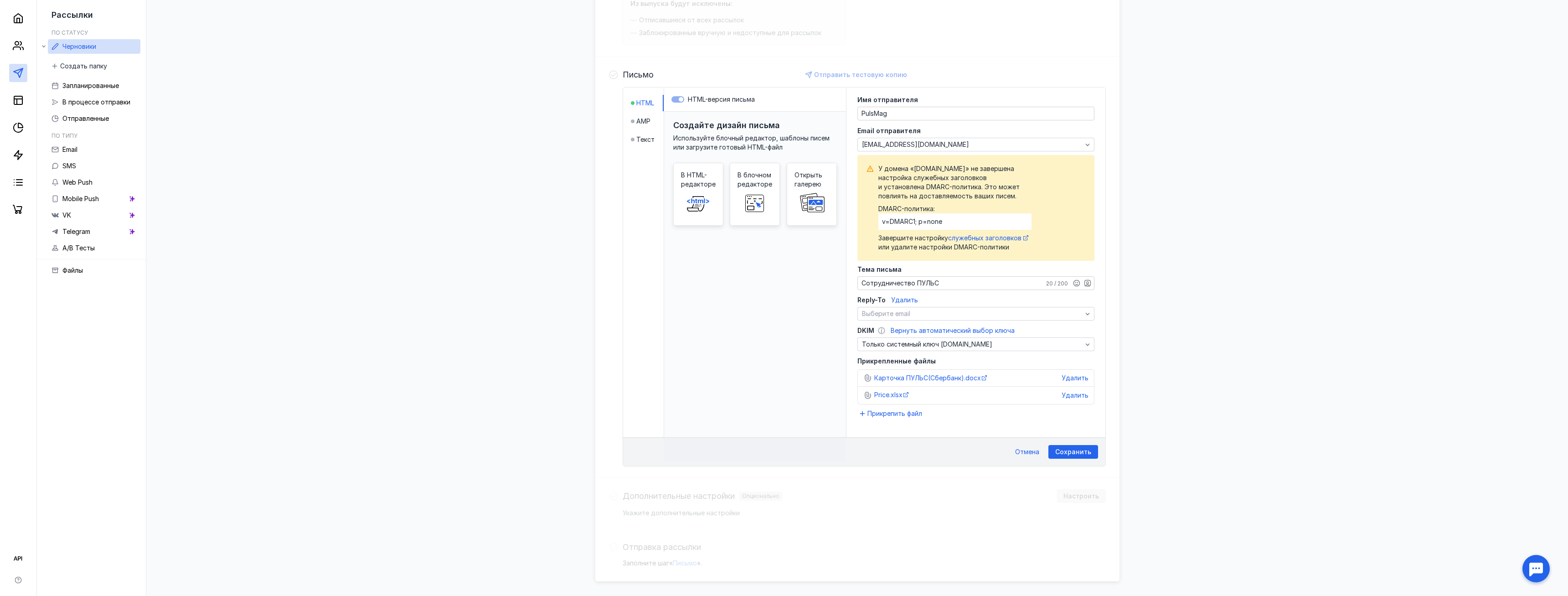
click at [901, 300] on span "Удалить" at bounding box center [905, 300] width 27 height 8
click at [897, 403] on span "Прикрепить файл" at bounding box center [895, 399] width 55 height 9
click at [654, 125] on li "AMP" at bounding box center [647, 121] width 33 height 16
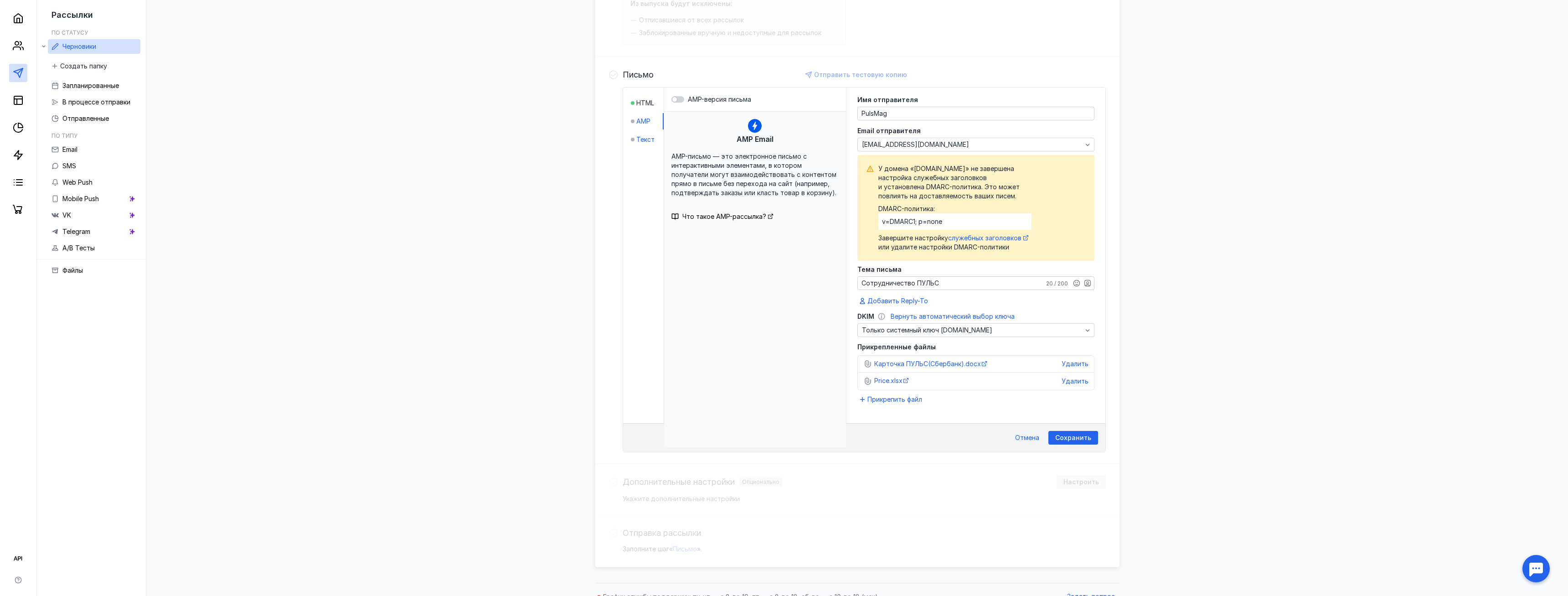
click at [649, 141] on span "Текст" at bounding box center [645, 139] width 18 height 9
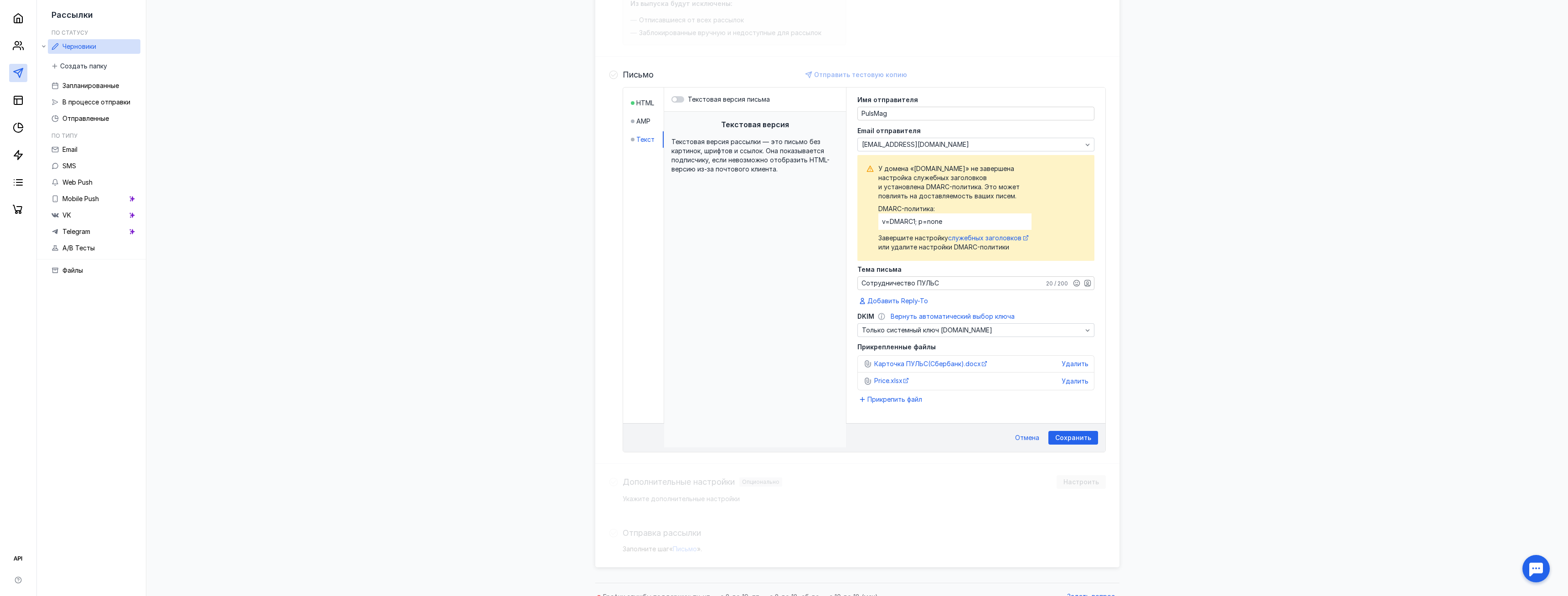
click at [763, 141] on span "Текстовая версия рассылки — это письмо без картинок, шрифтов и ссылок. Она пока…" at bounding box center [751, 155] width 158 height 35
click at [757, 156] on div "Текстовая версия рассылки — это письмо без картинок, шрифтов и ссылок. Она пока…" at bounding box center [755, 155] width 167 height 37
click at [682, 99] on div at bounding box center [677, 99] width 13 height 6
click at [671, 99] on input "Текстовая версия письма" at bounding box center [671, 99] width 0 height 0
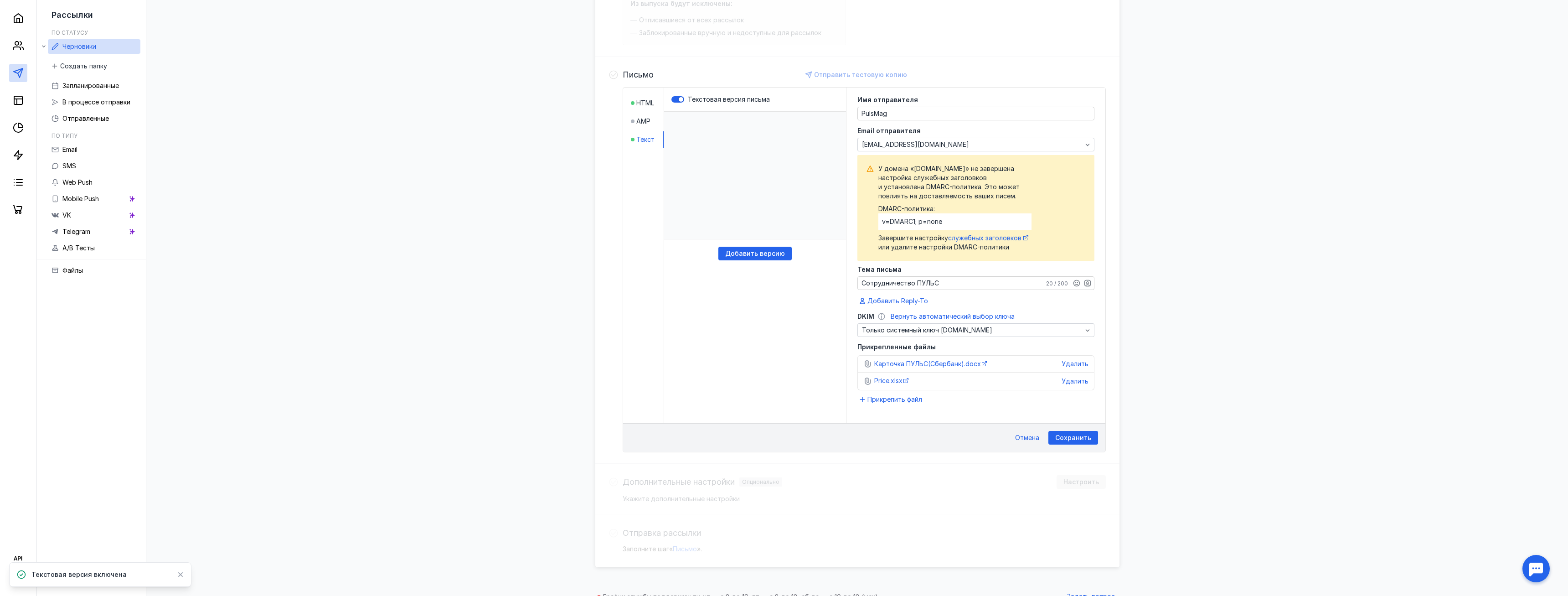
click at [726, 162] on p "​" at bounding box center [755, 175] width 182 height 128
click at [732, 130] on p "​" at bounding box center [755, 175] width 182 height 128
click at [754, 253] on span "Добавить версию" at bounding box center [755, 253] width 60 height 8
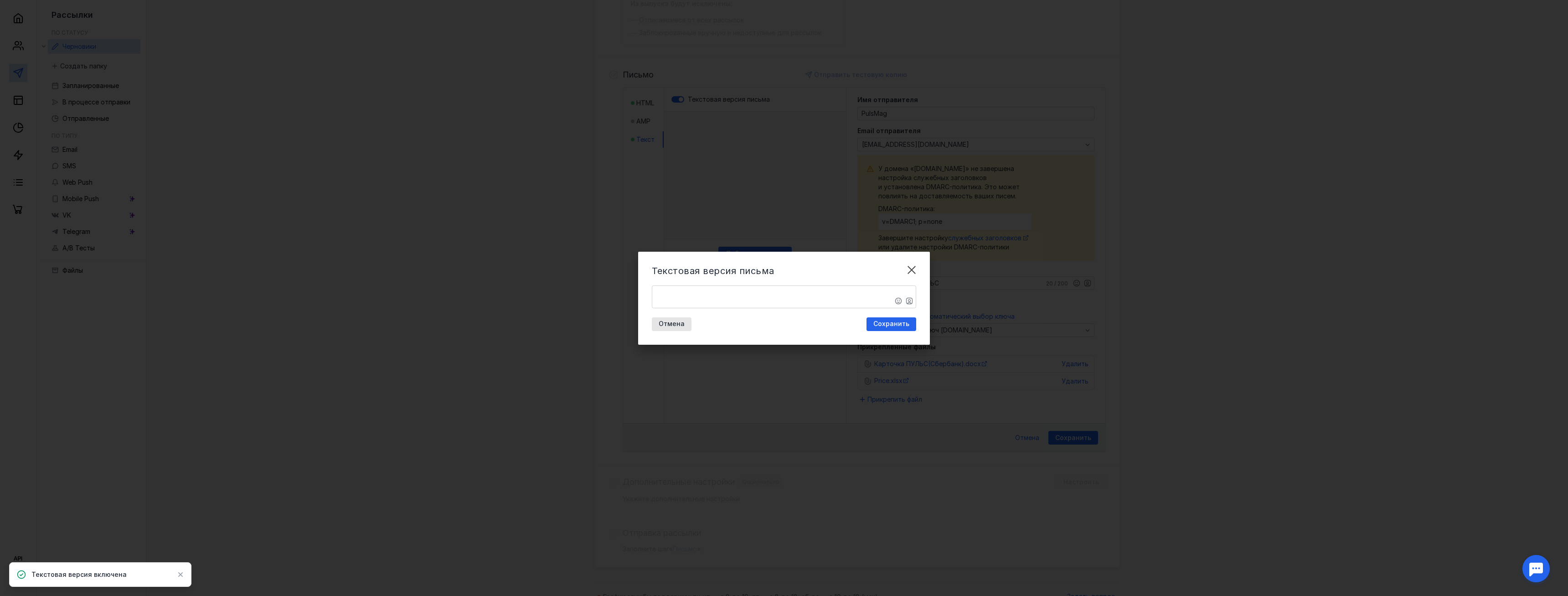
click at [732, 299] on textarea "​" at bounding box center [784, 297] width 264 height 22
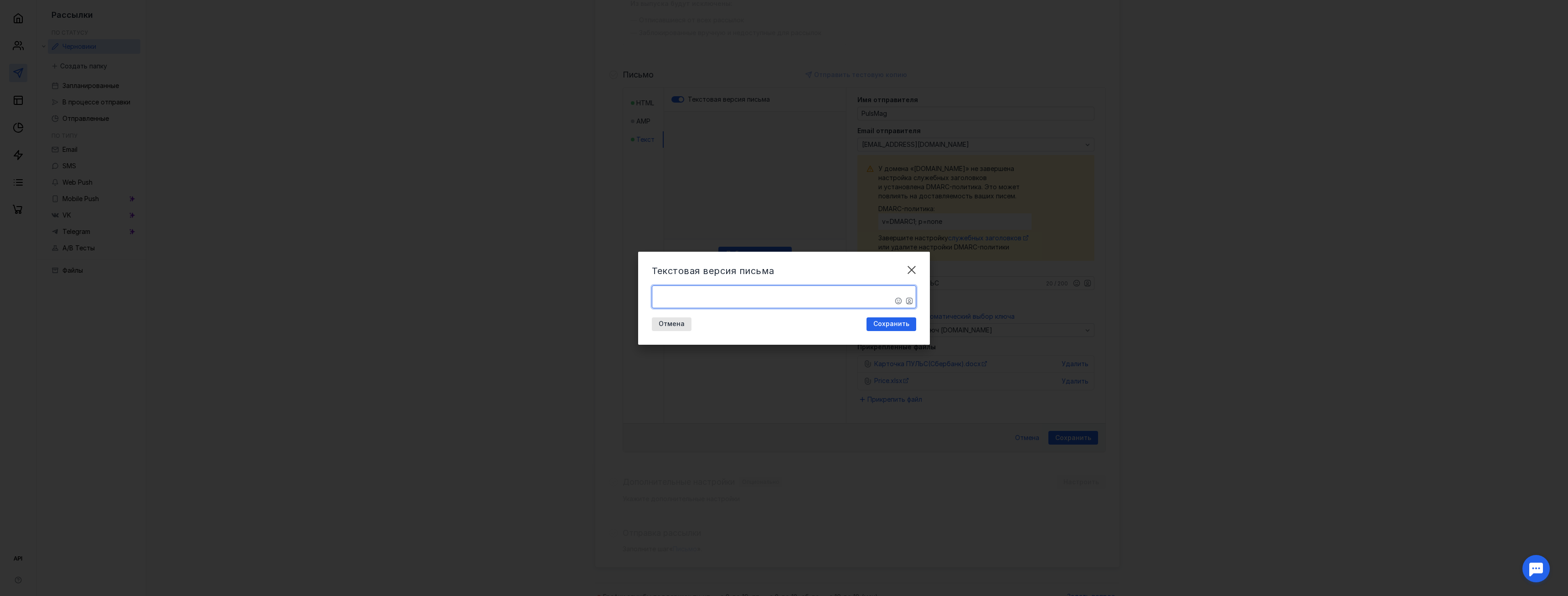
paste textarea "Здравствуйте! Пишу Вам по поводу сотрудничества, заинтересованы стать Вашим пос…"
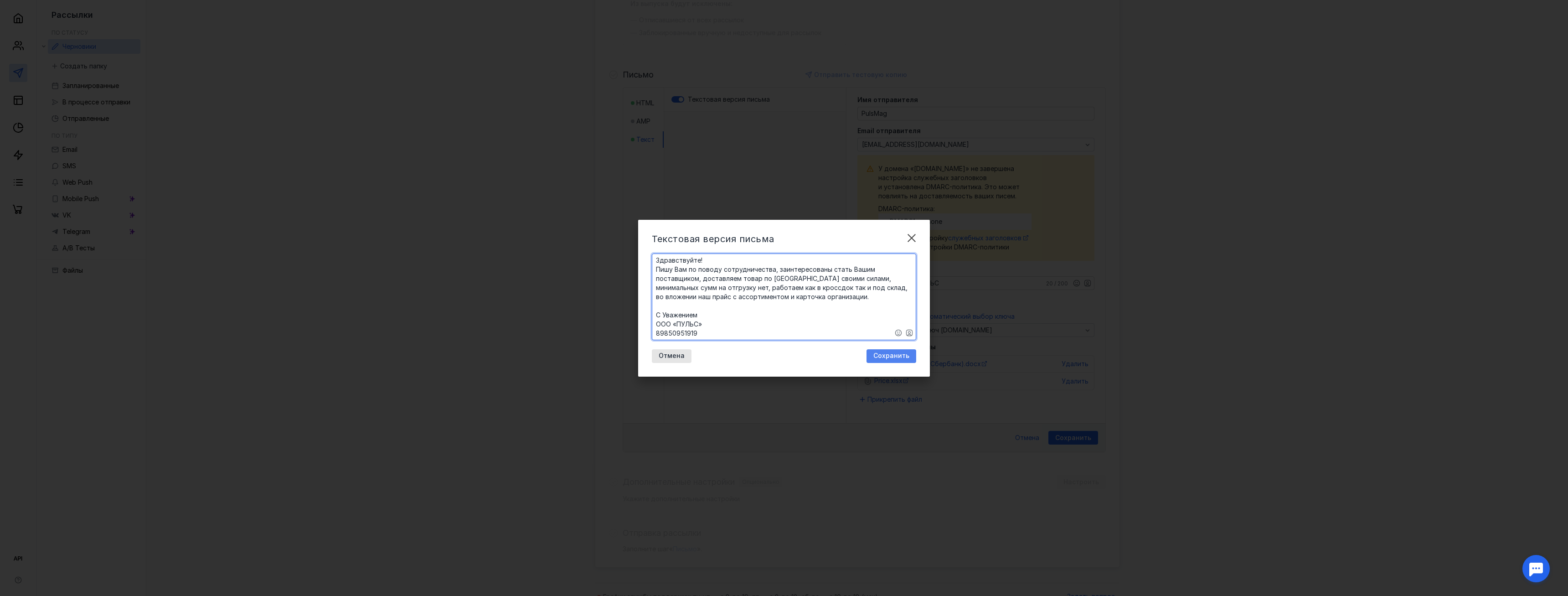
type textarea "​Здравствуйте! Пишу Вам по поводу сотрудничества, заинтересованы стать Вашим по…"
click at [895, 357] on span "Сохранить" at bounding box center [891, 356] width 36 height 8
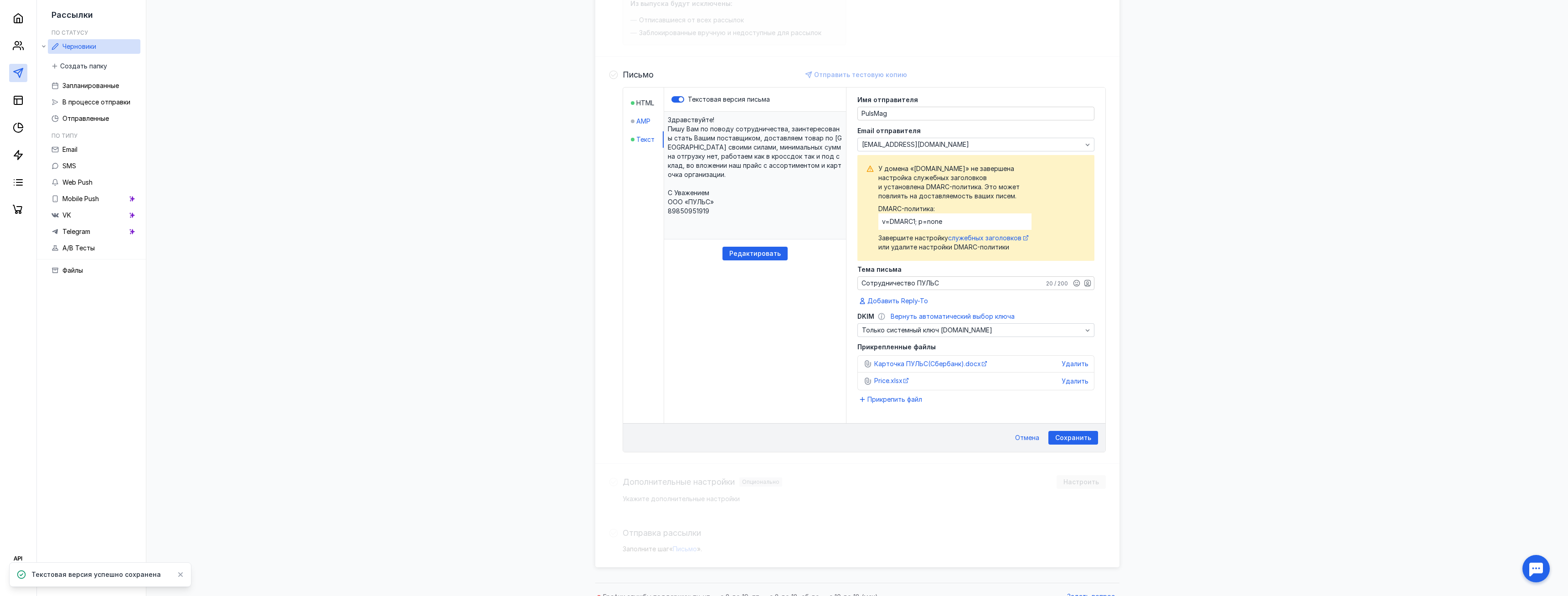
click at [642, 125] on span "AMP" at bounding box center [643, 121] width 14 height 9
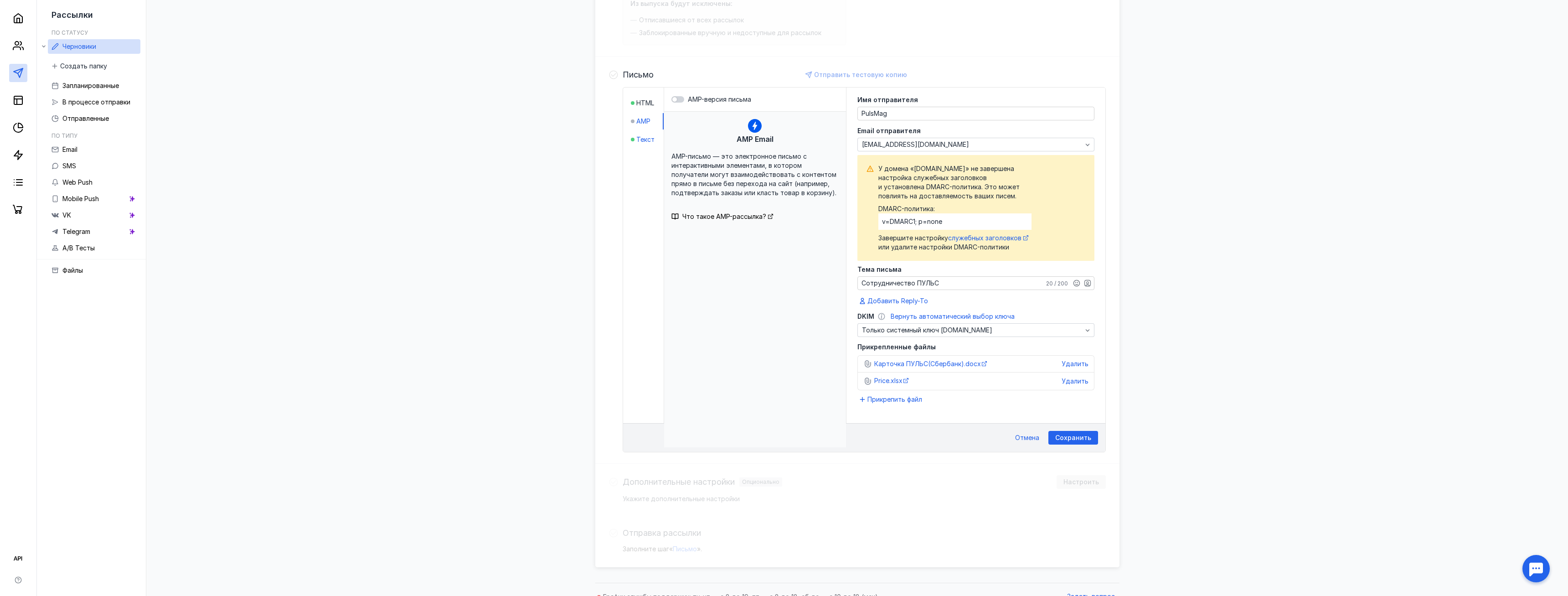
click at [651, 138] on span "Текст" at bounding box center [645, 139] width 18 height 9
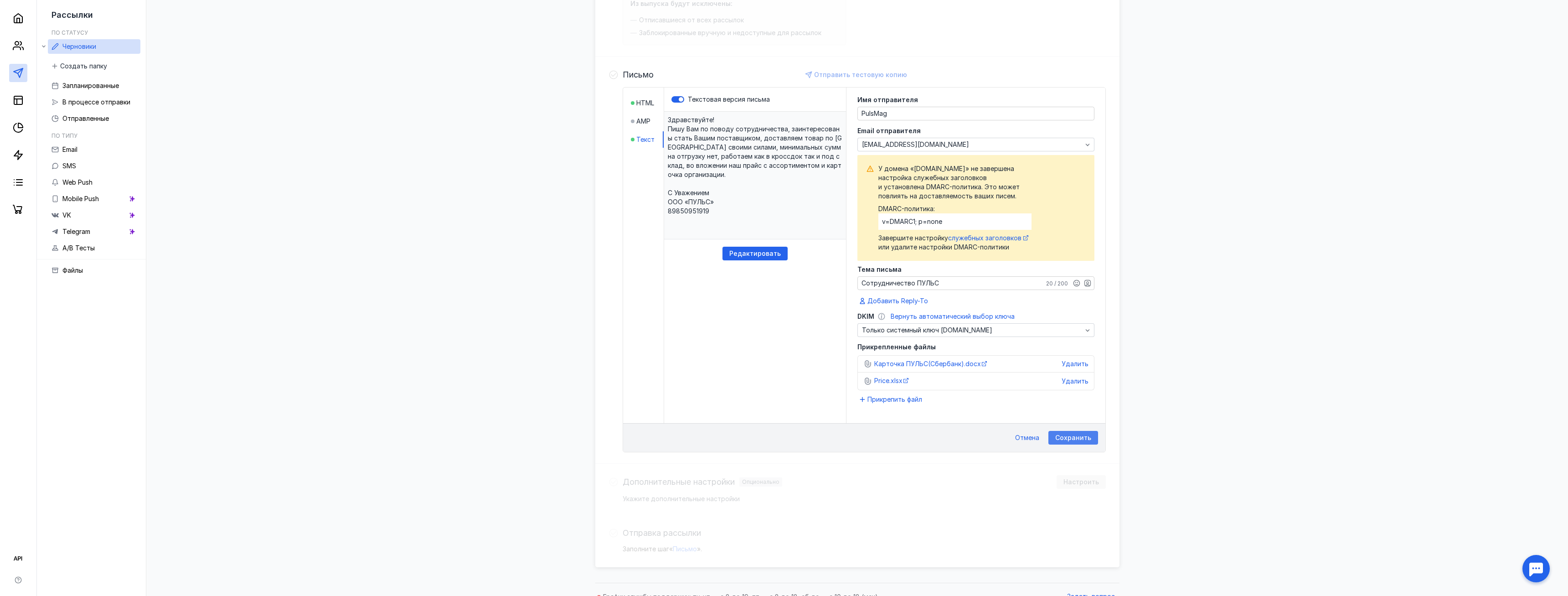
click at [1068, 436] on span "Сохранить" at bounding box center [1073, 438] width 36 height 8
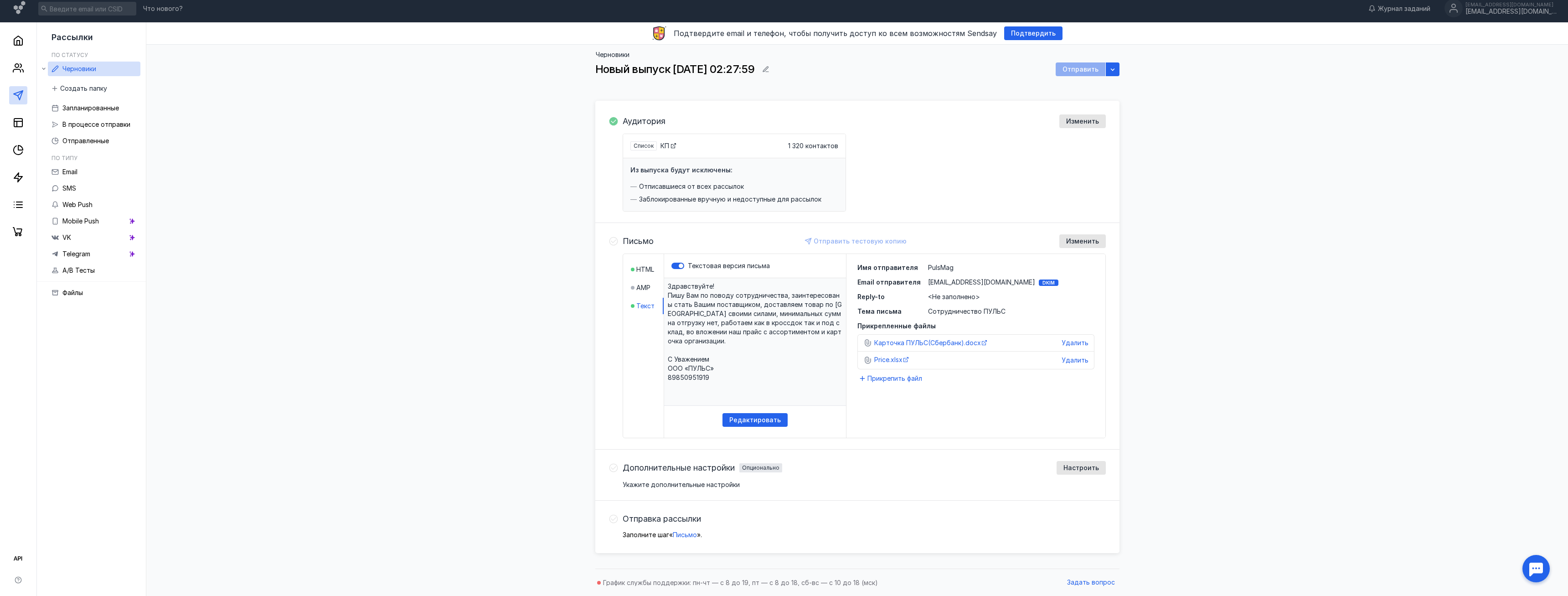
click at [857, 475] on div "Дополнительные настройки Опционально Настроить Укажите дополнительные настройки" at bounding box center [864, 475] width 483 height 28
click at [1076, 466] on span "Настроить" at bounding box center [1081, 468] width 35 height 8
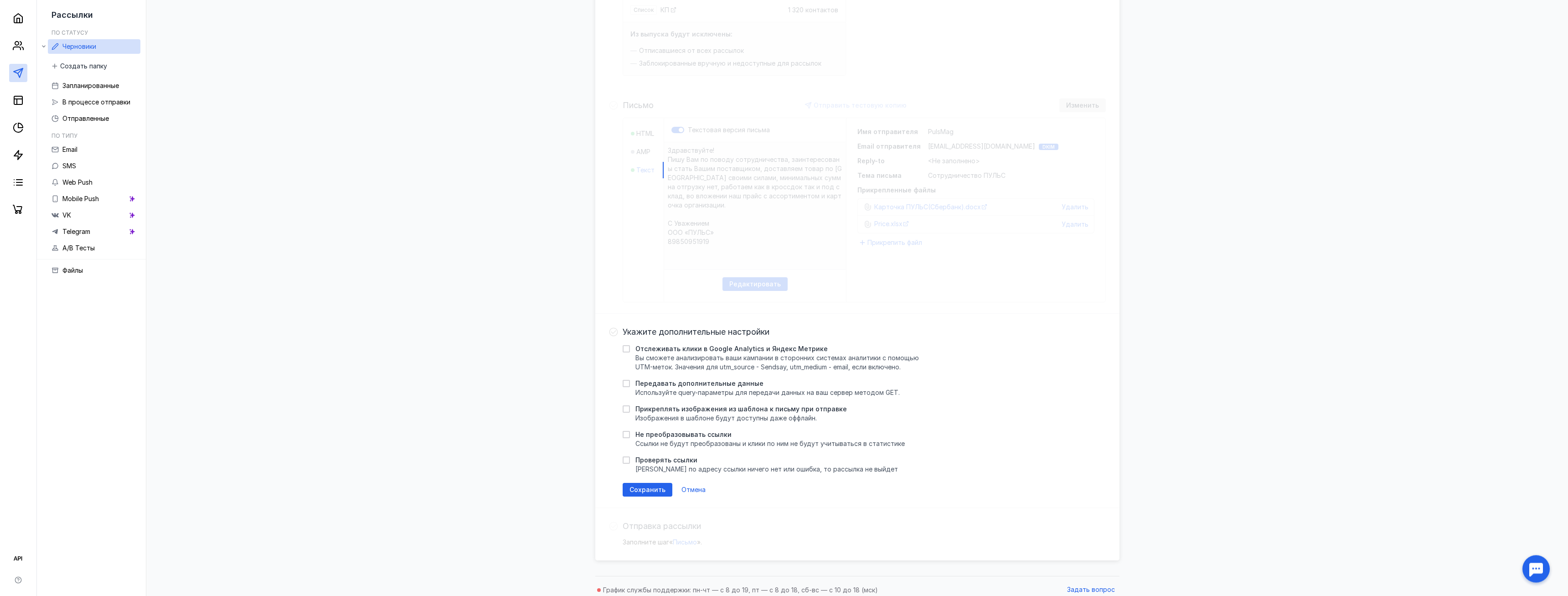
scroll to position [148, 0]
click at [653, 486] on div "Сохранить" at bounding box center [648, 482] width 50 height 13
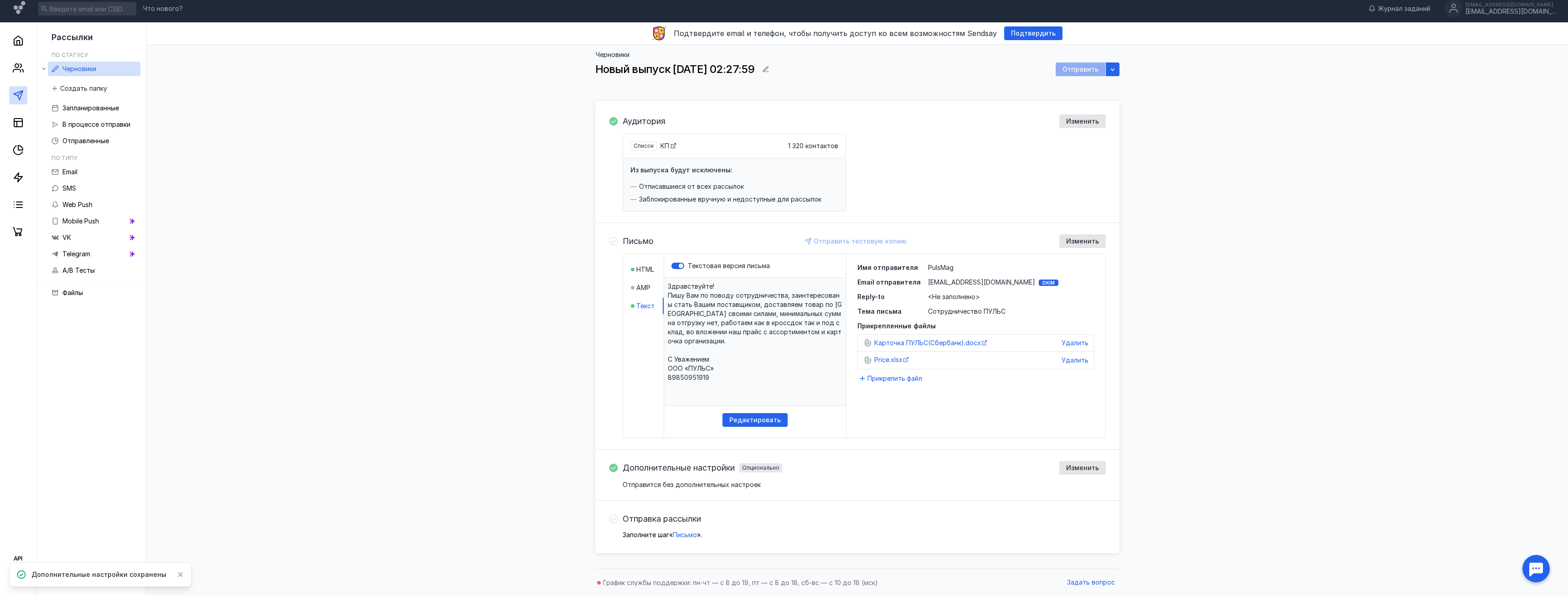
click at [634, 237] on span "Письмо" at bounding box center [638, 241] width 31 height 9
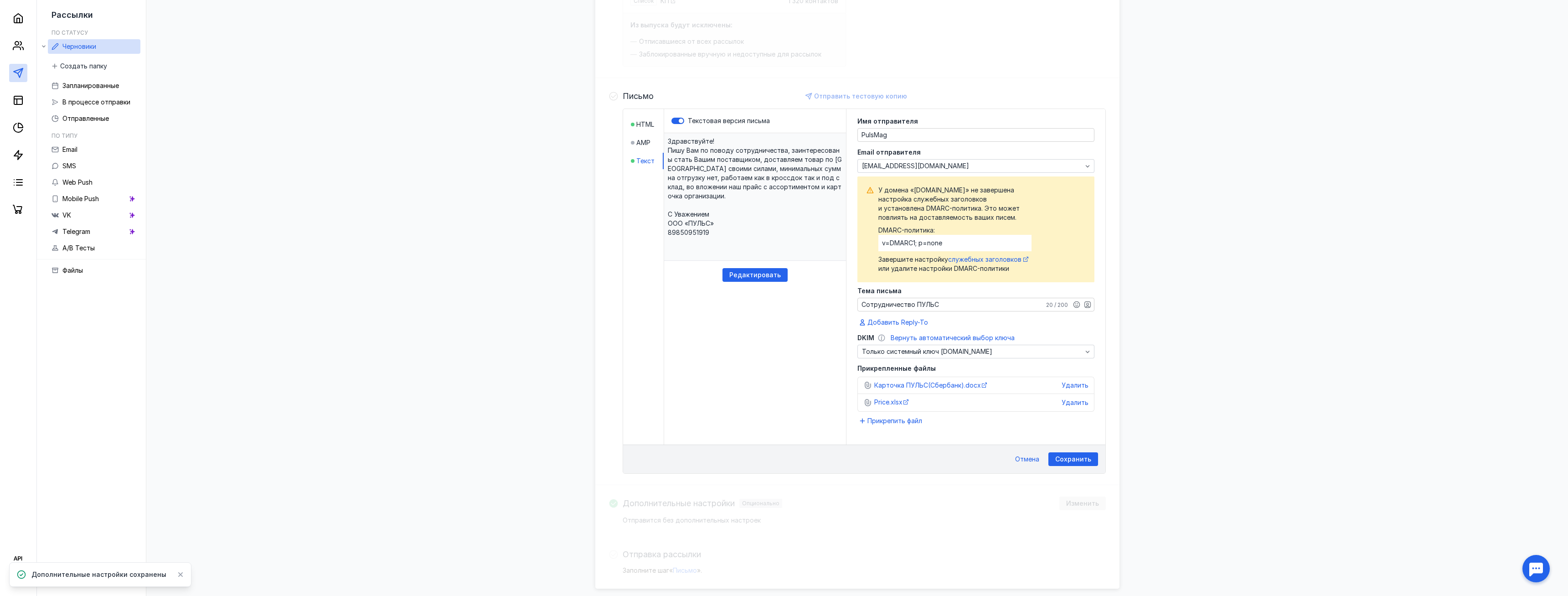
scroll to position [186, 0]
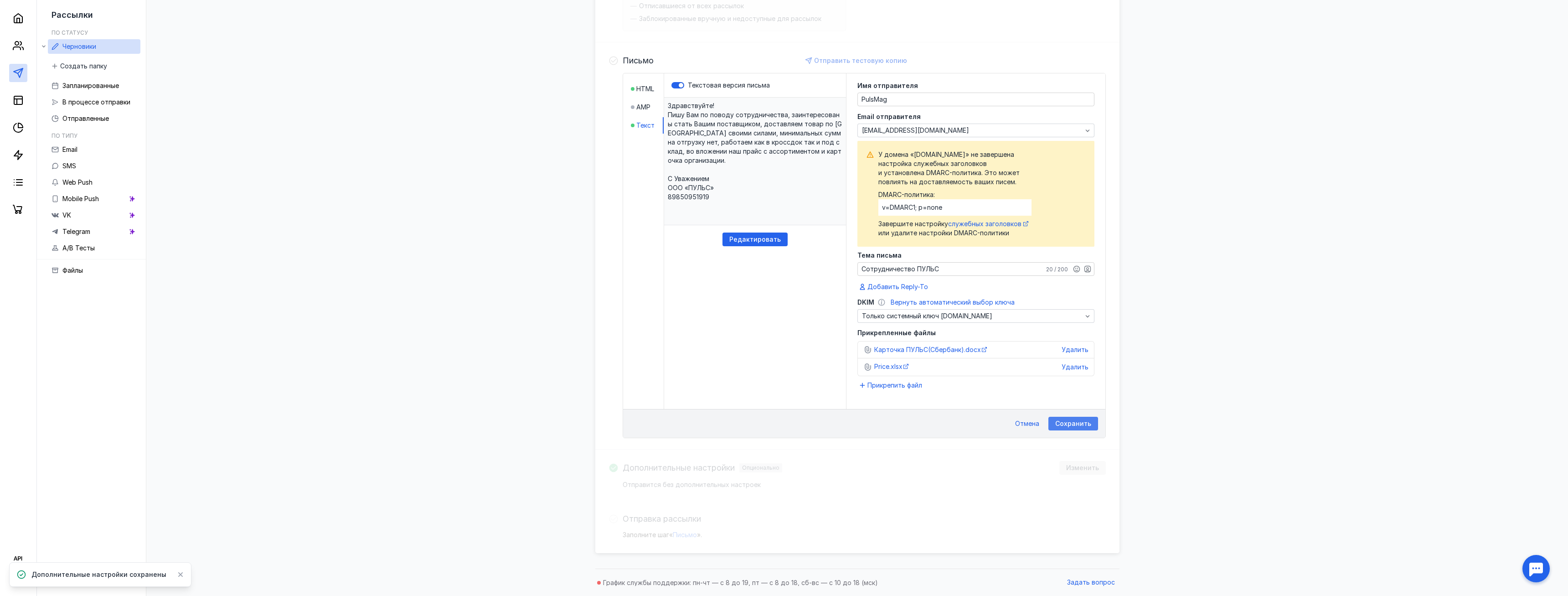
click at [1060, 424] on span "Сохранить" at bounding box center [1073, 424] width 36 height 8
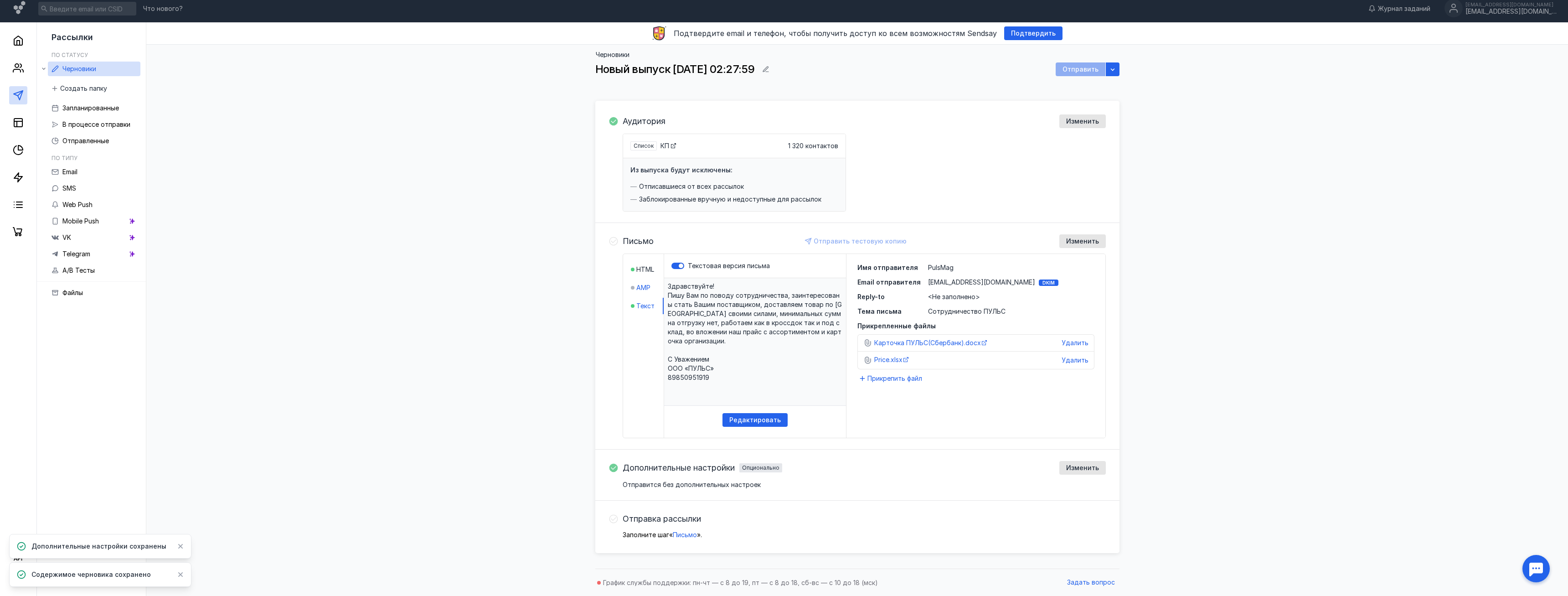
click at [639, 286] on span "AMP" at bounding box center [643, 287] width 14 height 9
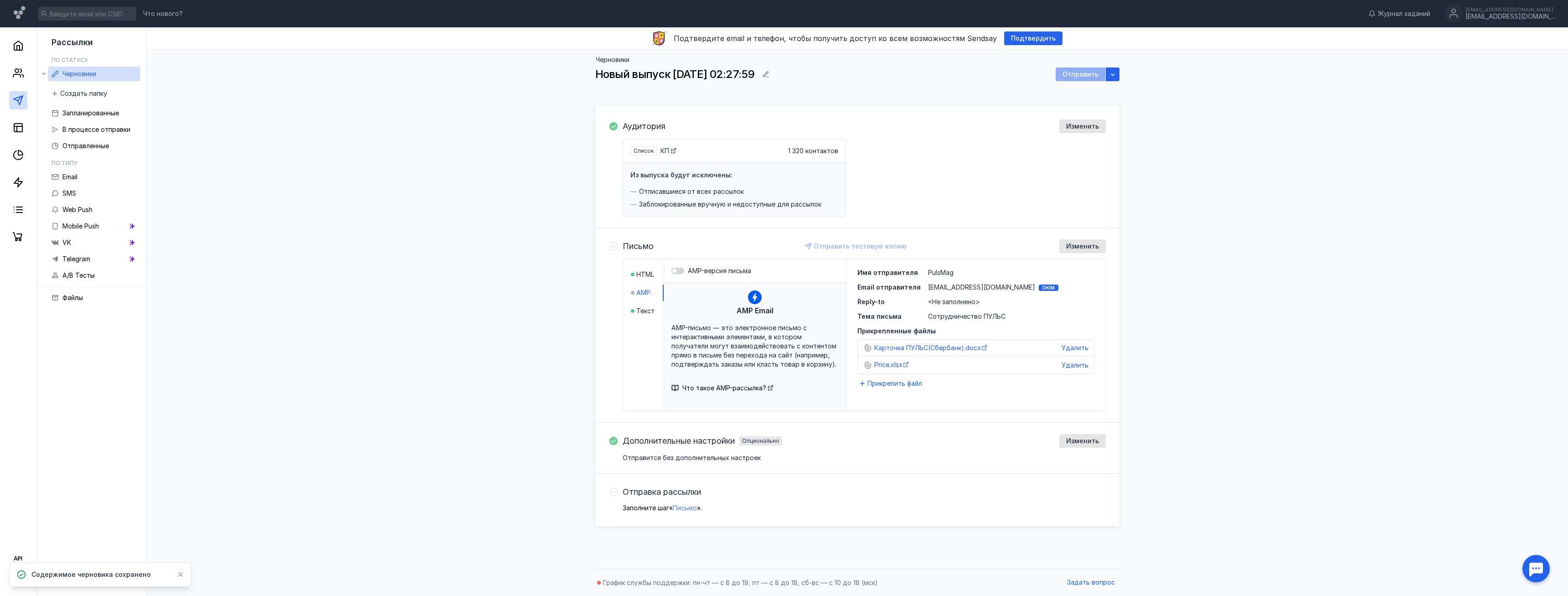
click at [690, 505] on span "Письмо" at bounding box center [685, 507] width 24 height 8
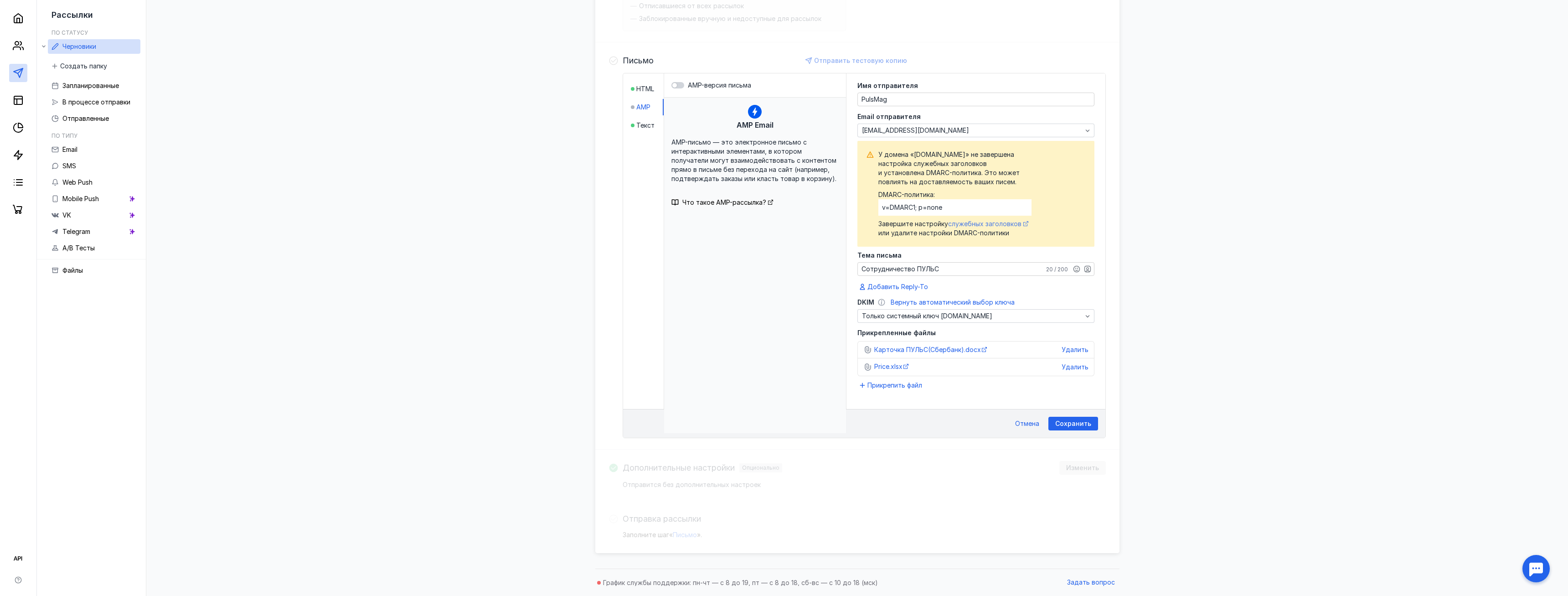
click at [968, 221] on span "служебных заголовков" at bounding box center [985, 223] width 74 height 8
click at [1070, 418] on div "Сохранить" at bounding box center [1073, 423] width 50 height 13
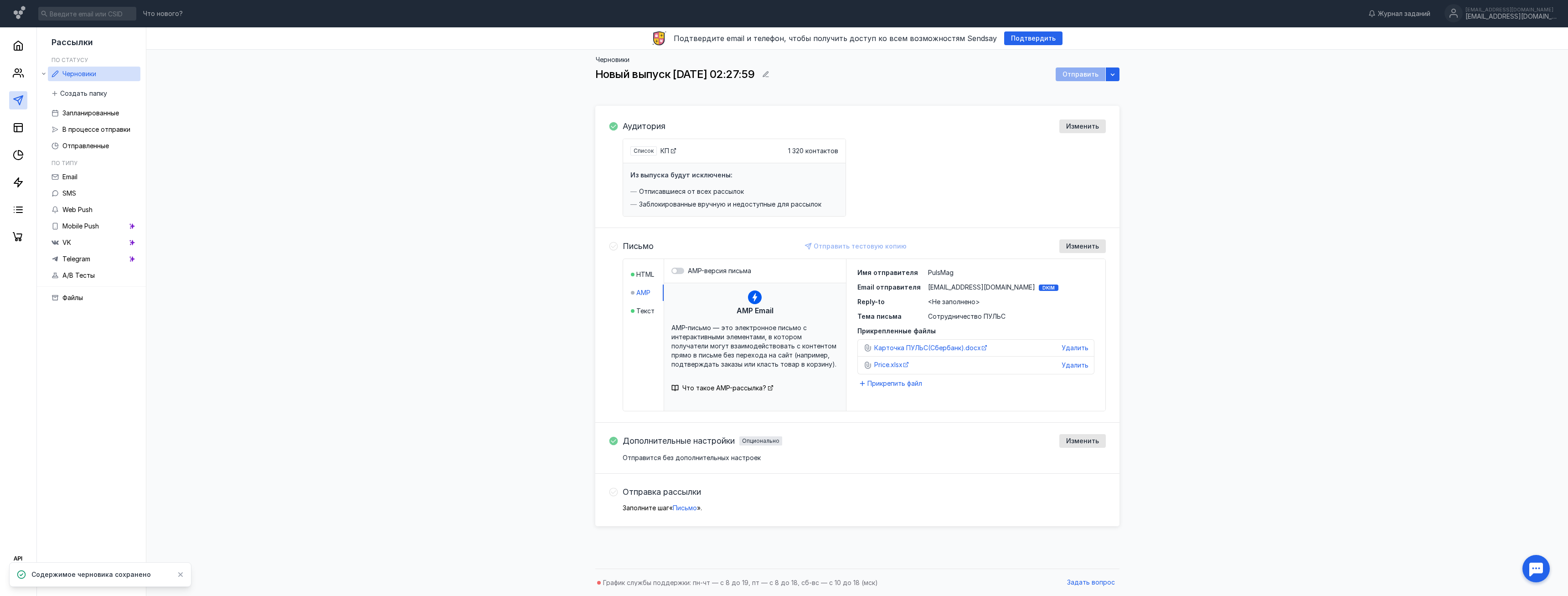
click at [738, 320] on div "AMP Email AMP-письмо — это электронное письмо с интерактивными элементами, в ко…" at bounding box center [755, 359] width 182 height 152
click at [877, 248] on div "Отправить тестовую копию" at bounding box center [856, 246] width 110 height 13
click at [781, 312] on div "AMP Email AMP-письмо — это электронное письмо с интерактивными элементами, в ко…" at bounding box center [755, 359] width 182 height 152
click at [749, 387] on span "Что такое AMP-рассылка?" at bounding box center [724, 388] width 84 height 8
click at [1071, 72] on div "Отправить" at bounding box center [1080, 74] width 50 height 13
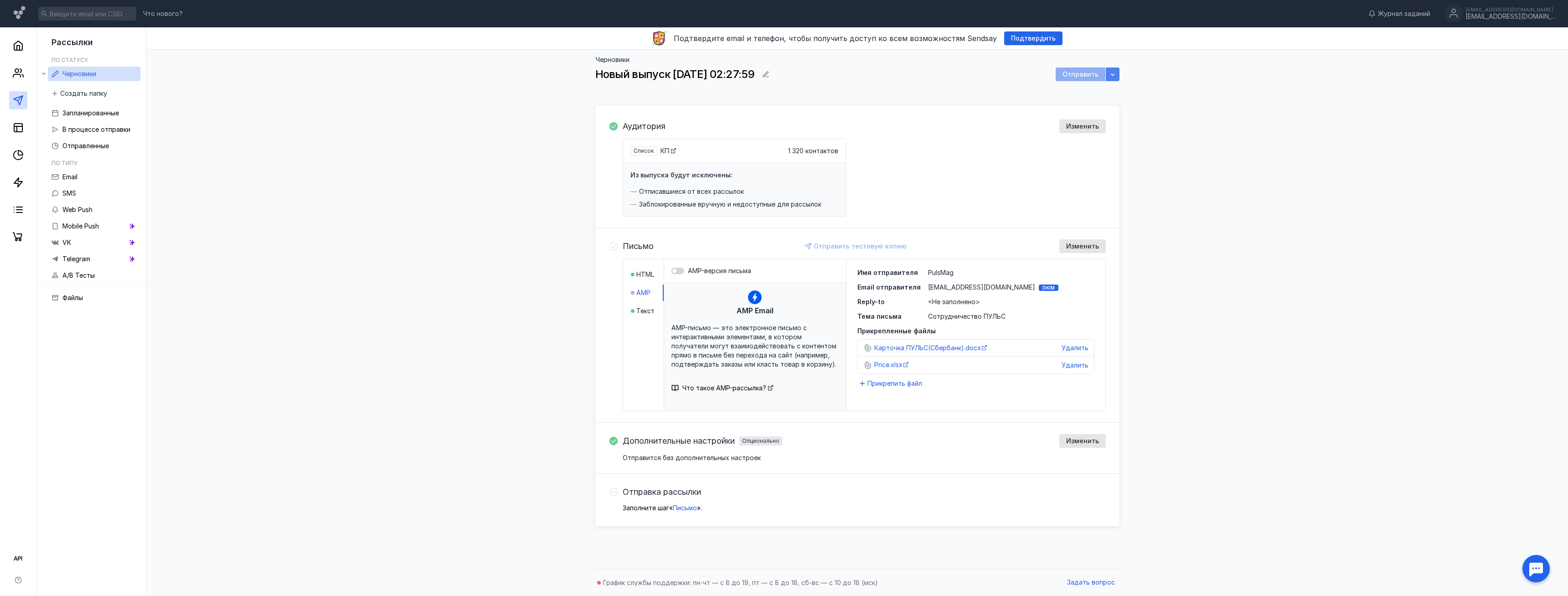
click at [1115, 74] on icon "button" at bounding box center [1113, 74] width 7 height 7
click at [945, 117] on div "Аудитория Изменить Список КП 1 320 контактов Из выпуска будут исключены: Отписа…" at bounding box center [857, 167] width 524 height 120
click at [625, 248] on span "Письмо" at bounding box center [638, 246] width 31 height 9
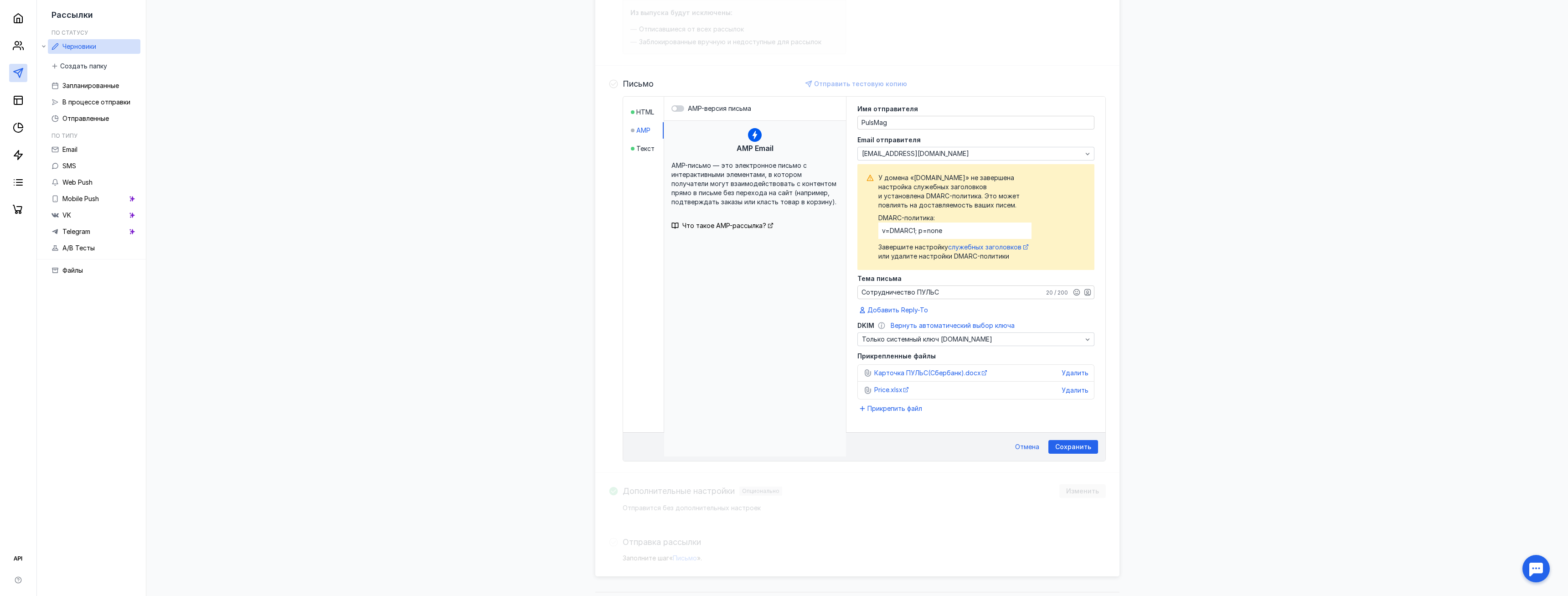
scroll to position [186, 0]
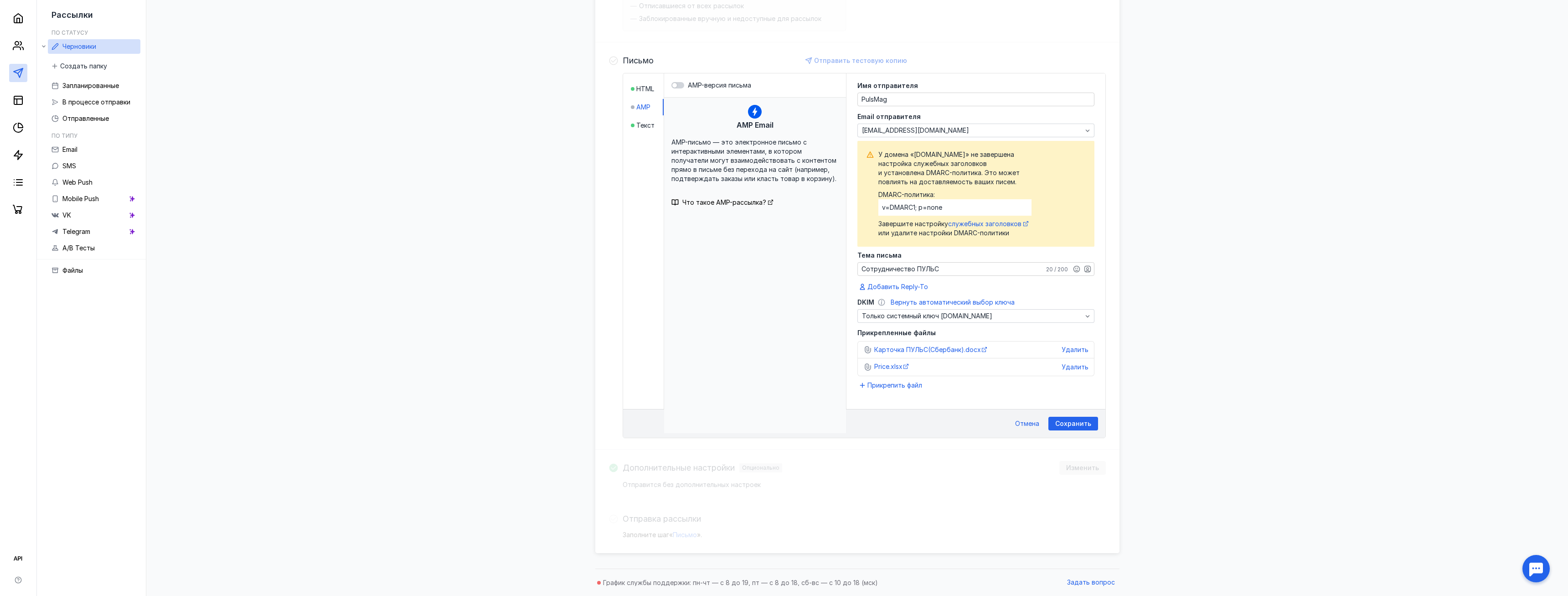
click at [951, 207] on div "v=DMARC1; p=none" at bounding box center [955, 207] width 153 height 16
drag, startPoint x: 886, startPoint y: 205, endPoint x: 958, endPoint y: 205, distance: 72.0
click at [954, 205] on div "v=DMARC1; p=none" at bounding box center [955, 207] width 153 height 16
click at [958, 205] on div "v=DMARC1; p=none" at bounding box center [955, 207] width 153 height 16
click at [682, 81] on label "AMP-версия письма" at bounding box center [755, 85] width 167 height 9
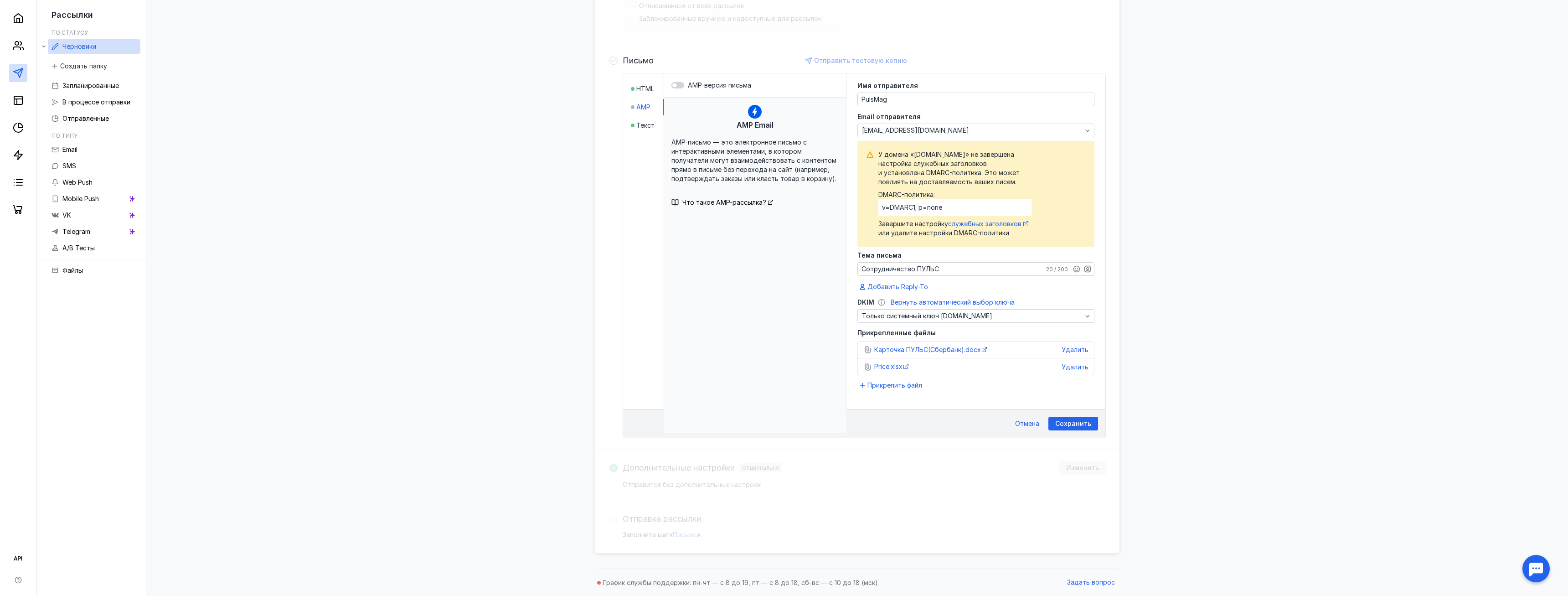
click at [671, 85] on input "AMP-версия письма" at bounding box center [671, 85] width 0 height 0
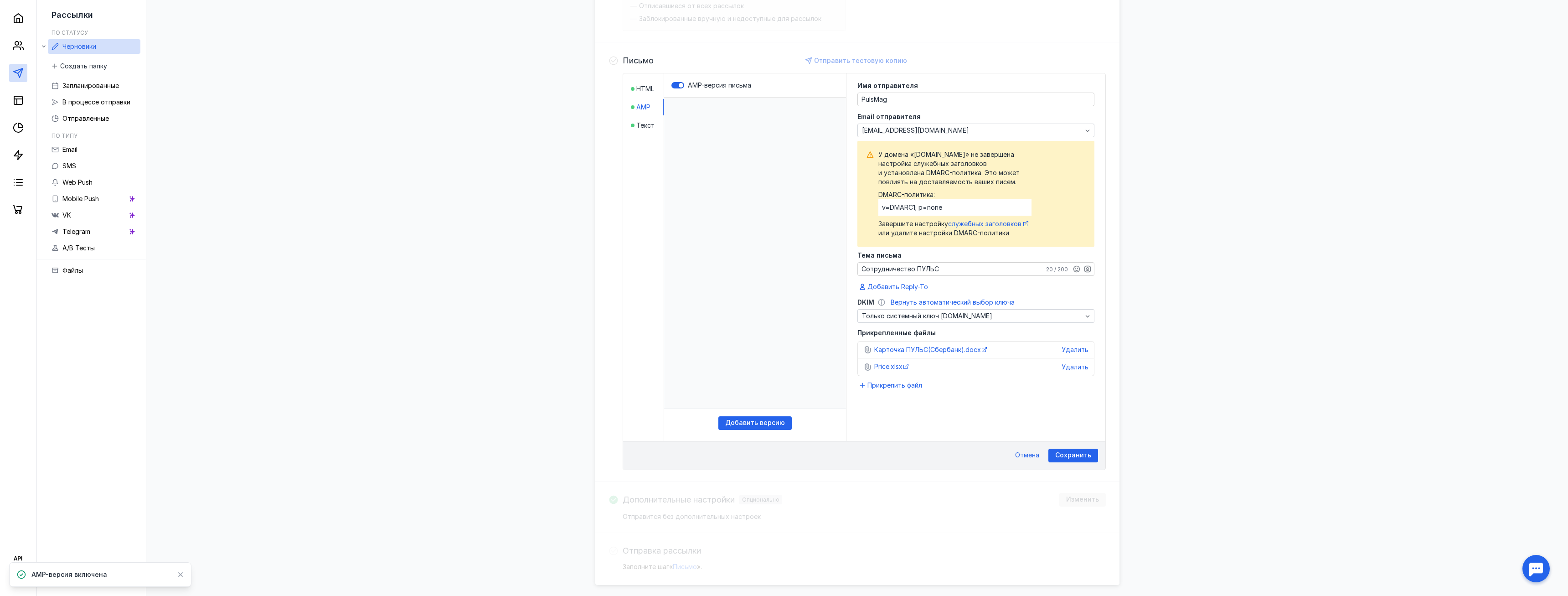
scroll to position [0, 0]
click at [1066, 454] on span "Сохранить" at bounding box center [1073, 455] width 36 height 8
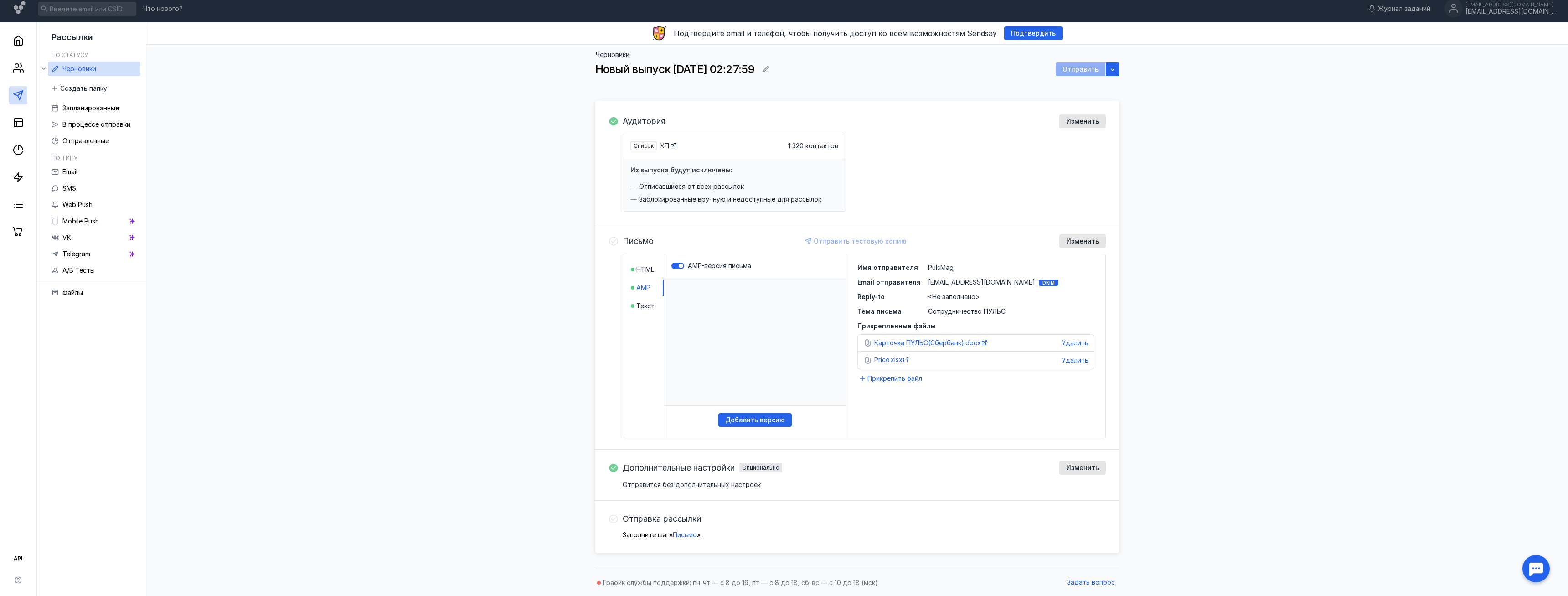
click at [1081, 72] on div "Отправить" at bounding box center [1080, 69] width 50 height 13
click at [1083, 69] on div "Отправить" at bounding box center [1080, 69] width 50 height 13
click at [1118, 66] on div "button" at bounding box center [1113, 69] width 13 height 13
click at [1150, 80] on div "Черновики Новый выпуск [DATE] 02:27:59 Отправить" at bounding box center [857, 67] width 1404 height 45
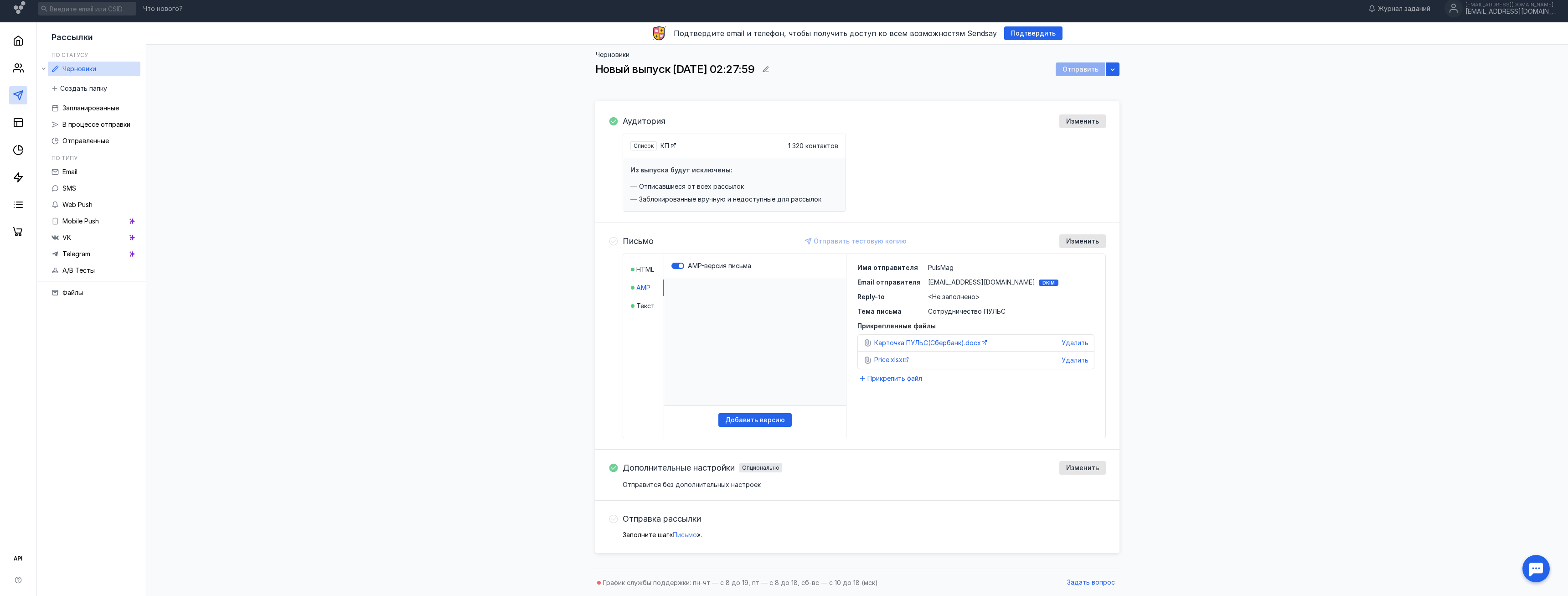
click at [687, 533] on span "Письмо" at bounding box center [685, 535] width 24 height 8
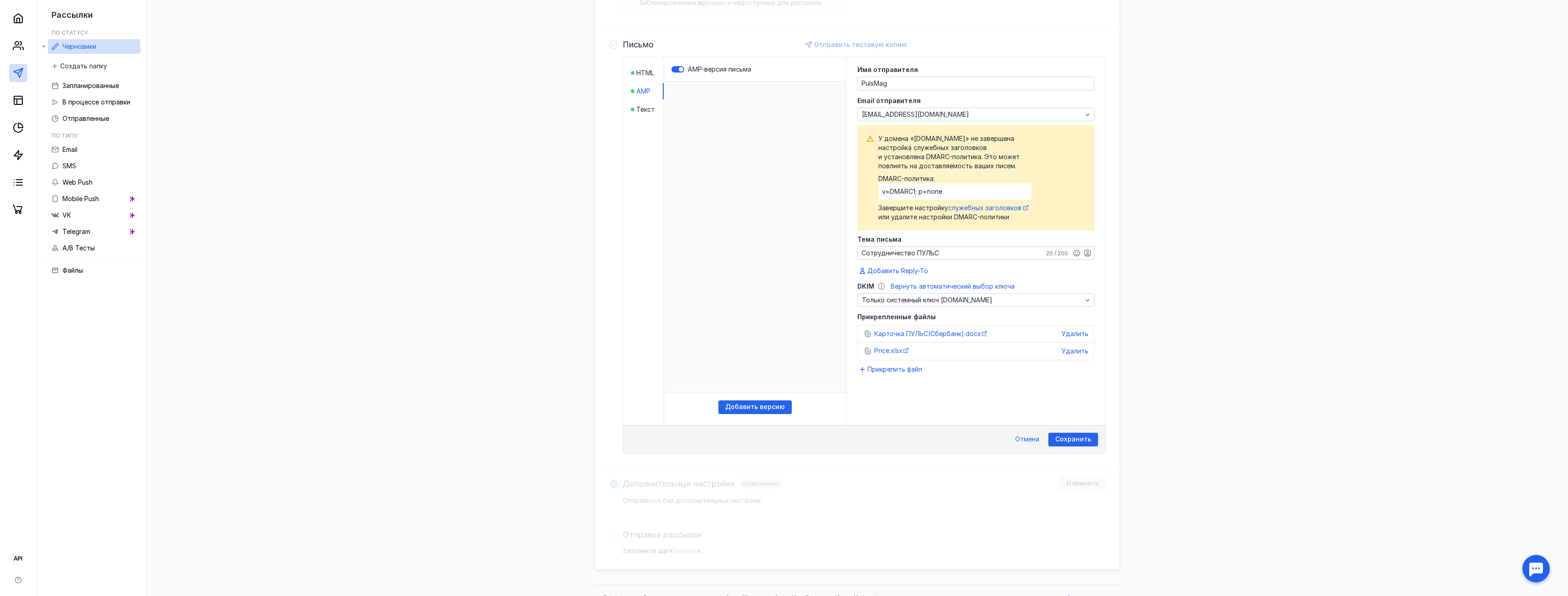
scroll to position [217, 0]
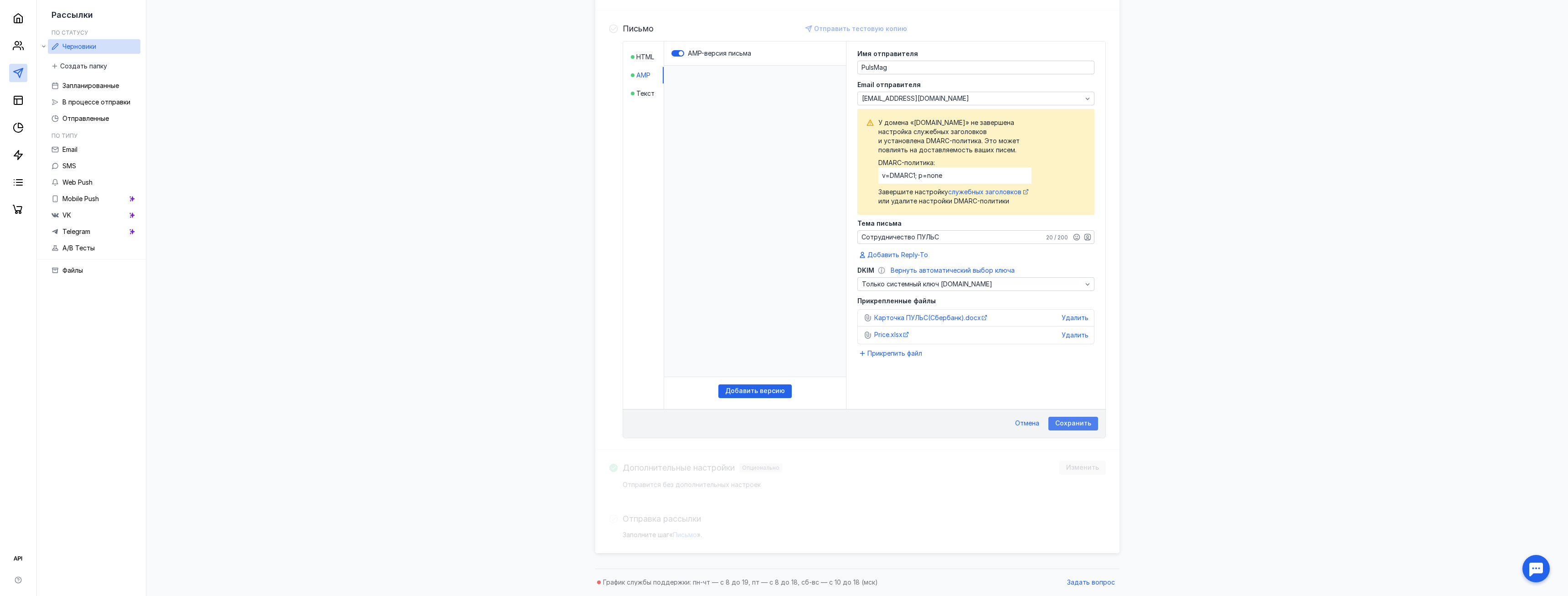
click at [1085, 426] on span "Сохранить" at bounding box center [1073, 423] width 36 height 8
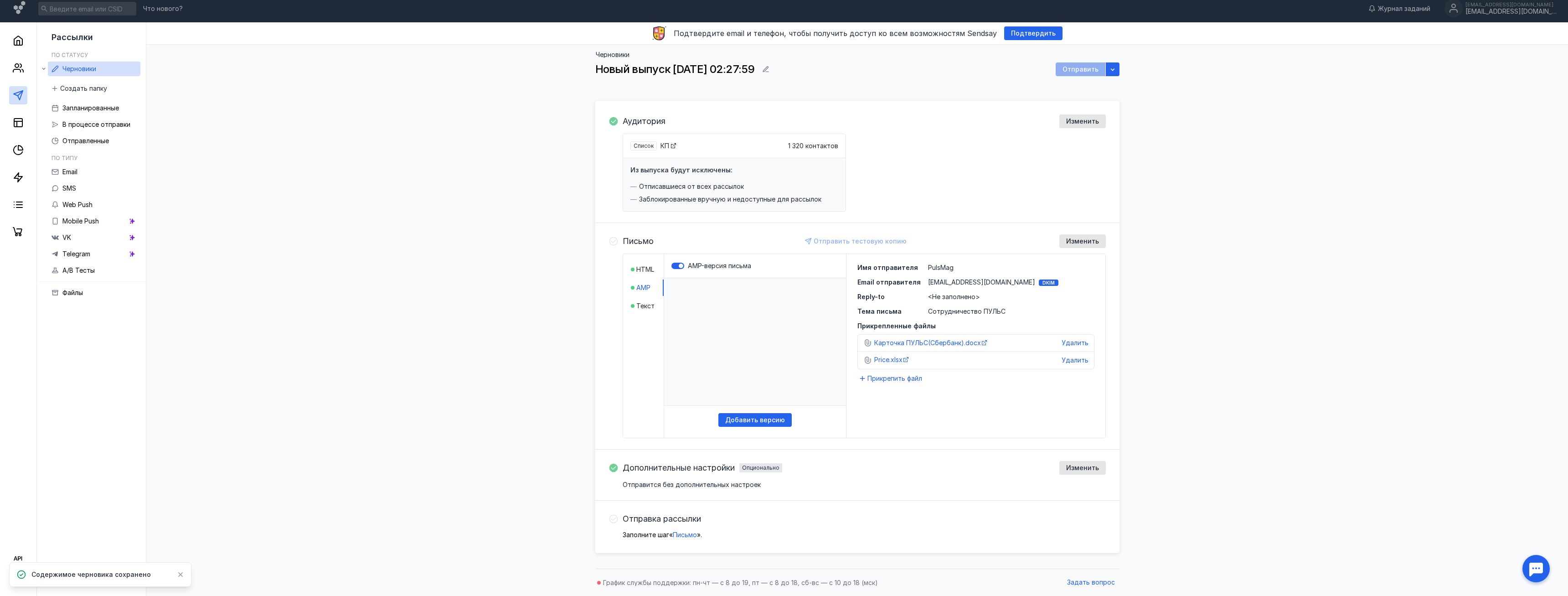
scroll to position [5, 0]
click at [614, 242] on icon at bounding box center [613, 241] width 9 height 9
click at [1049, 292] on div "Имя отправителя PulsMag Email отправителя [EMAIL_ADDRESS][DOMAIN_NAME] DKIM Rep…" at bounding box center [976, 289] width 237 height 53
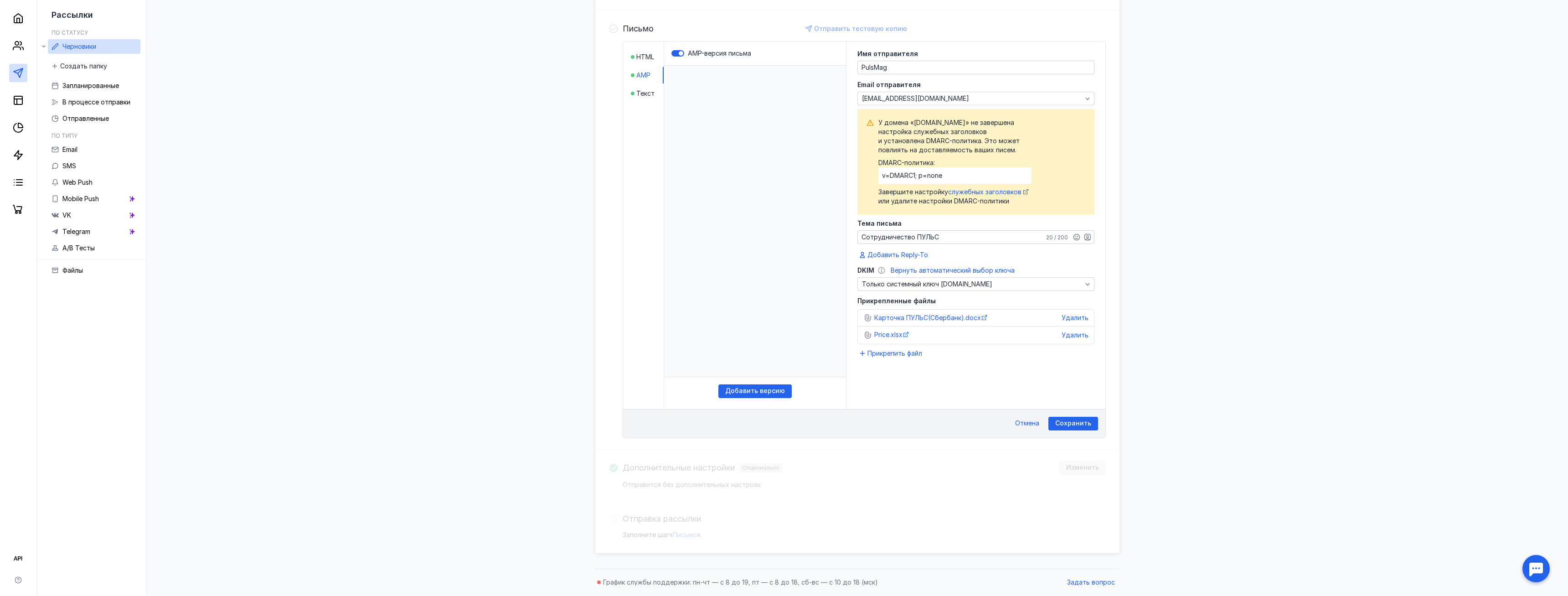
scroll to position [78, 0]
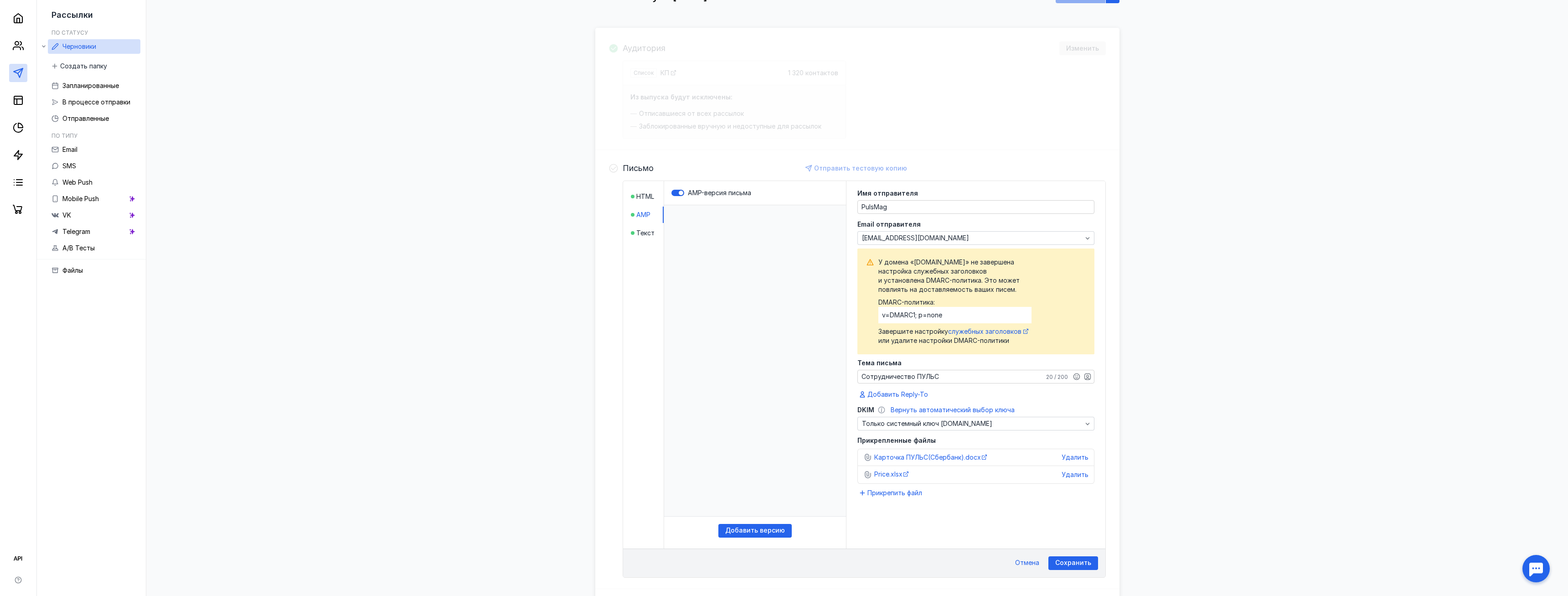
click at [643, 201] on li "HTML" at bounding box center [647, 196] width 33 height 16
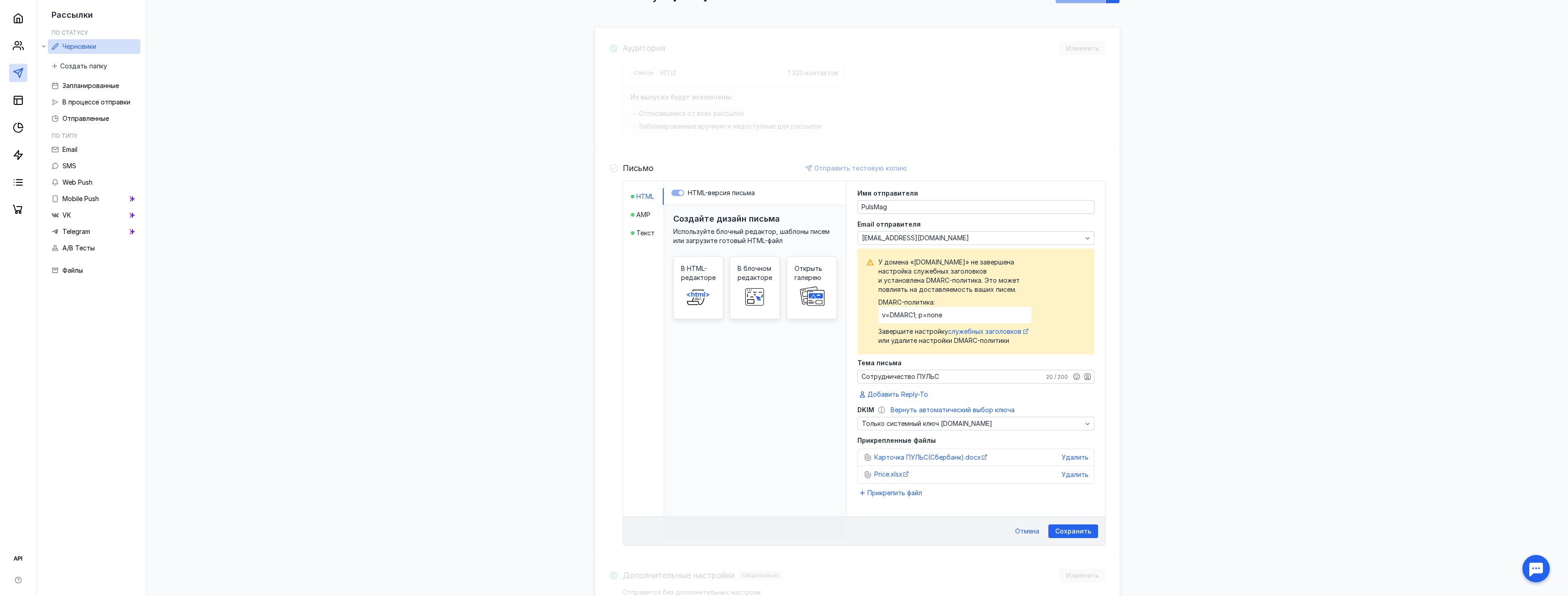
click at [644, 225] on li "Текст" at bounding box center [647, 233] width 33 height 16
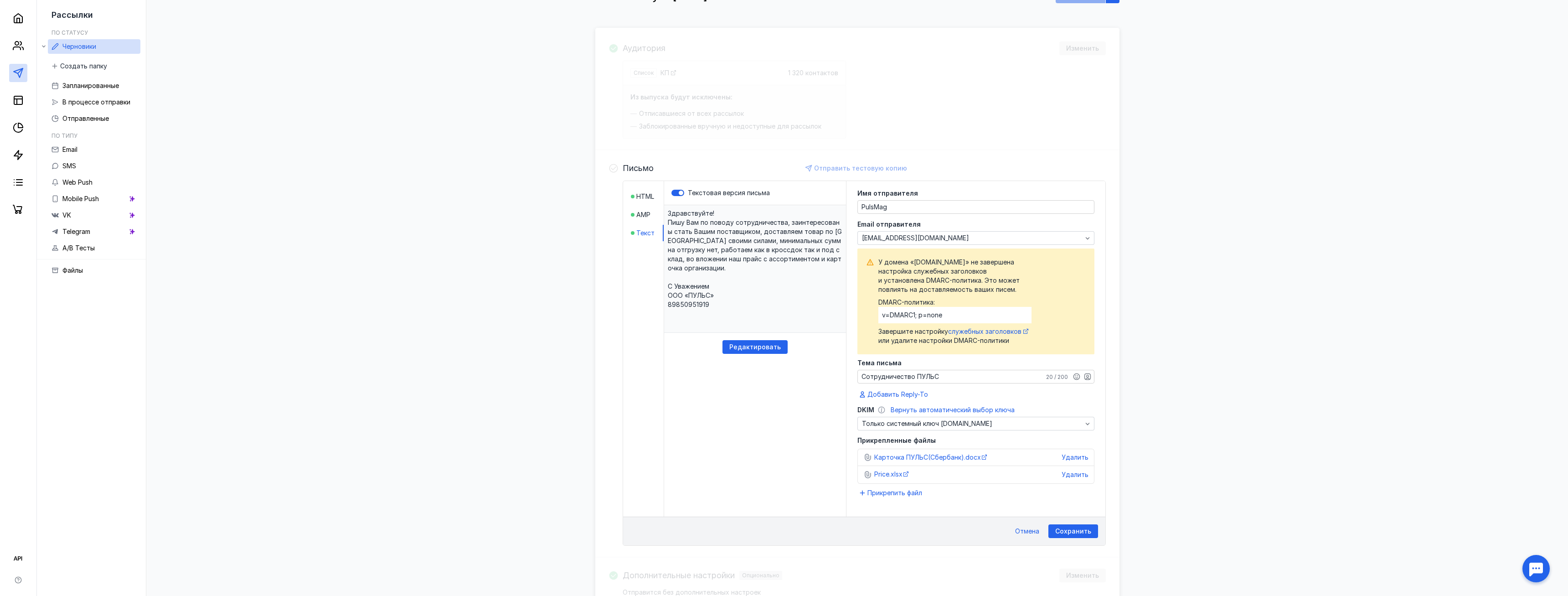
click at [642, 242] on div "HTML AMP Текст" at bounding box center [643, 348] width 41 height 335
click at [643, 244] on div "HTML AMP Текст" at bounding box center [643, 348] width 41 height 335
click at [642, 219] on span "AMP" at bounding box center [643, 214] width 14 height 9
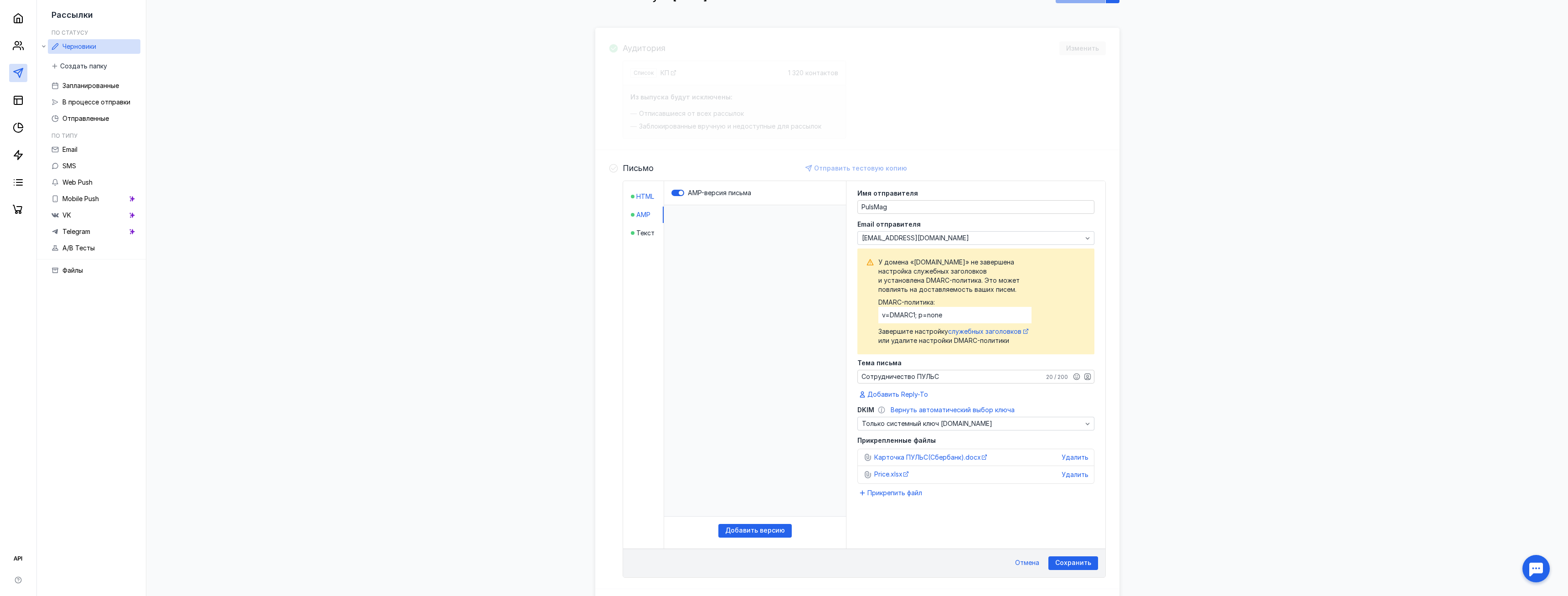
scroll to position [0, 0]
click at [643, 200] on span "HTML" at bounding box center [645, 196] width 18 height 9
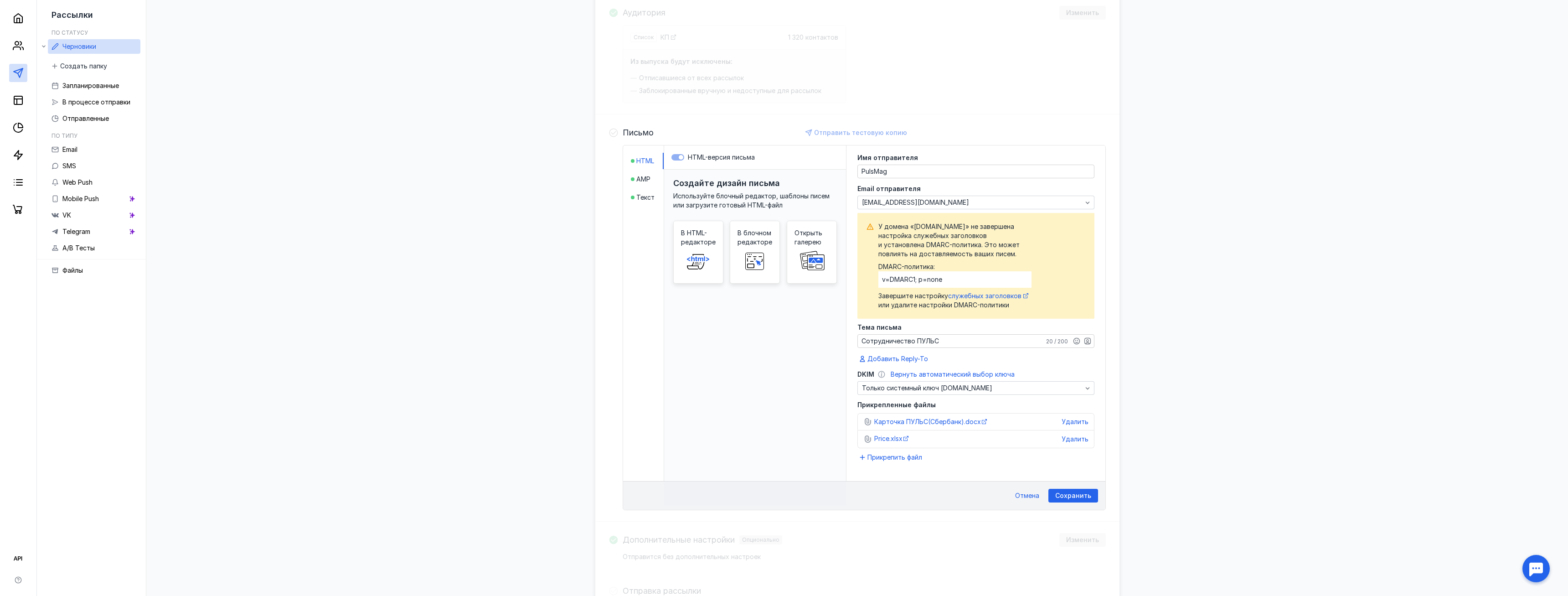
scroll to position [171, 0]
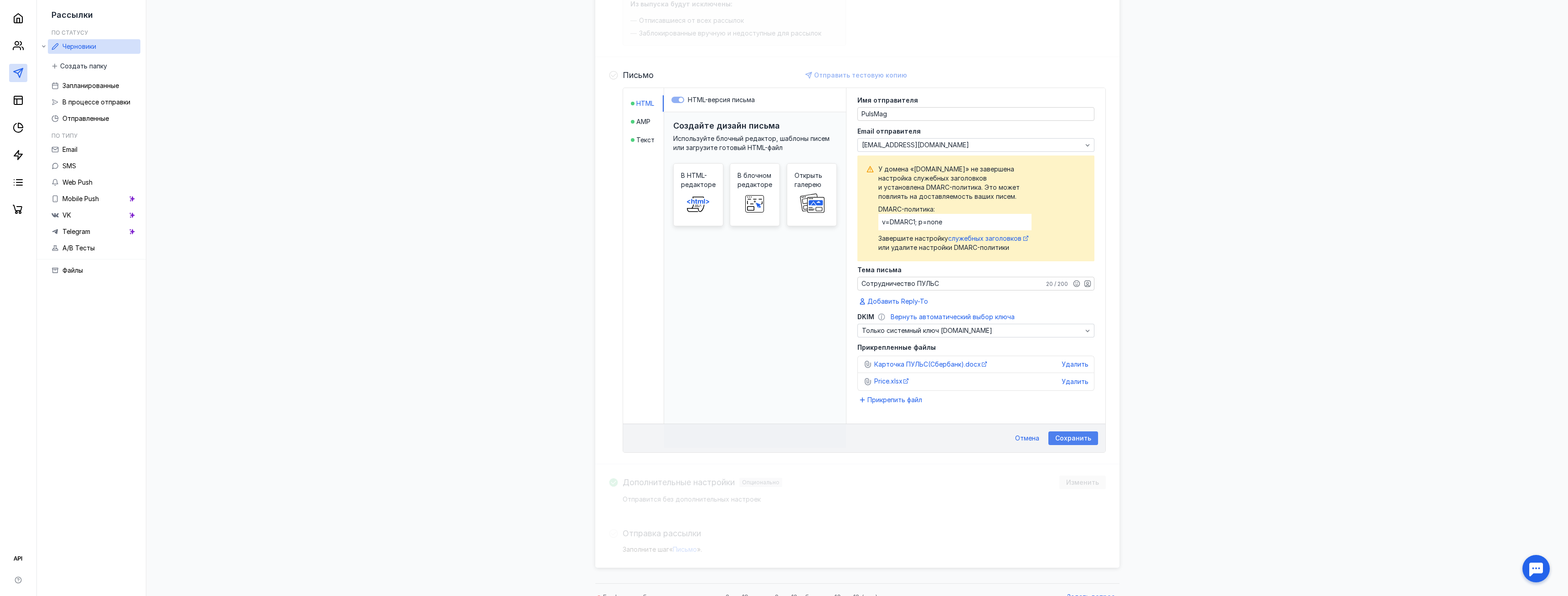
click at [1065, 440] on span "Сохранить" at bounding box center [1073, 438] width 36 height 8
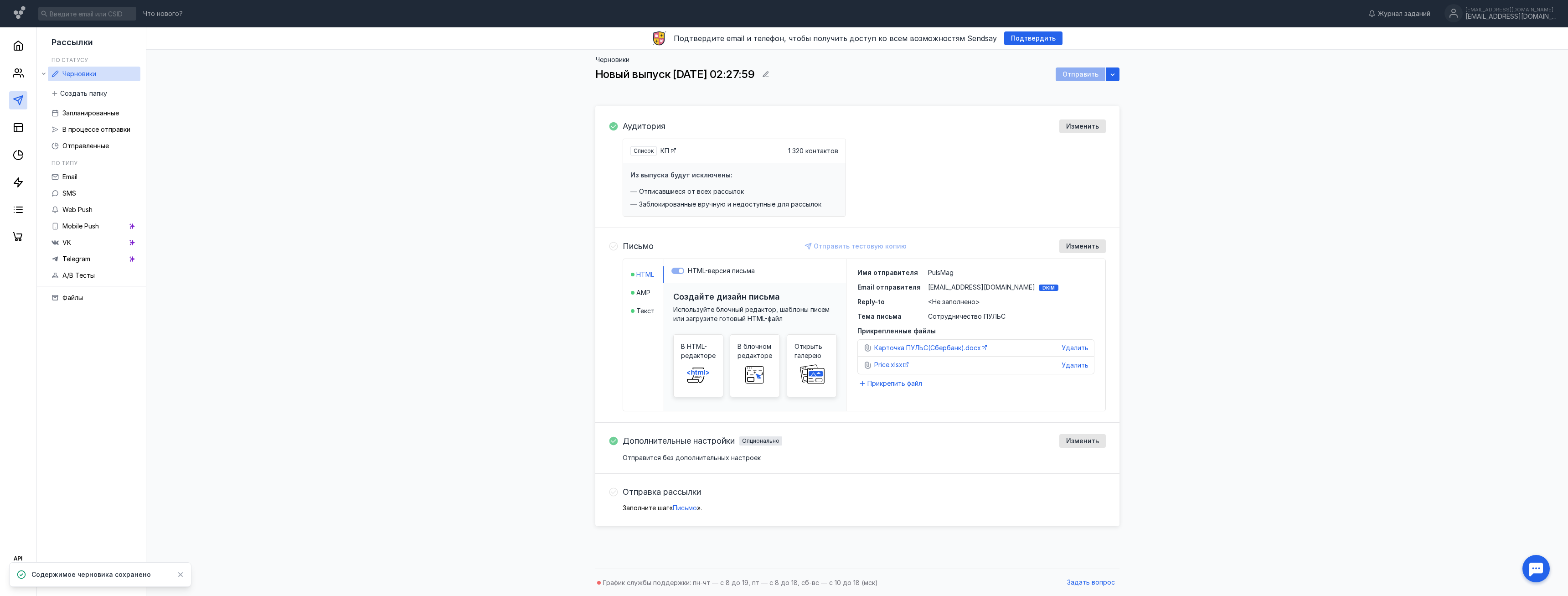
click at [1541, 569] on div at bounding box center [1536, 569] width 28 height 28
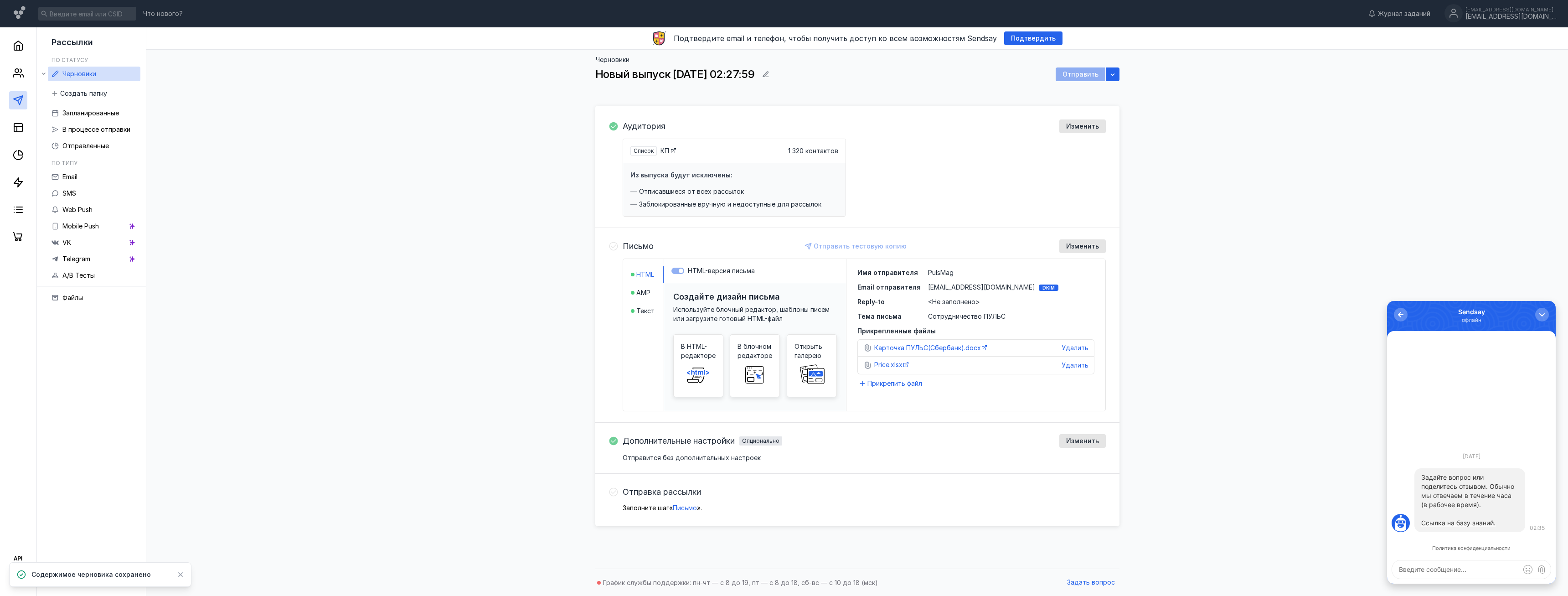
click at [1458, 563] on textarea at bounding box center [1471, 569] width 159 height 18
type textarea "почему не дает сохранить письмо в черновике"
click at [1540, 567] on label at bounding box center [1541, 569] width 13 height 13
click at [1387, 301] on input "file" at bounding box center [1387, 301] width 0 height 0
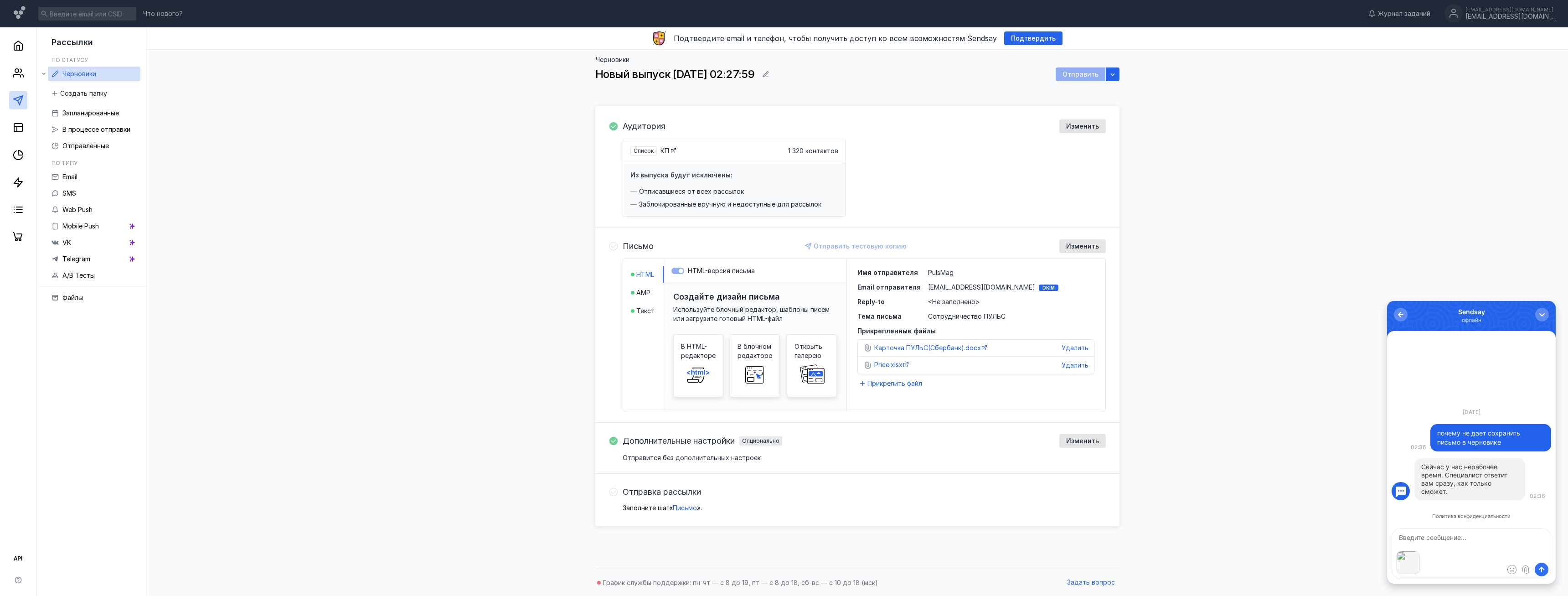
click at [1540, 569] on span "submit" at bounding box center [1541, 569] width 9 height 9
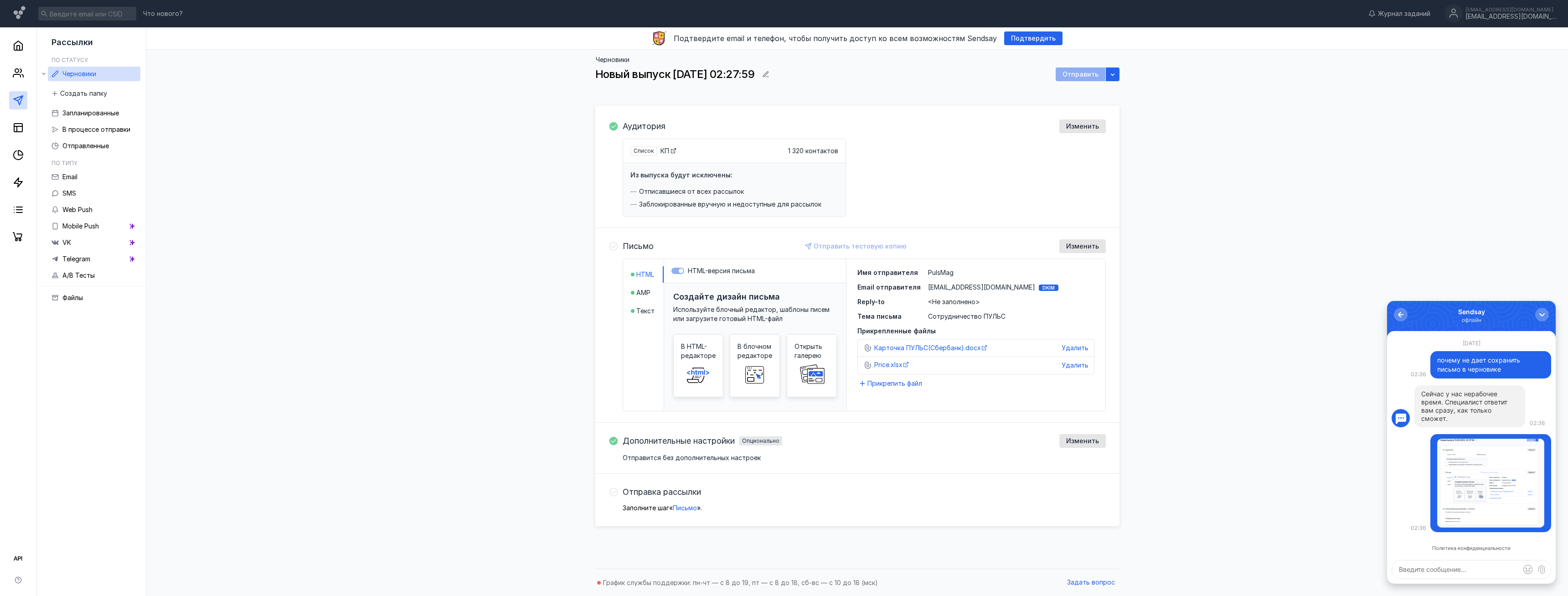
click at [1267, 433] on div "Черновики Новый выпуск [DATE] 02:27:59 Отправить Аудитория Изменить Список КП 1…" at bounding box center [857, 307] width 1404 height 514
click at [19, 48] on polyline at bounding box center [18, 47] width 2 height 4
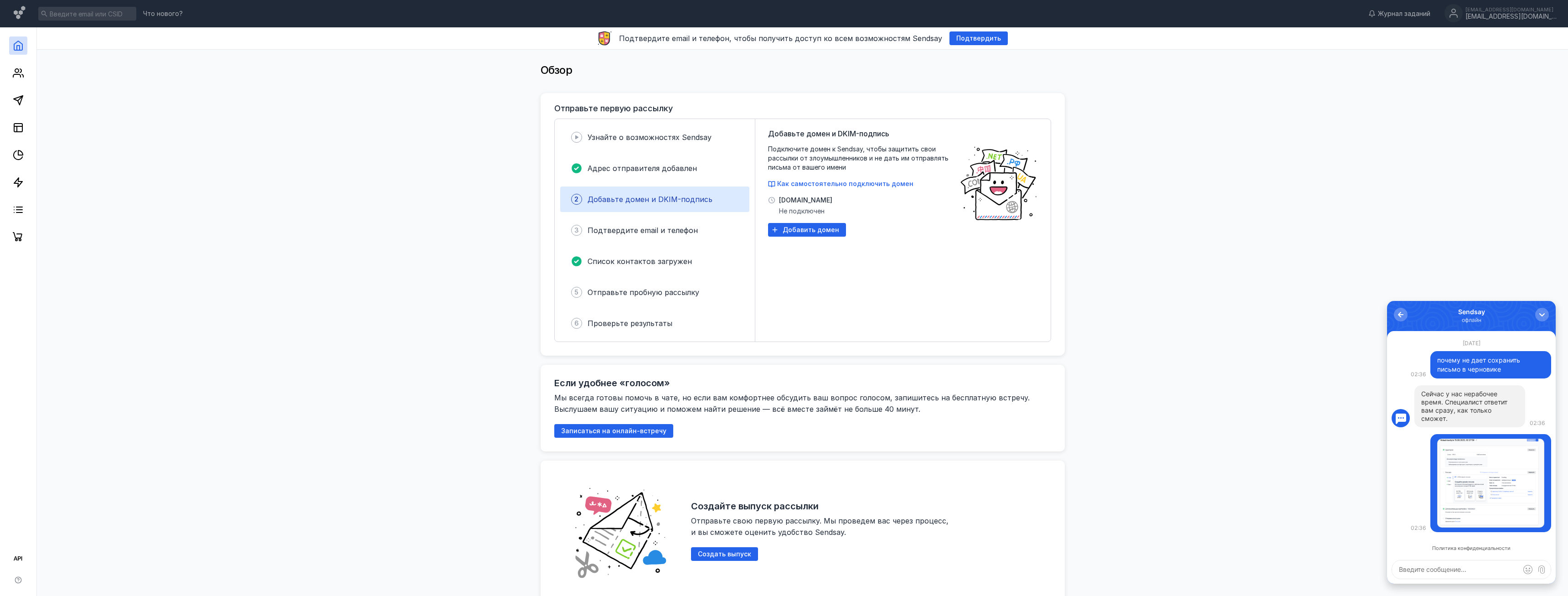
click at [795, 207] on span "Не подключен" at bounding box center [806, 211] width 54 height 9
click at [647, 227] on span "Подтвердите email и телефон" at bounding box center [642, 230] width 110 height 9
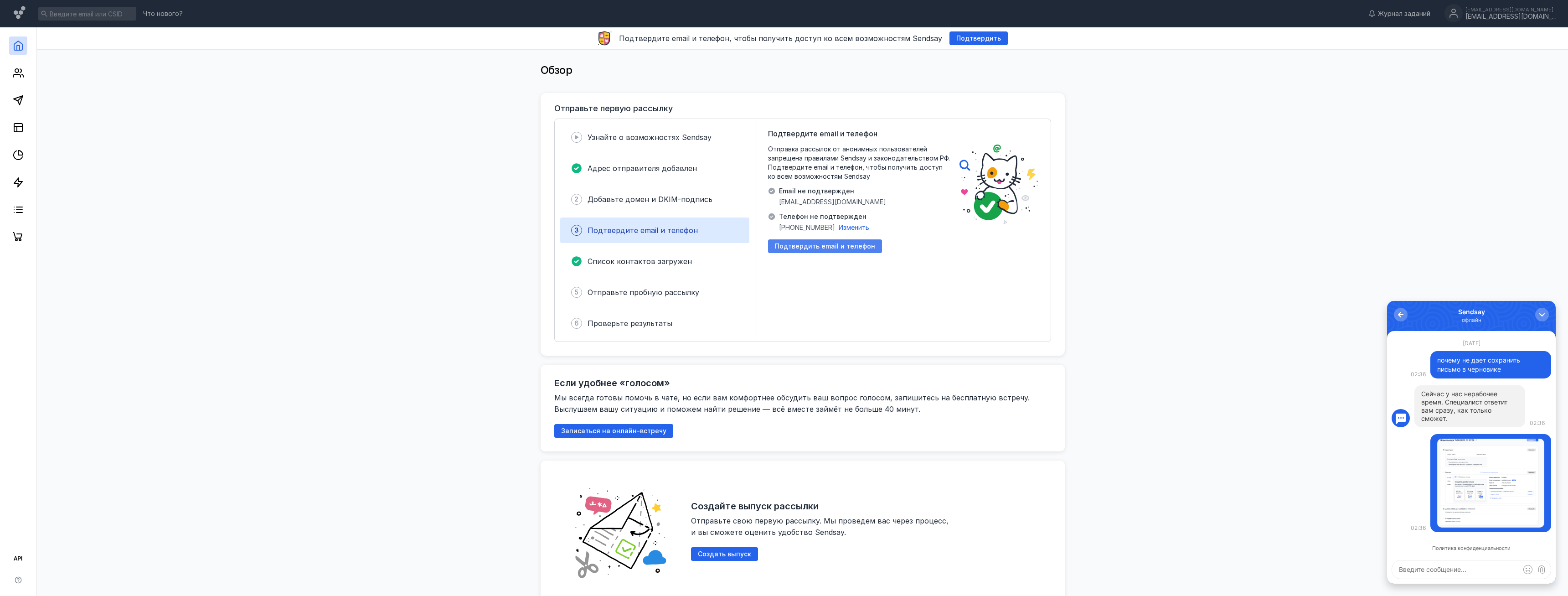
click at [791, 244] on span "Подтвердить email и телефон" at bounding box center [825, 246] width 100 height 8
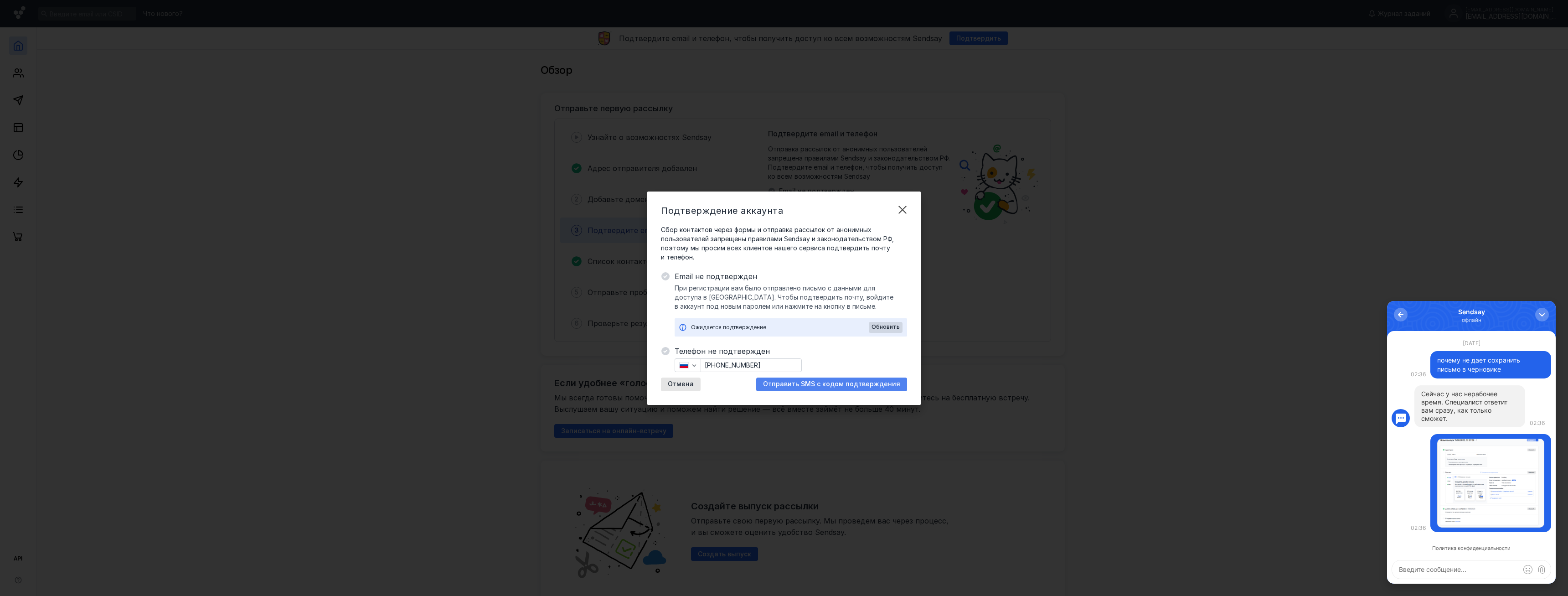
click at [800, 384] on span "Отправить SMS с кодом подтверждения" at bounding box center [831, 384] width 137 height 8
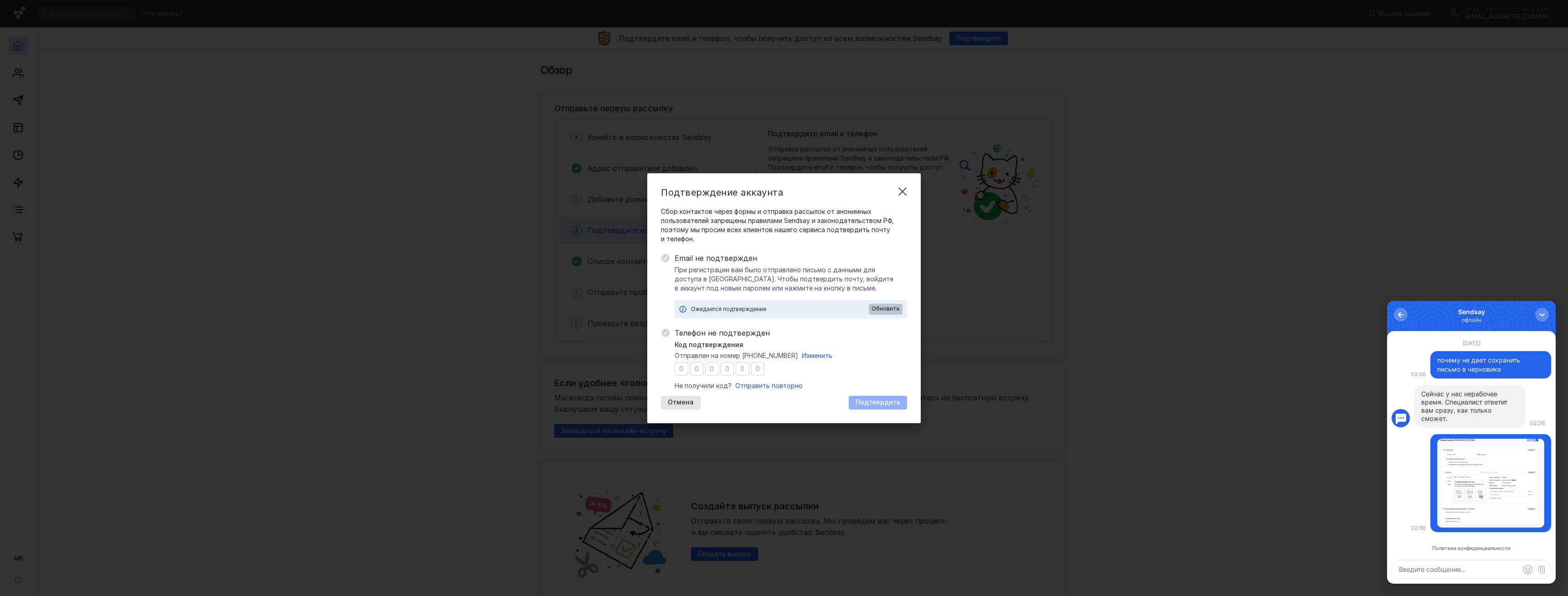
click at [884, 306] on span "Обновить" at bounding box center [886, 309] width 28 height 6
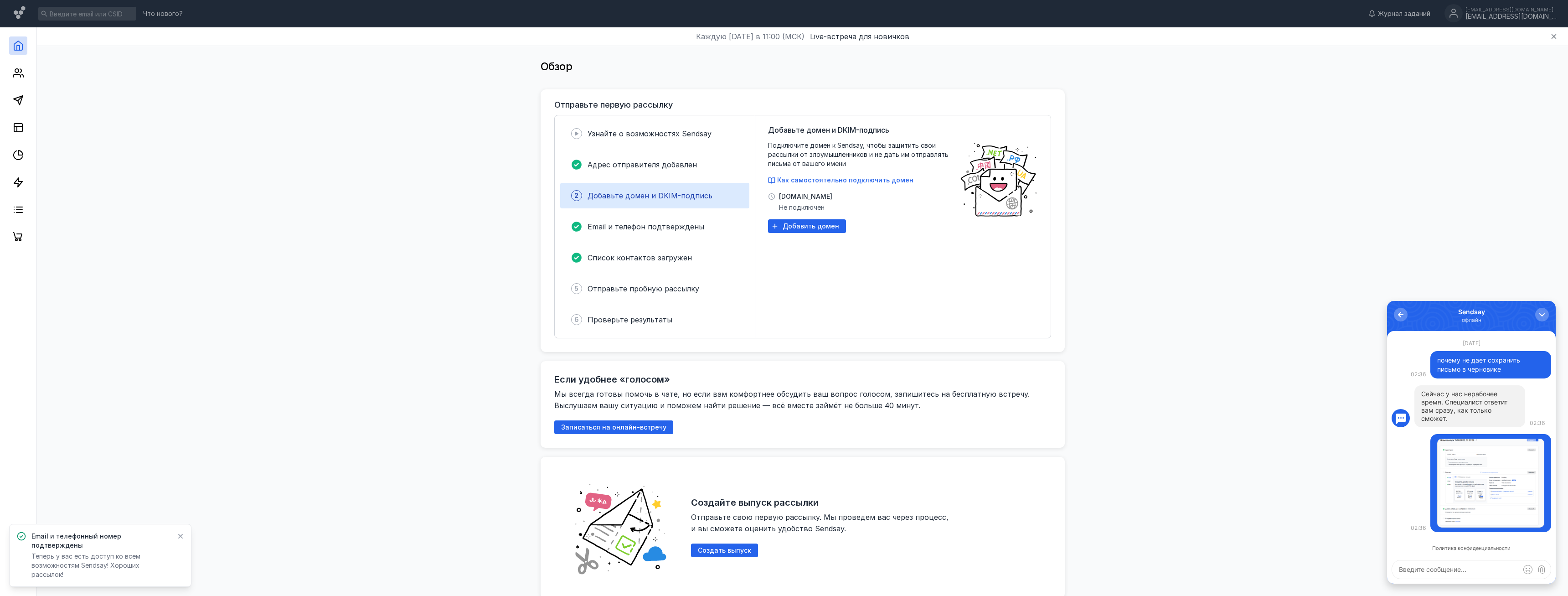
click at [623, 202] on div "2 Добавьте домен и DKIM-подпись" at bounding box center [654, 195] width 189 height 26
click at [663, 278] on div "5 Отправьте пробную рассылку" at bounding box center [654, 289] width 189 height 26
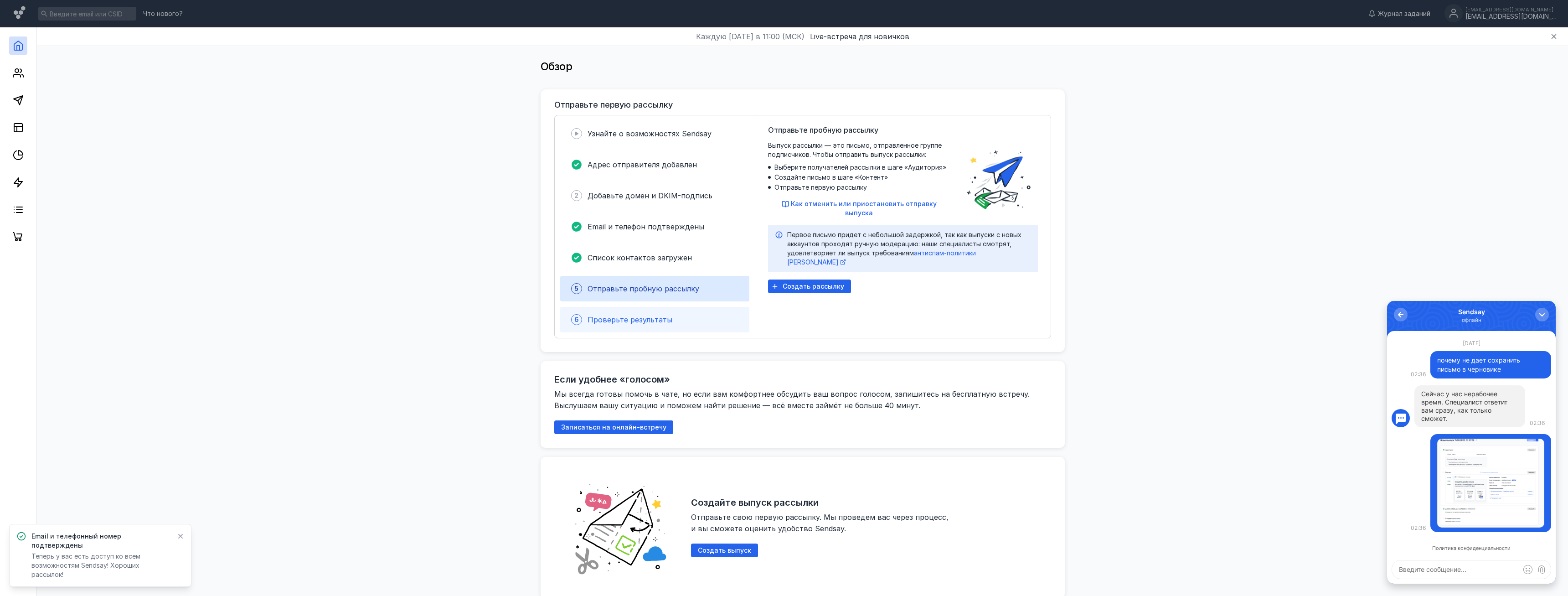
click at [655, 315] on span "Проверьте результаты" at bounding box center [629, 319] width 85 height 9
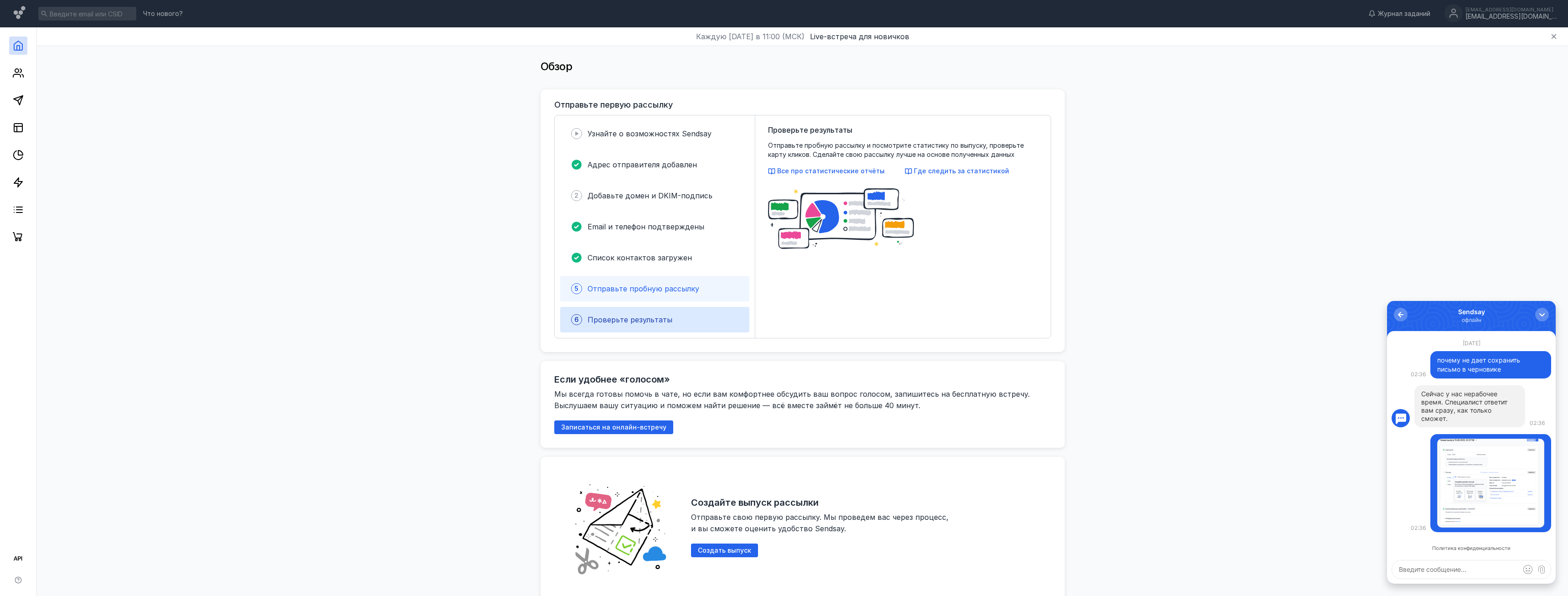
click at [658, 287] on span "Отправьте пробную рассылку" at bounding box center [643, 289] width 111 height 9
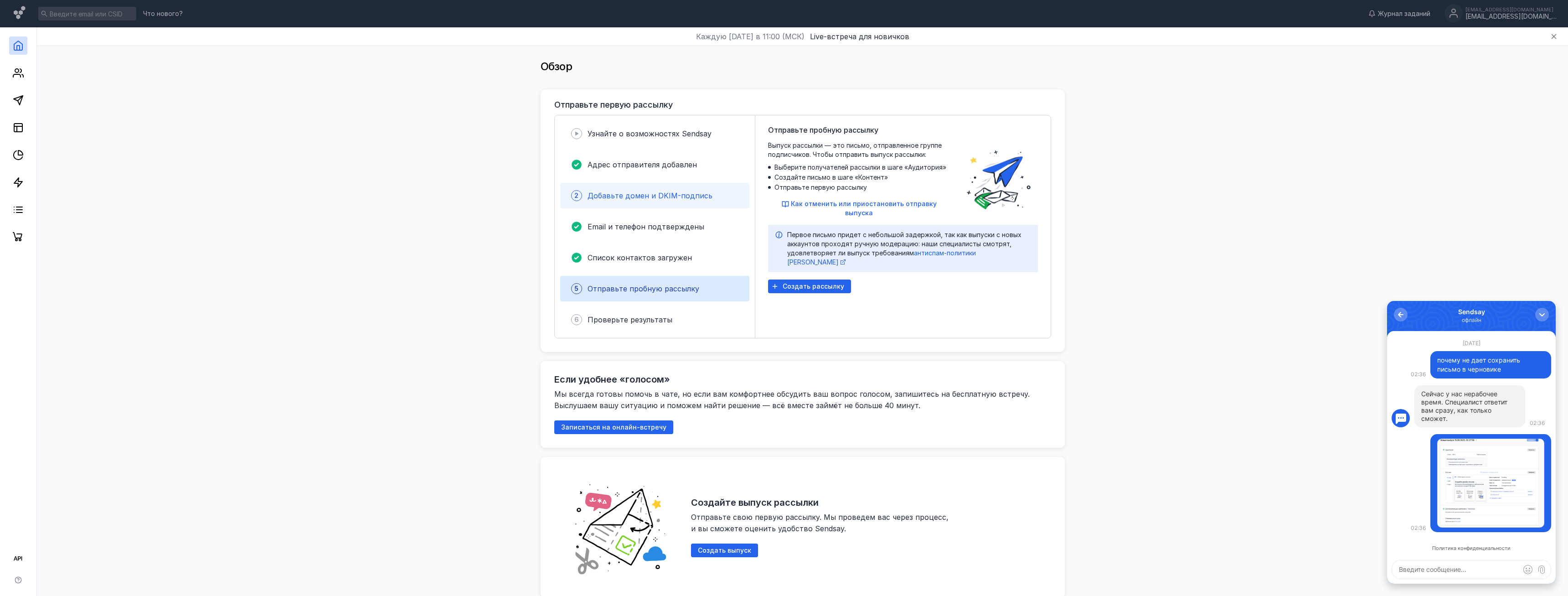
click at [684, 191] on div "Добавьте домен и DKIM-подпись" at bounding box center [649, 195] width 125 height 11
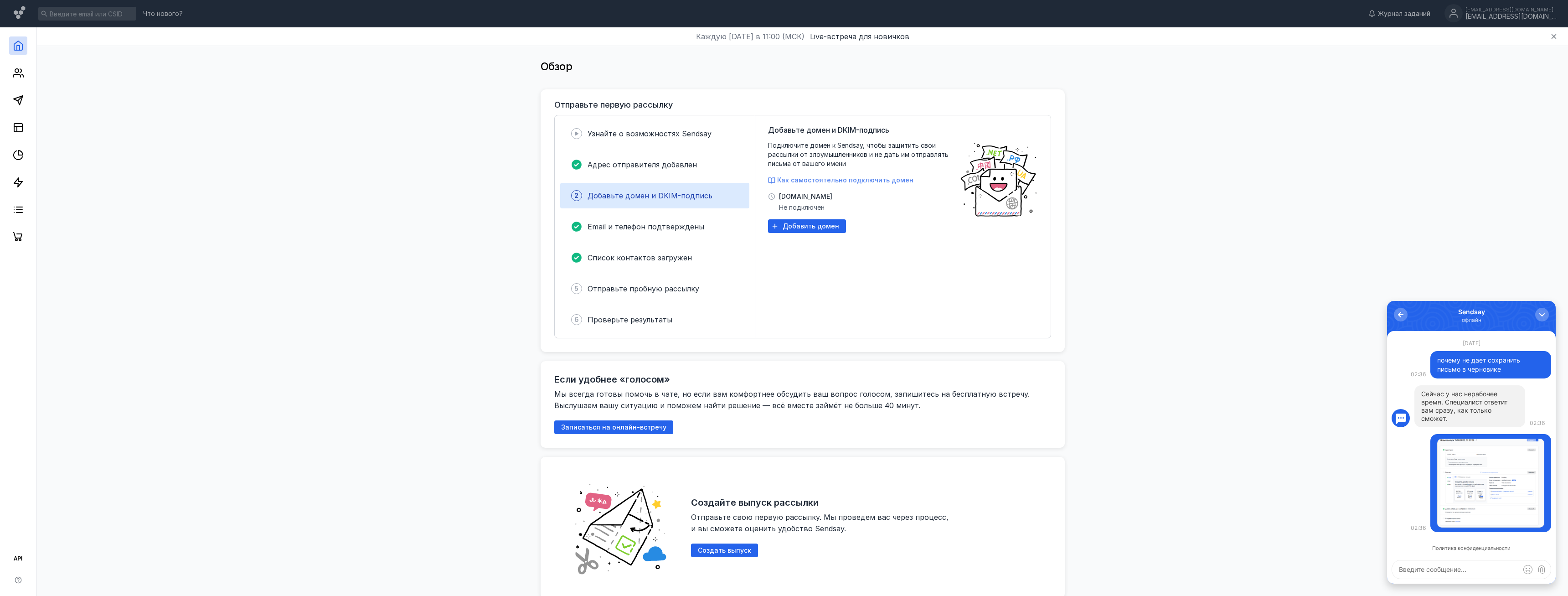
click at [801, 179] on span "Как самостоятельно подключить домен" at bounding box center [845, 180] width 136 height 8
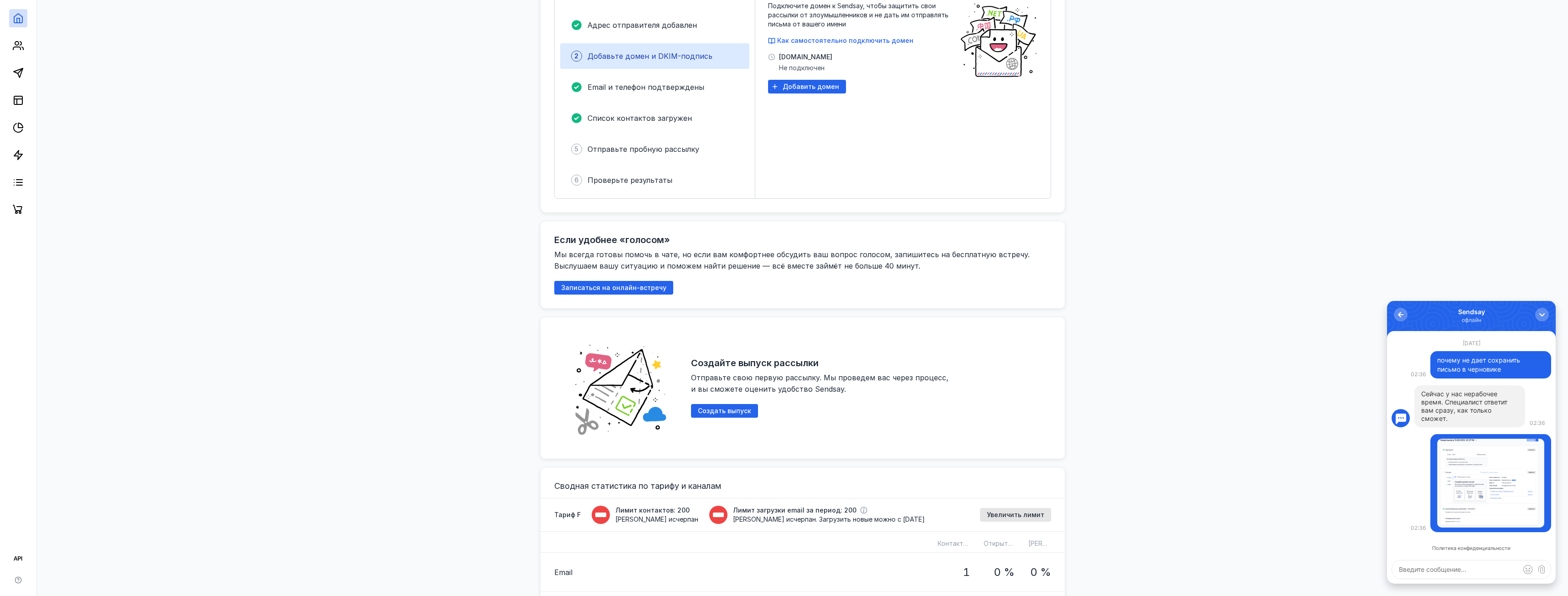
click at [1196, 292] on div "Обзор Отправьте первую рассылку Узнайте о возможностях Sendsay Адрес отправител…" at bounding box center [802, 597] width 1513 height 1381
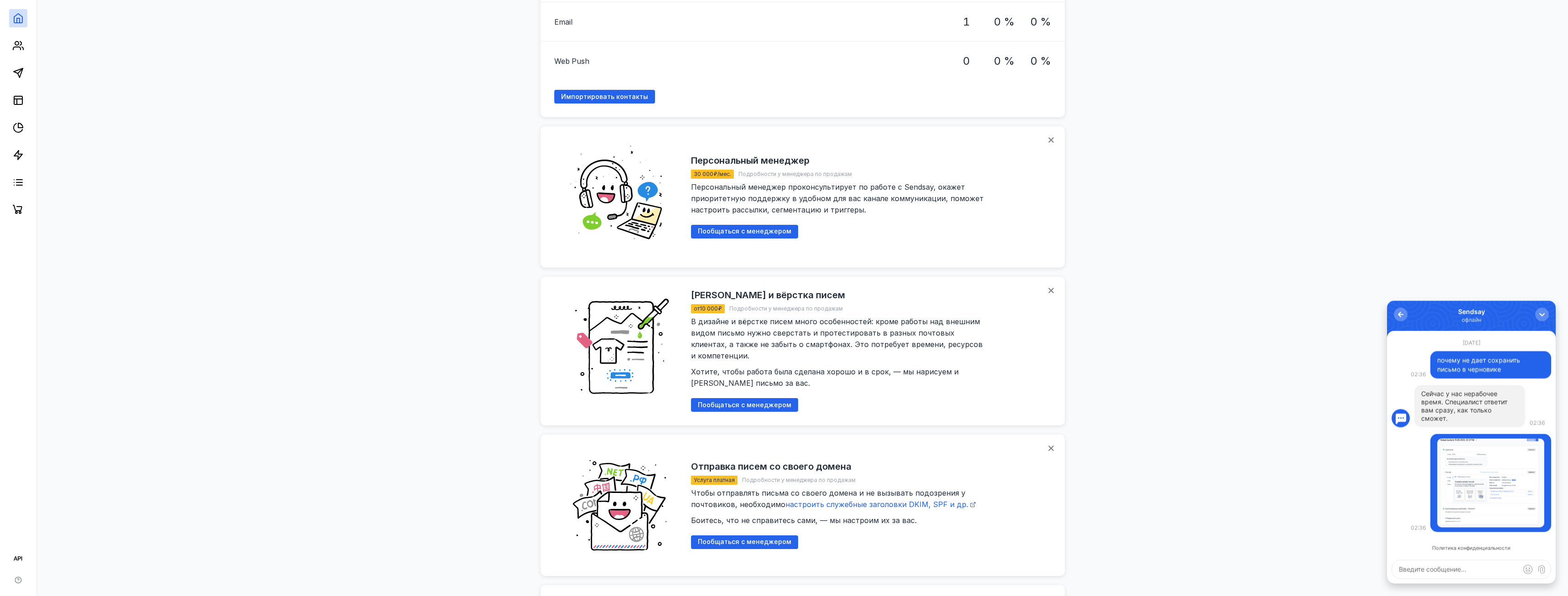
scroll to position [698, 0]
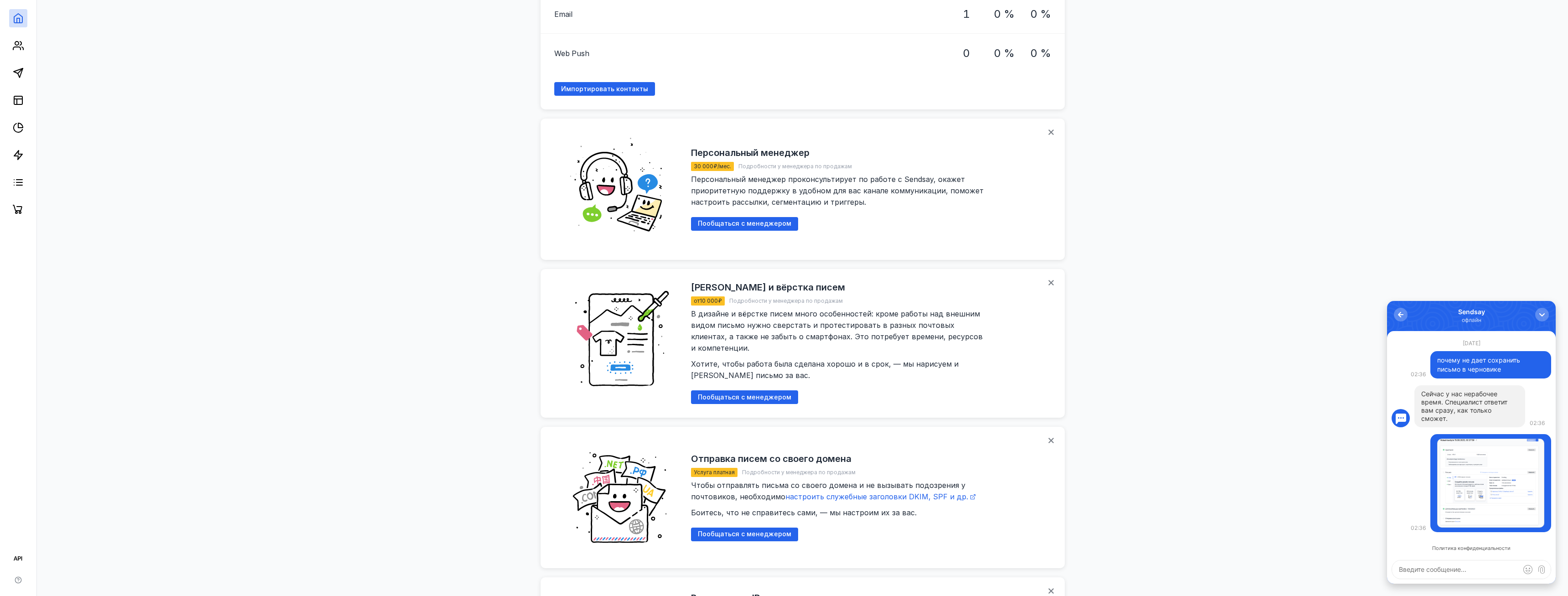
click at [1320, 244] on div "Обзор Отправьте первую рассылку Узнайте о возможностях Sendsay Адрес отправител…" at bounding box center [802, 39] width 1513 height 1381
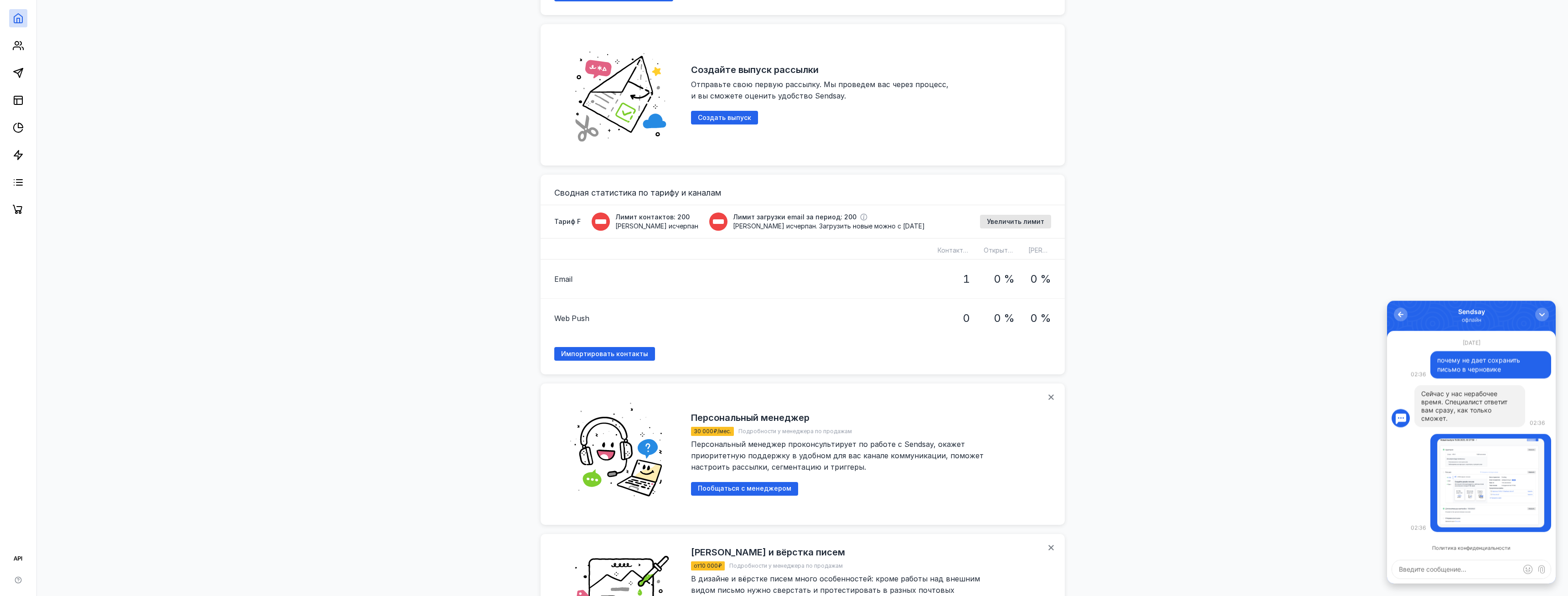
scroll to position [326, 0]
